Goal: Task Accomplishment & Management: Manage account settings

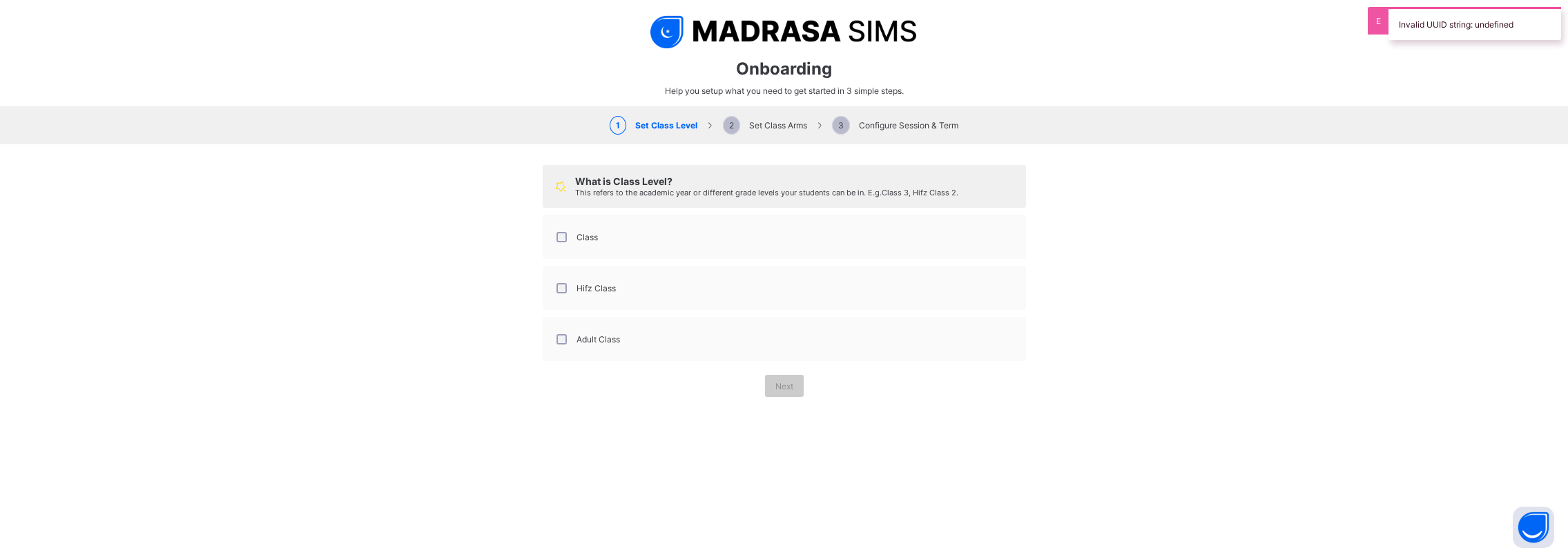
select select "**"
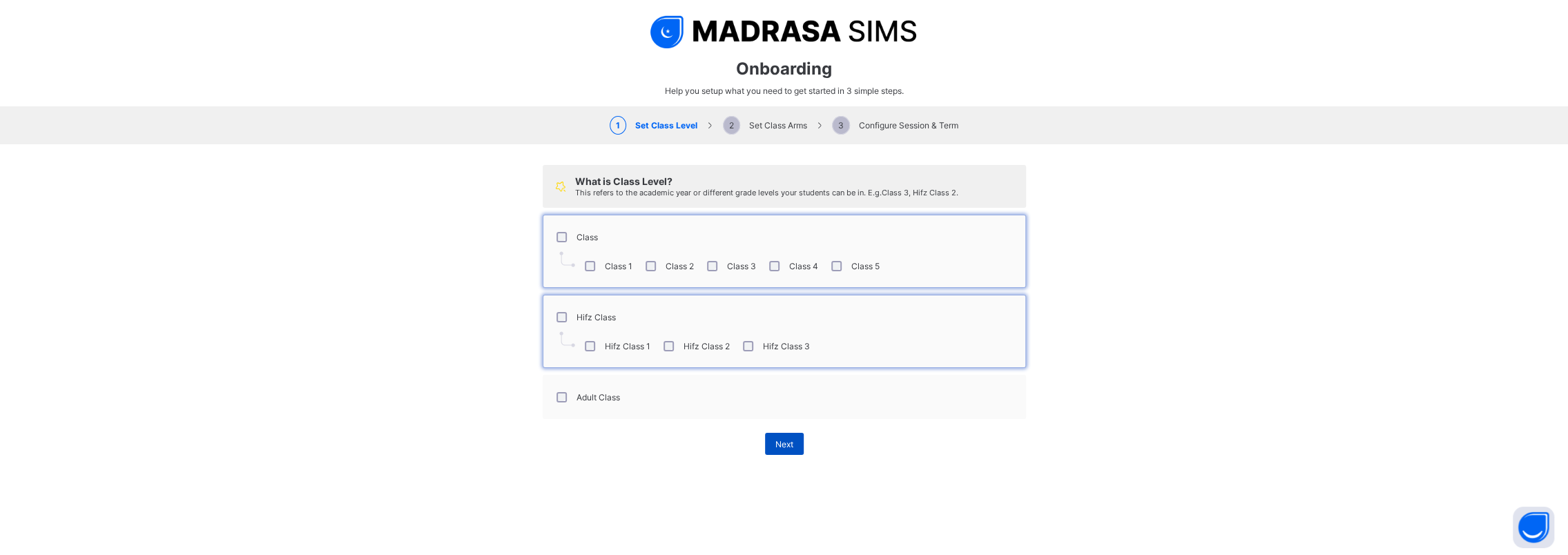
click at [775, 440] on span "Next" at bounding box center [784, 445] width 18 height 11
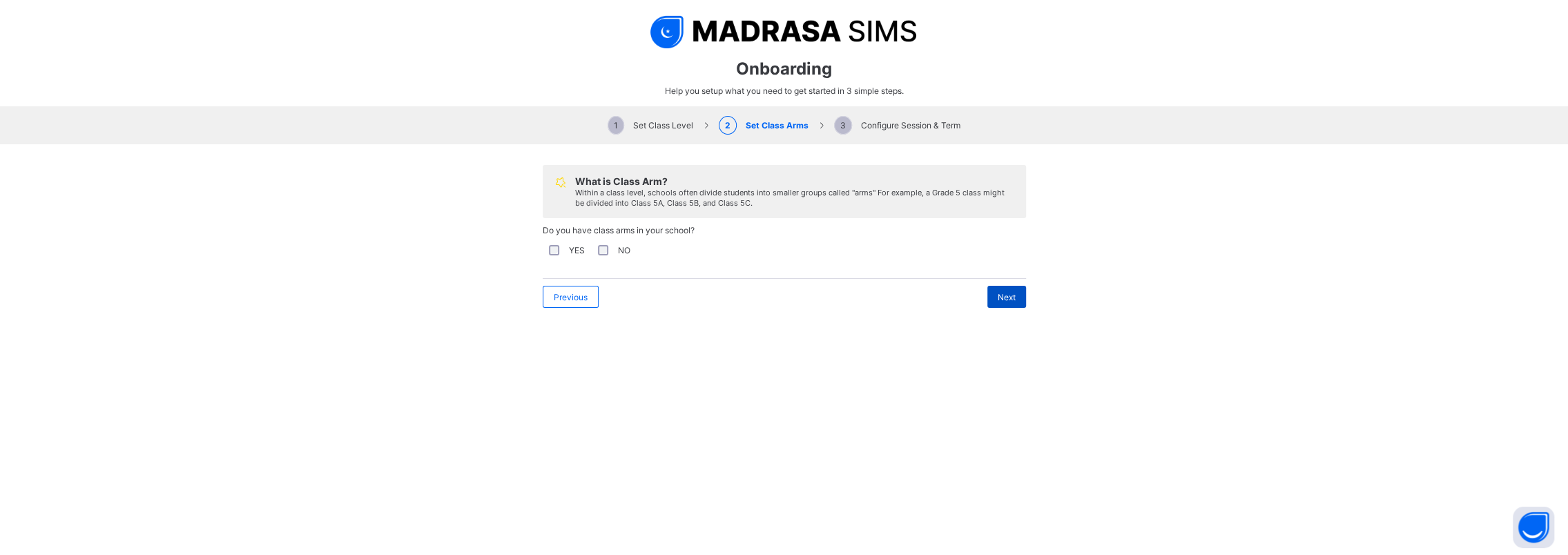
click at [1006, 296] on span "Next" at bounding box center [1007, 297] width 18 height 11
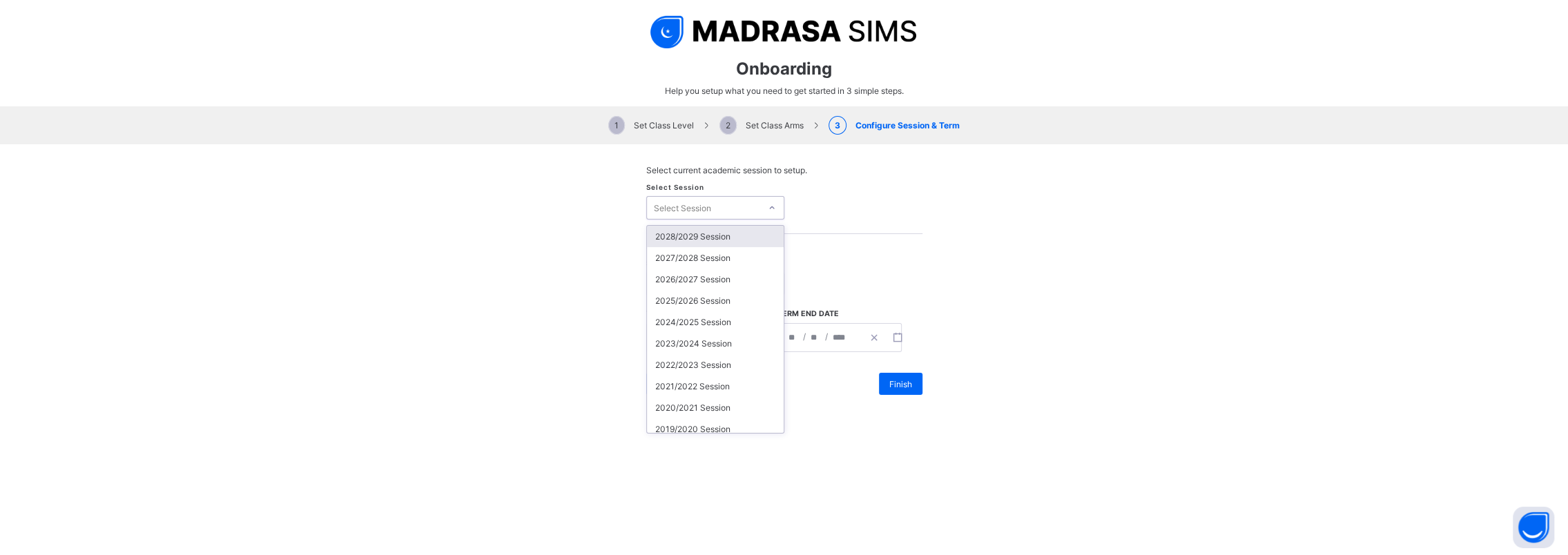
click at [752, 212] on div "Select Session" at bounding box center [704, 208] width 114 height 19
click at [714, 235] on div "2028/2029 Session" at bounding box center [715, 236] width 137 height 21
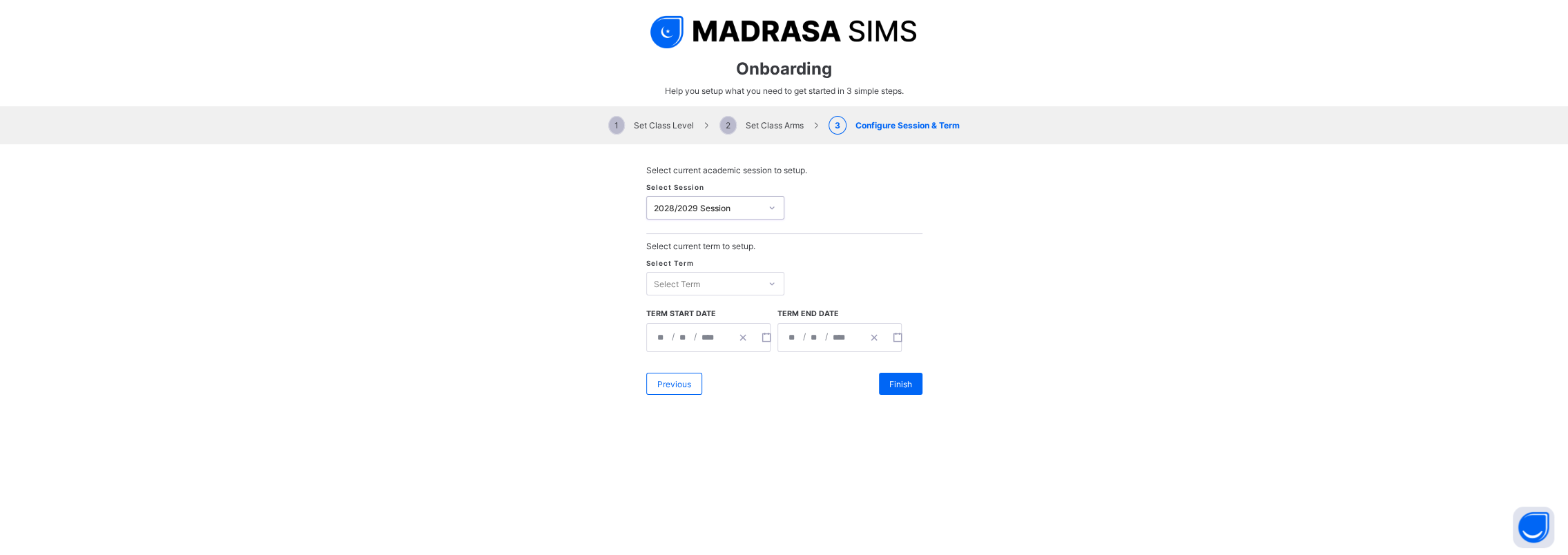
click at [680, 283] on div "Select Term" at bounding box center [677, 284] width 46 height 24
click at [670, 306] on div "First Term" at bounding box center [715, 313] width 137 height 21
click at [761, 337] on icon "button" at bounding box center [766, 338] width 10 height 10
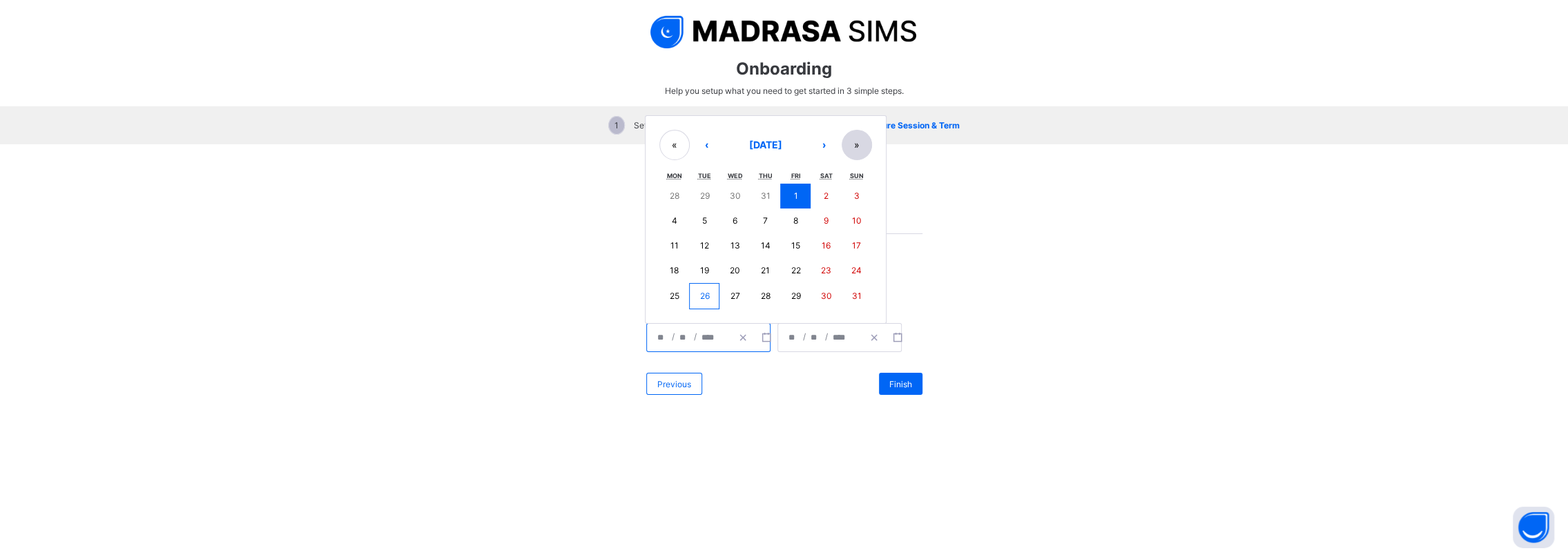
click at [849, 142] on button "»" at bounding box center [857, 145] width 30 height 30
click at [700, 120] on button "‹" at bounding box center [707, 121] width 30 height 30
click at [704, 147] on button "‹" at bounding box center [707, 146] width 30 height 30
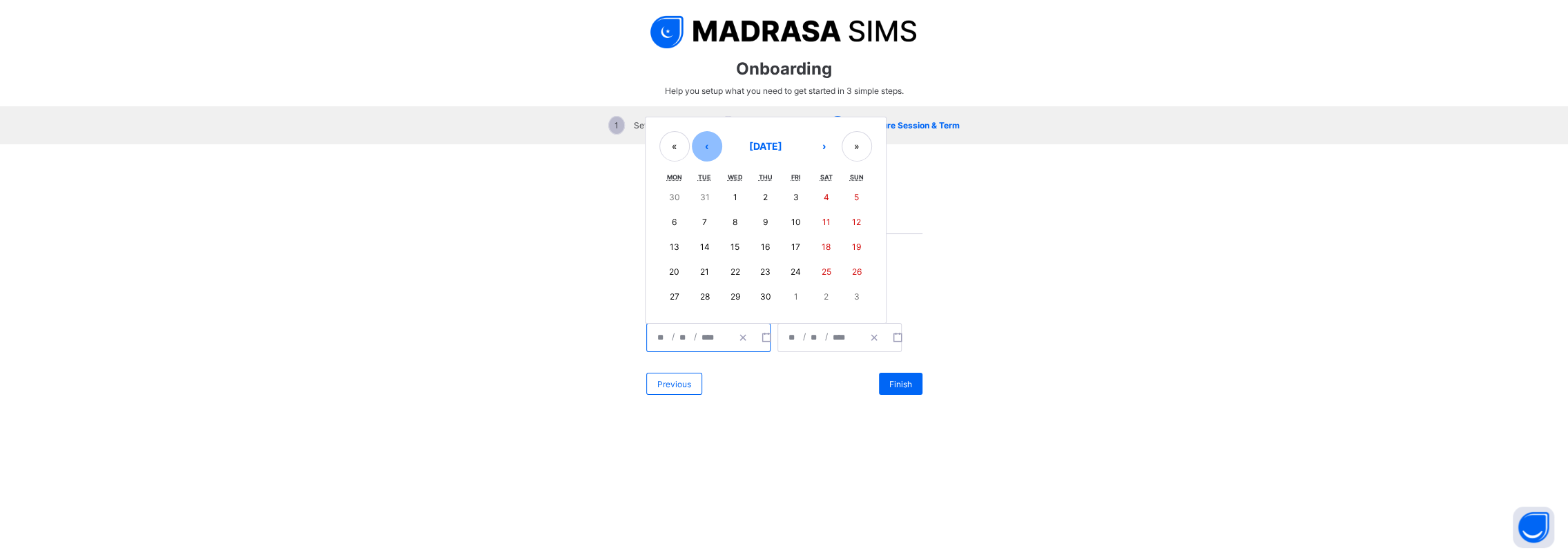
click at [704, 147] on button "‹" at bounding box center [707, 146] width 30 height 30
click at [704, 174] on abbr "Tue" at bounding box center [705, 177] width 13 height 7
click at [704, 148] on abbr "Tue" at bounding box center [705, 152] width 13 height 7
drag, startPoint x: 704, startPoint y: 147, endPoint x: 701, endPoint y: 119, distance: 28.2
click at [701, 119] on button "‹" at bounding box center [707, 121] width 30 height 30
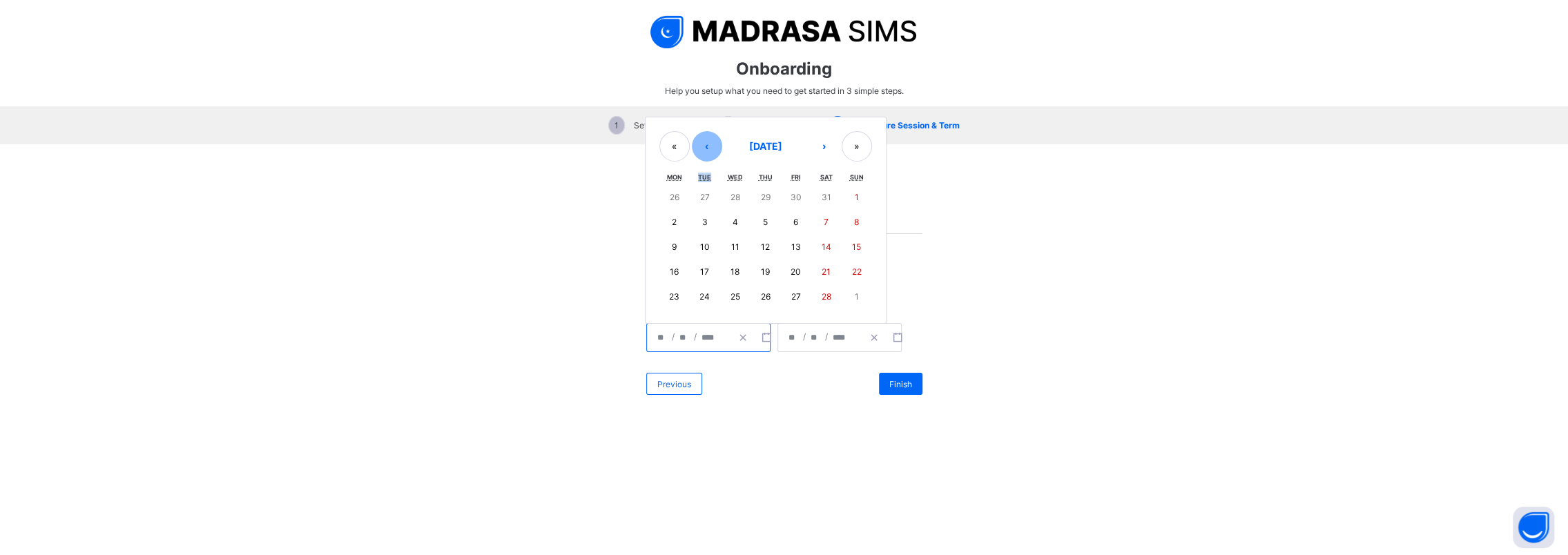
click at [702, 147] on button "‹" at bounding box center [707, 146] width 30 height 30
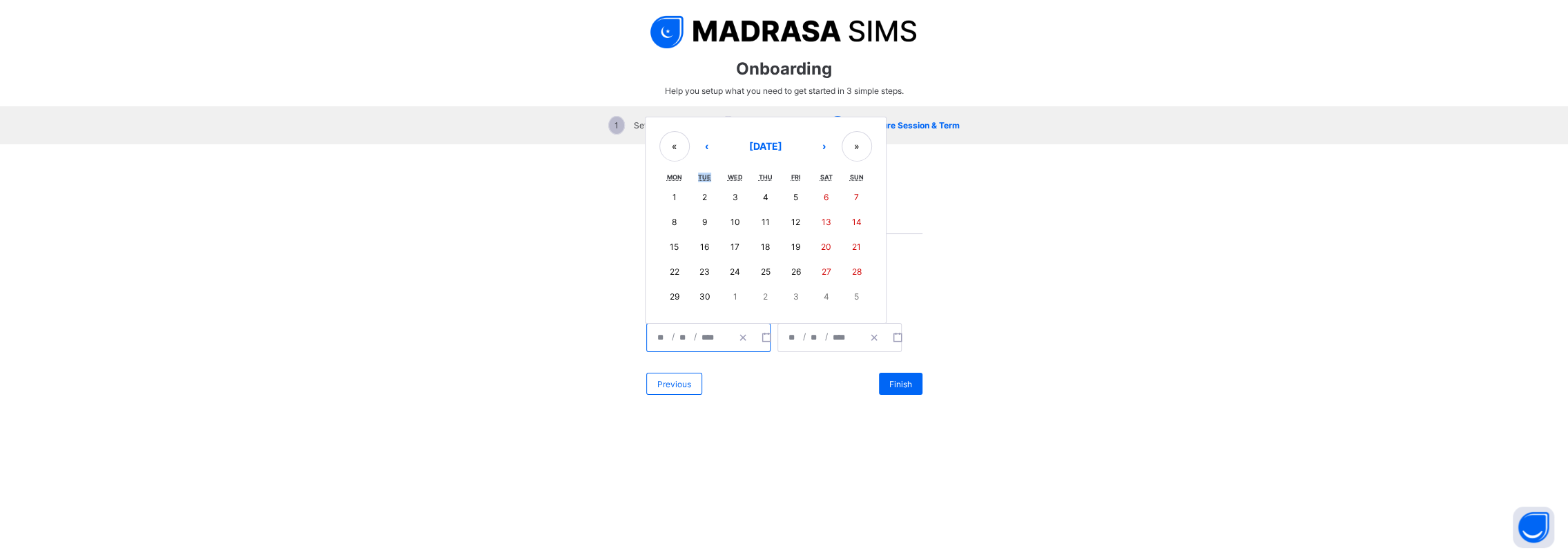
click at [828, 218] on button "13" at bounding box center [826, 222] width 30 height 25
type input "**********"
type input "*"
type input "**"
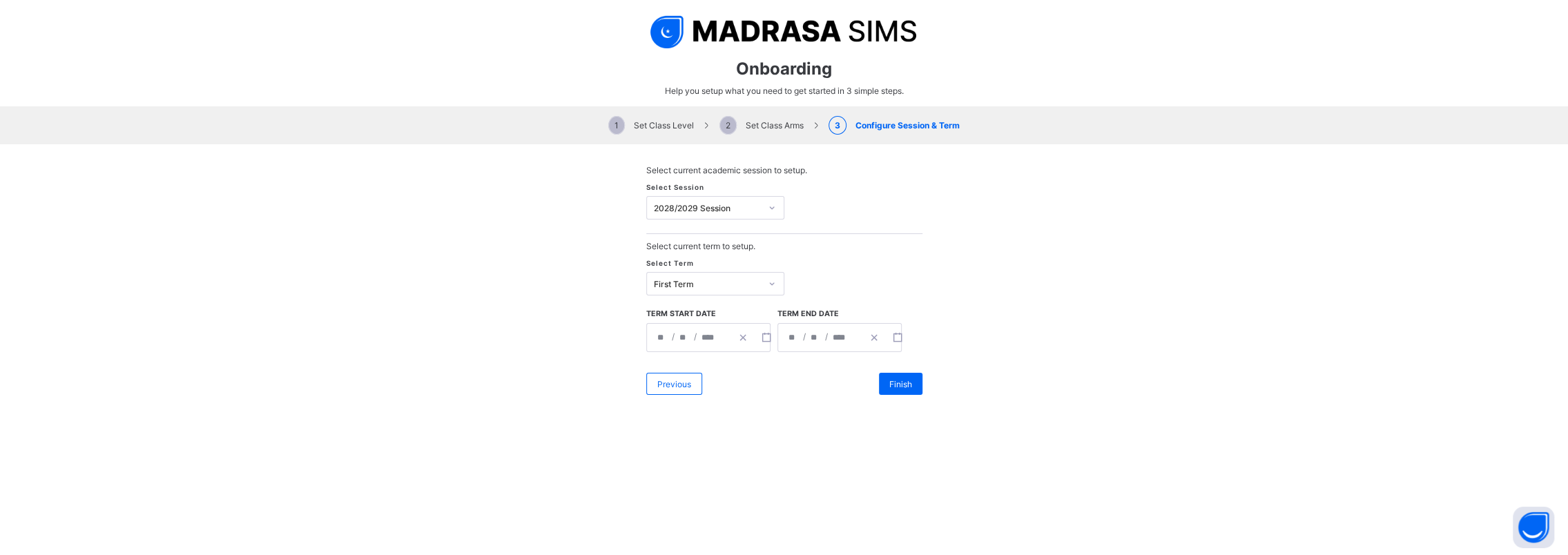
click at [832, 330] on input "****" at bounding box center [842, 338] width 21 height 28
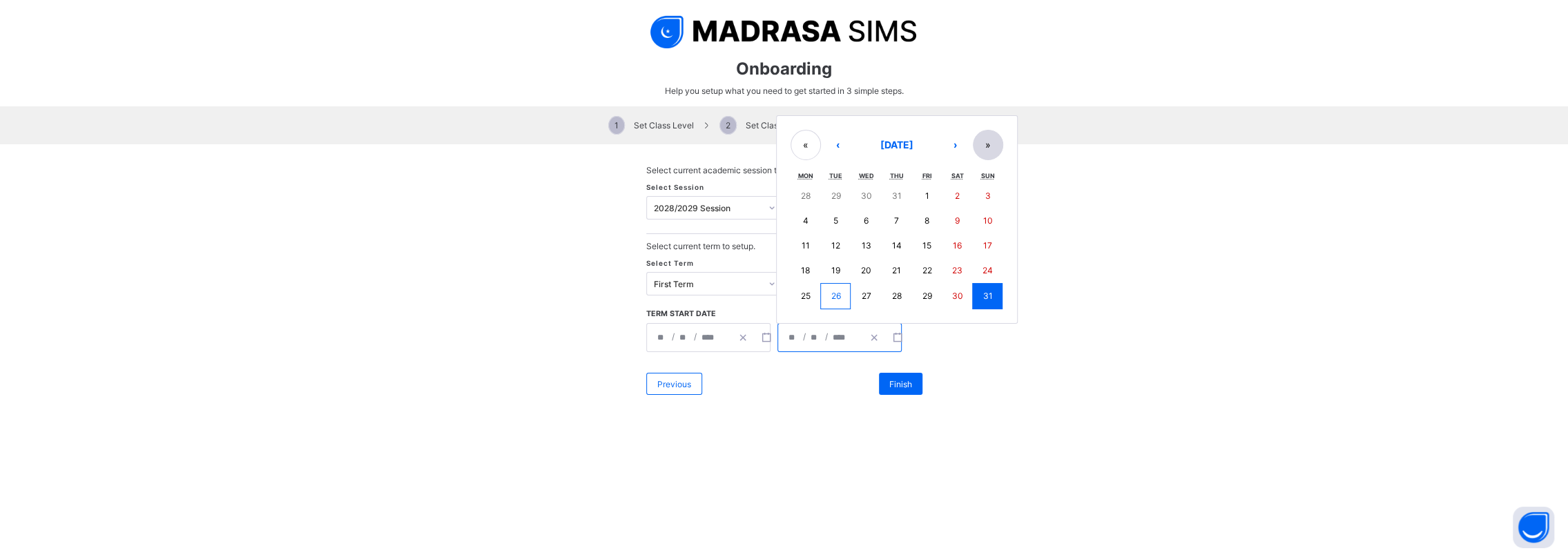
click at [981, 143] on button "»" at bounding box center [988, 145] width 30 height 30
click at [980, 123] on button "»" at bounding box center [988, 121] width 30 height 30
click at [980, 122] on button "»" at bounding box center [988, 121] width 30 height 30
click at [984, 141] on button "»" at bounding box center [988, 146] width 30 height 30
click at [834, 147] on button "‹" at bounding box center [838, 146] width 30 height 30
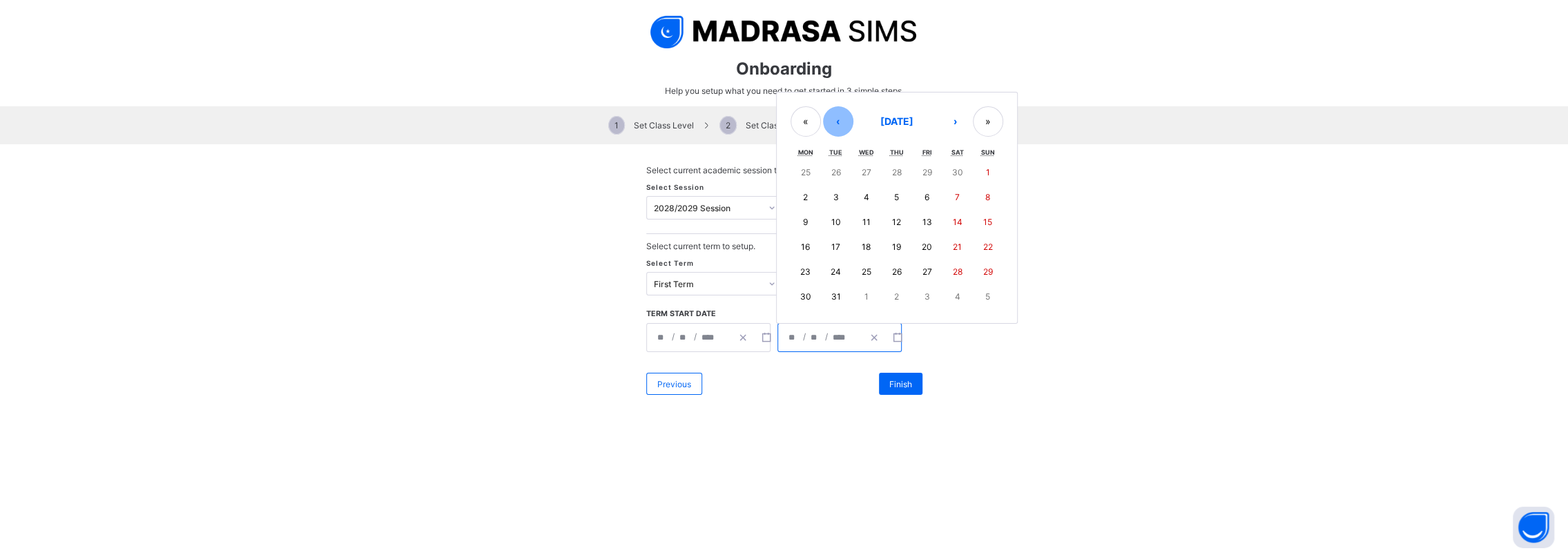
click at [834, 148] on abbr "Tue" at bounding box center [835, 152] width 13 height 7
drag, startPoint x: 834, startPoint y: 147, endPoint x: 839, endPoint y: 119, distance: 28.4
click at [839, 119] on button "‹" at bounding box center [838, 121] width 30 height 30
click at [834, 147] on button "‹" at bounding box center [838, 146] width 30 height 30
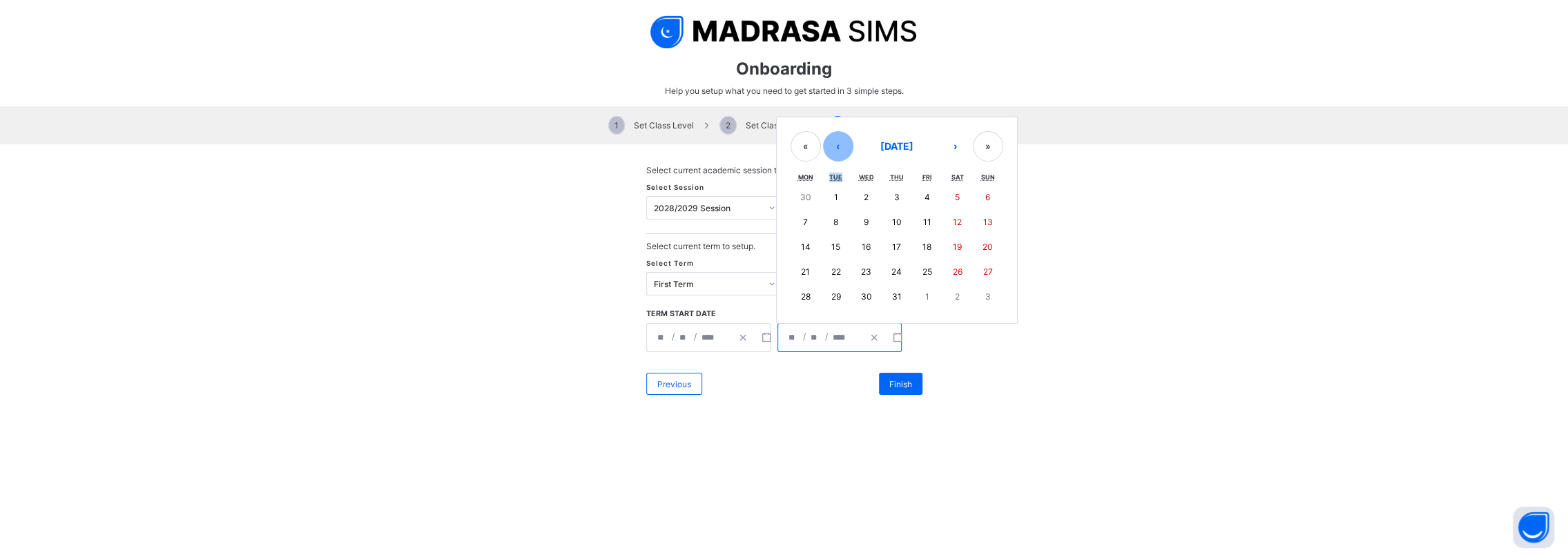
click at [834, 147] on button "‹" at bounding box center [838, 146] width 30 height 30
drag, startPoint x: 834, startPoint y: 147, endPoint x: 831, endPoint y: 120, distance: 27.2
click at [831, 120] on button "‹" at bounding box center [838, 121] width 30 height 30
click at [835, 141] on button "‹" at bounding box center [838, 146] width 30 height 30
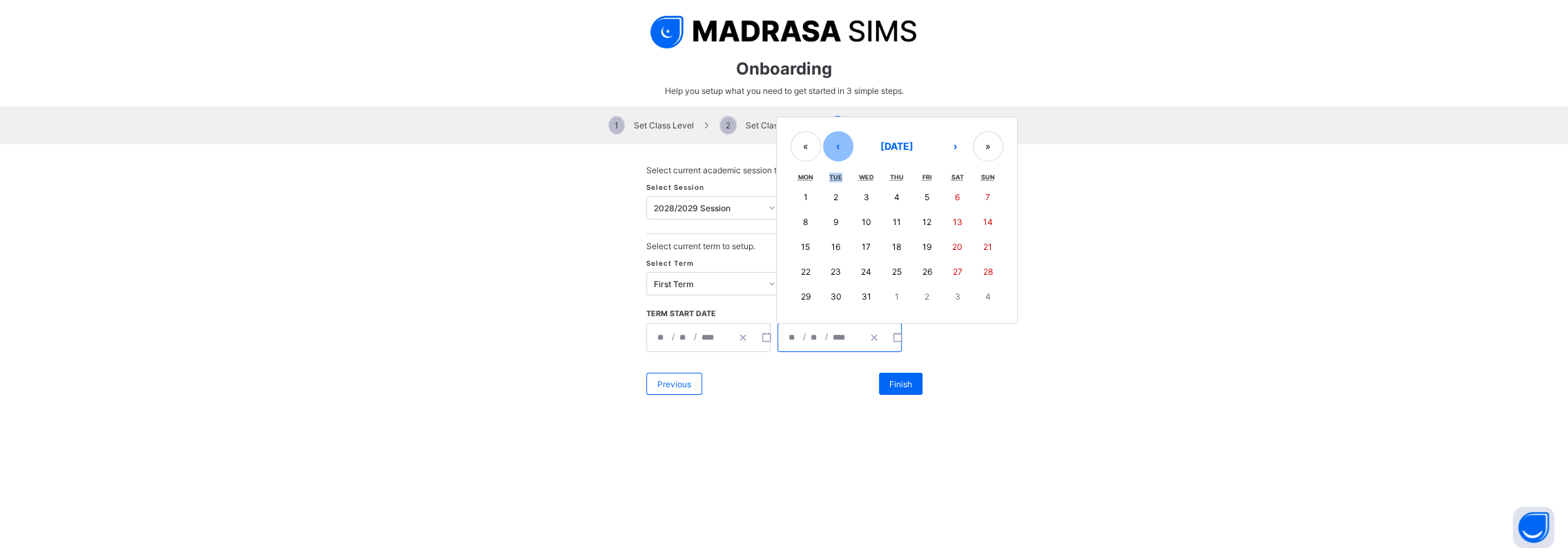
click at [835, 141] on button "‹" at bounding box center [838, 146] width 30 height 30
drag, startPoint x: 835, startPoint y: 141, endPoint x: 830, endPoint y: 119, distance: 22.6
click at [830, 119] on button "‹" at bounding box center [838, 121] width 30 height 30
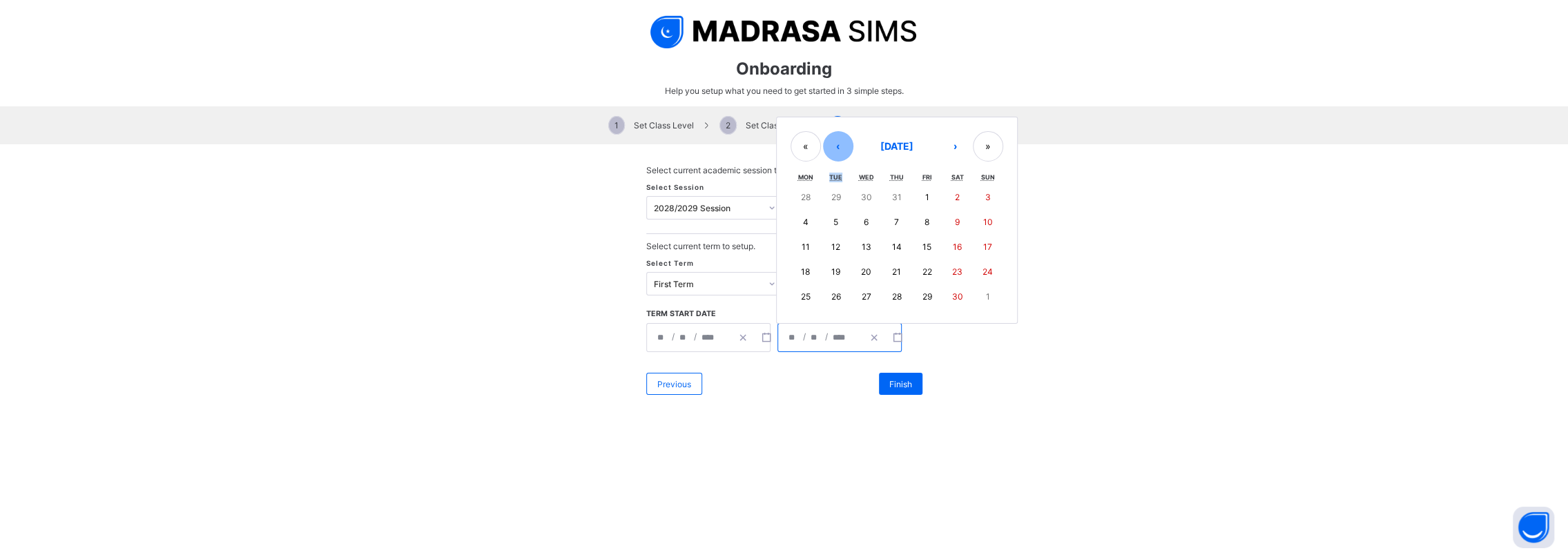
click at [834, 142] on button "‹" at bounding box center [838, 146] width 30 height 30
click at [834, 145] on div "Tue" at bounding box center [835, 152] width 30 height 16
click at [803, 121] on button "«" at bounding box center [806, 121] width 30 height 30
click at [799, 139] on button "«" at bounding box center [806, 146] width 30 height 30
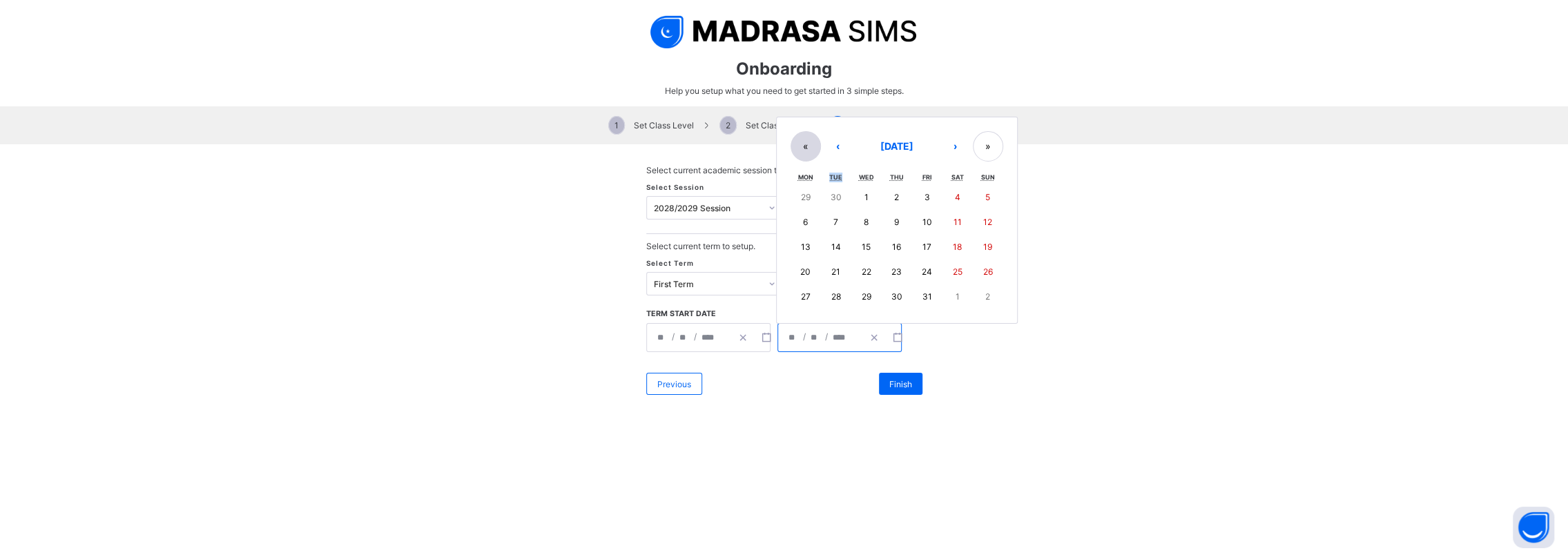
click at [799, 139] on button "«" at bounding box center [806, 146] width 30 height 30
click at [952, 147] on button "›" at bounding box center [956, 146] width 30 height 30
click at [952, 147] on button "›" at bounding box center [956, 145] width 30 height 30
click at [952, 147] on button "›" at bounding box center [956, 146] width 30 height 30
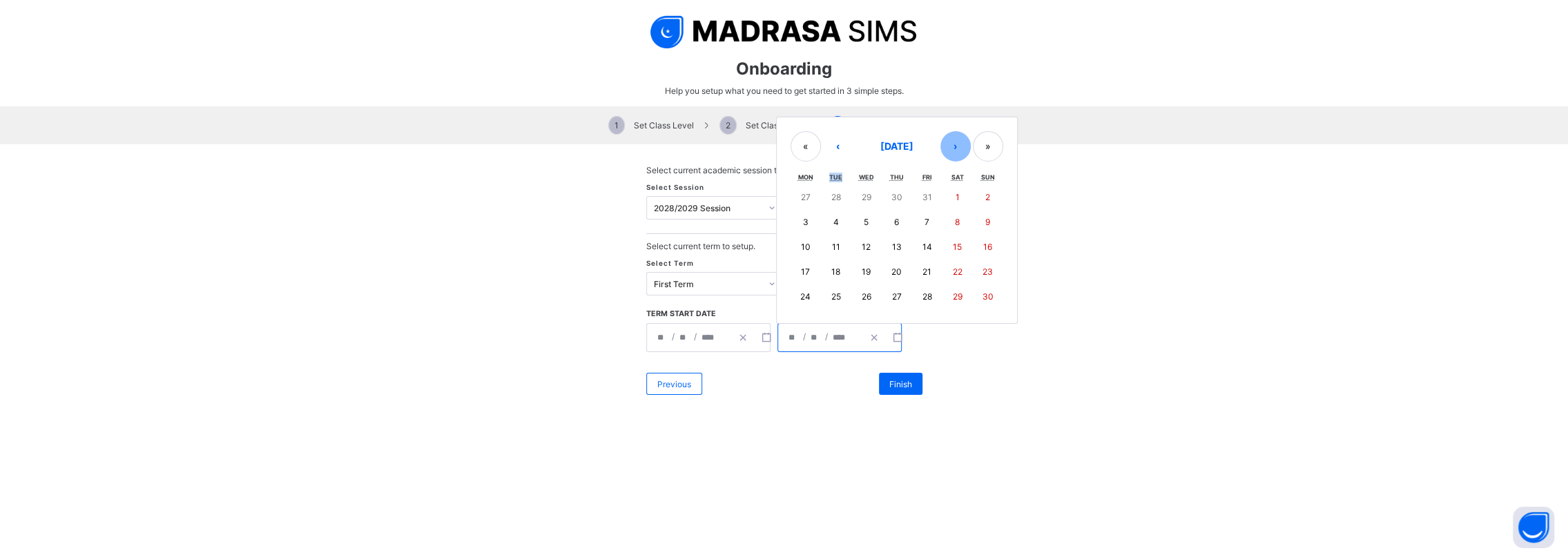
click at [952, 147] on button "›" at bounding box center [956, 146] width 30 height 30
click at [952, 245] on abbr "20" at bounding box center [957, 247] width 11 height 11
type input "**********"
type input "**"
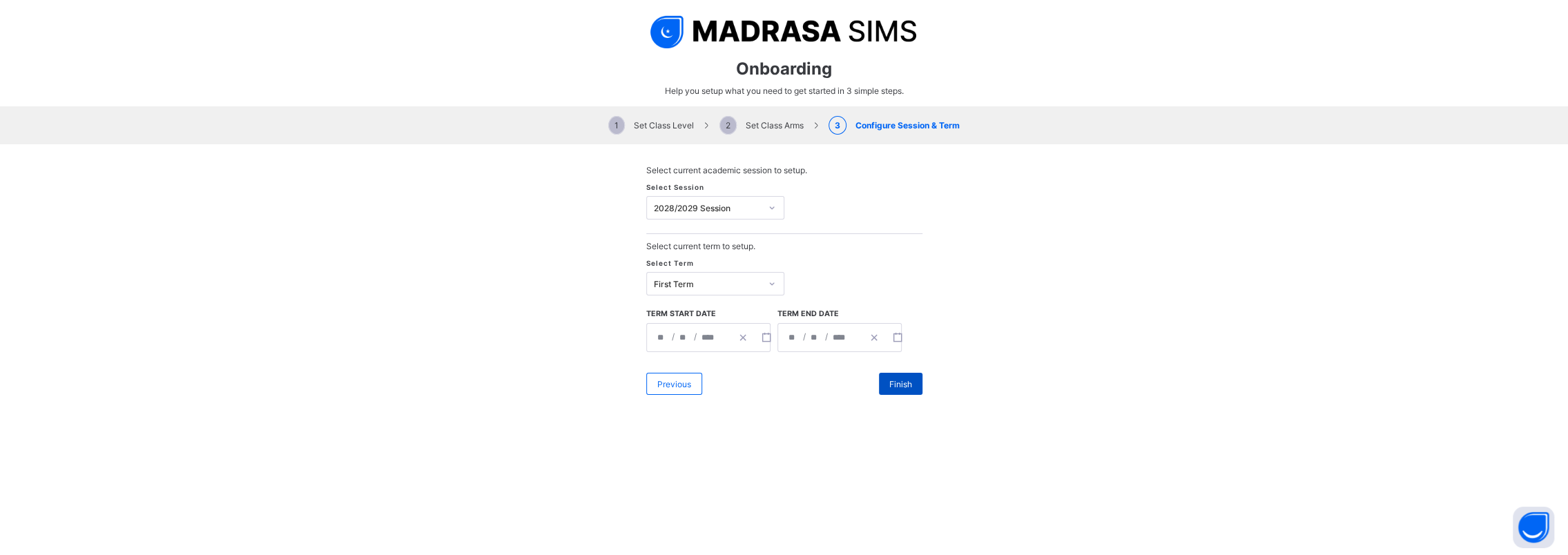
click at [895, 384] on span "Finish" at bounding box center [900, 385] width 23 height 11
click at [770, 202] on icon at bounding box center [772, 208] width 8 height 14
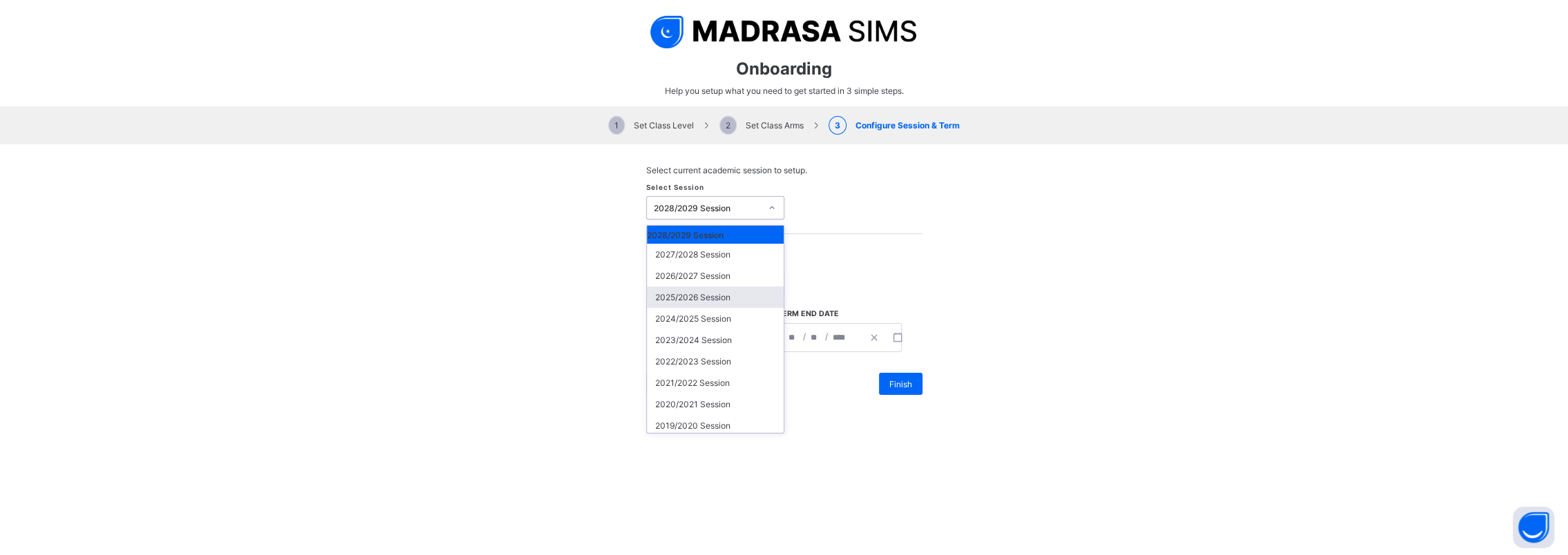
click at [706, 304] on div "2025/2026 Session" at bounding box center [715, 297] width 137 height 21
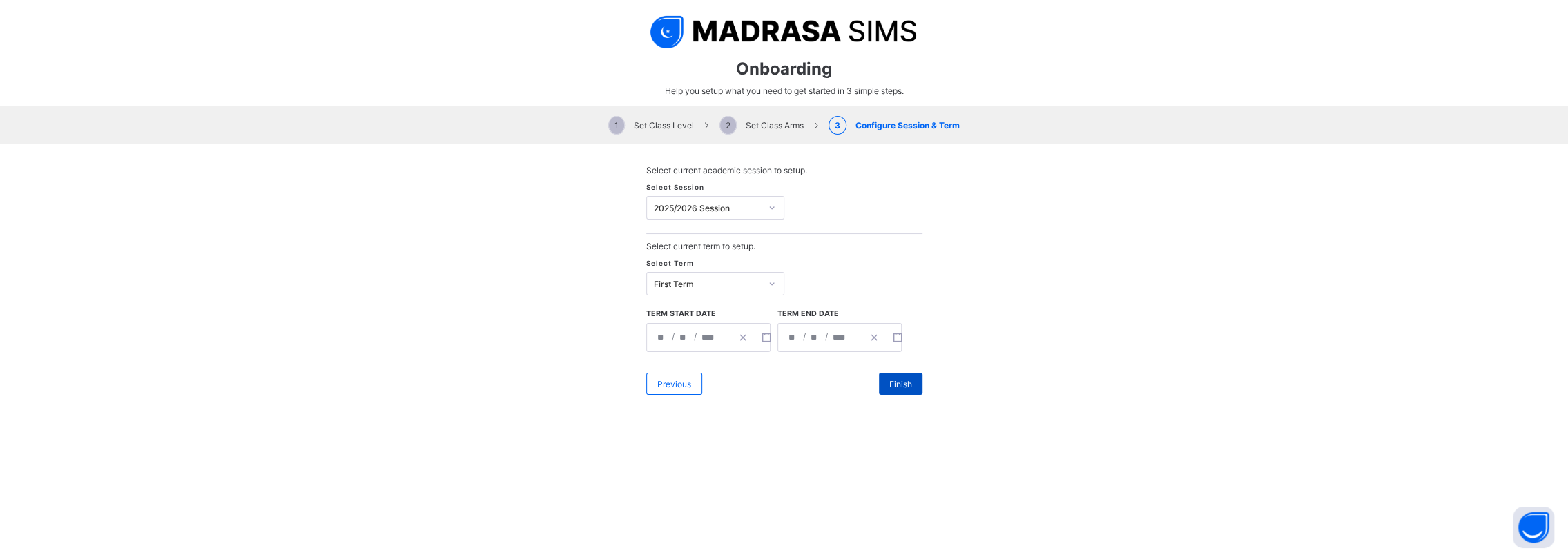
click at [910, 388] on div "Finish" at bounding box center [900, 384] width 44 height 22
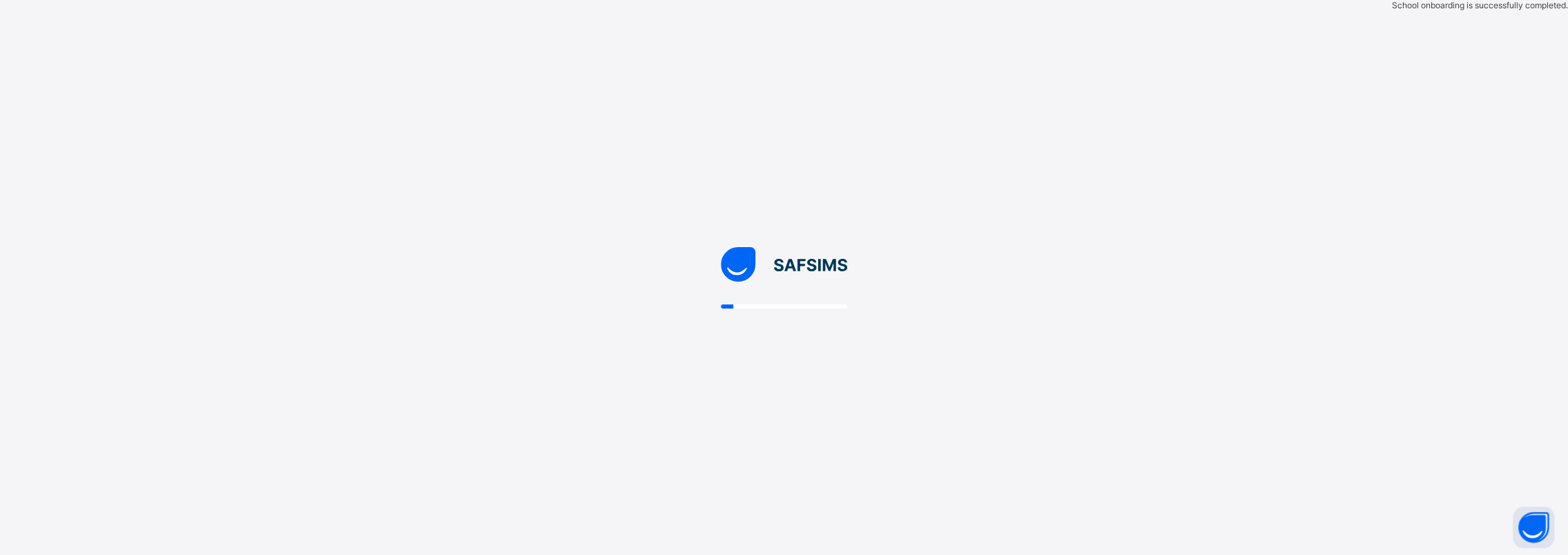
scroll to position [0, 0]
select select "**"
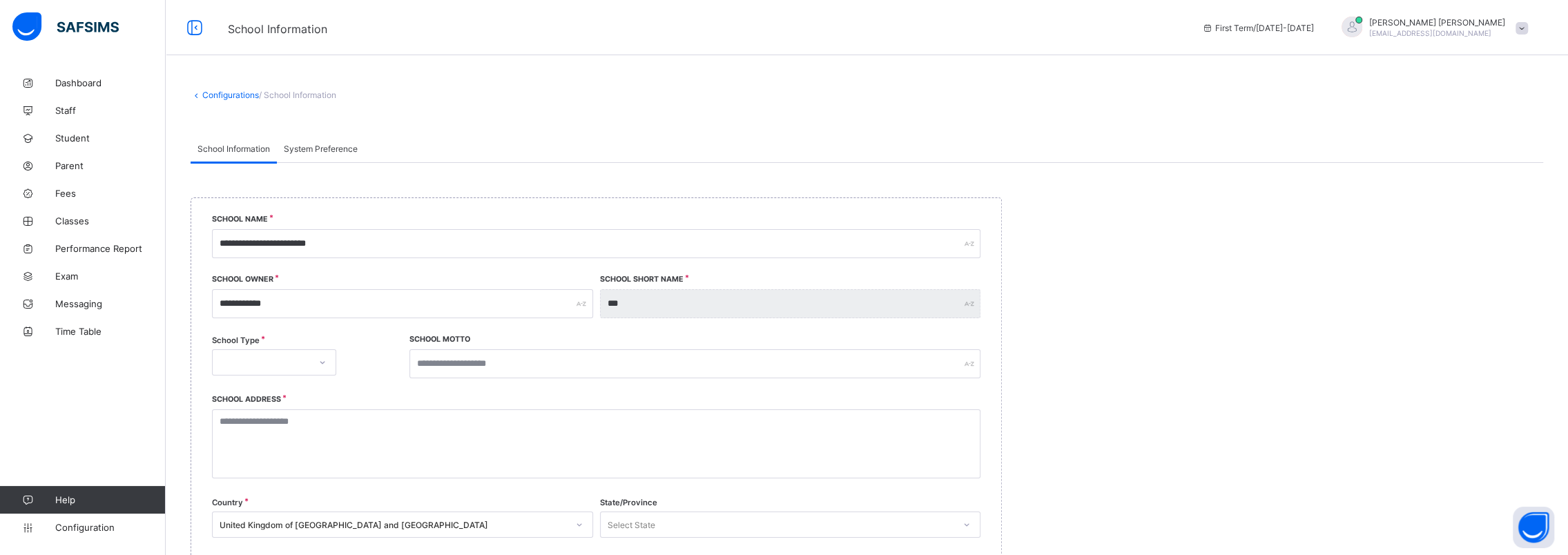
click at [325, 365] on icon at bounding box center [323, 362] width 8 height 14
click at [261, 396] on div "PRIVATE" at bounding box center [273, 393] width 123 height 21
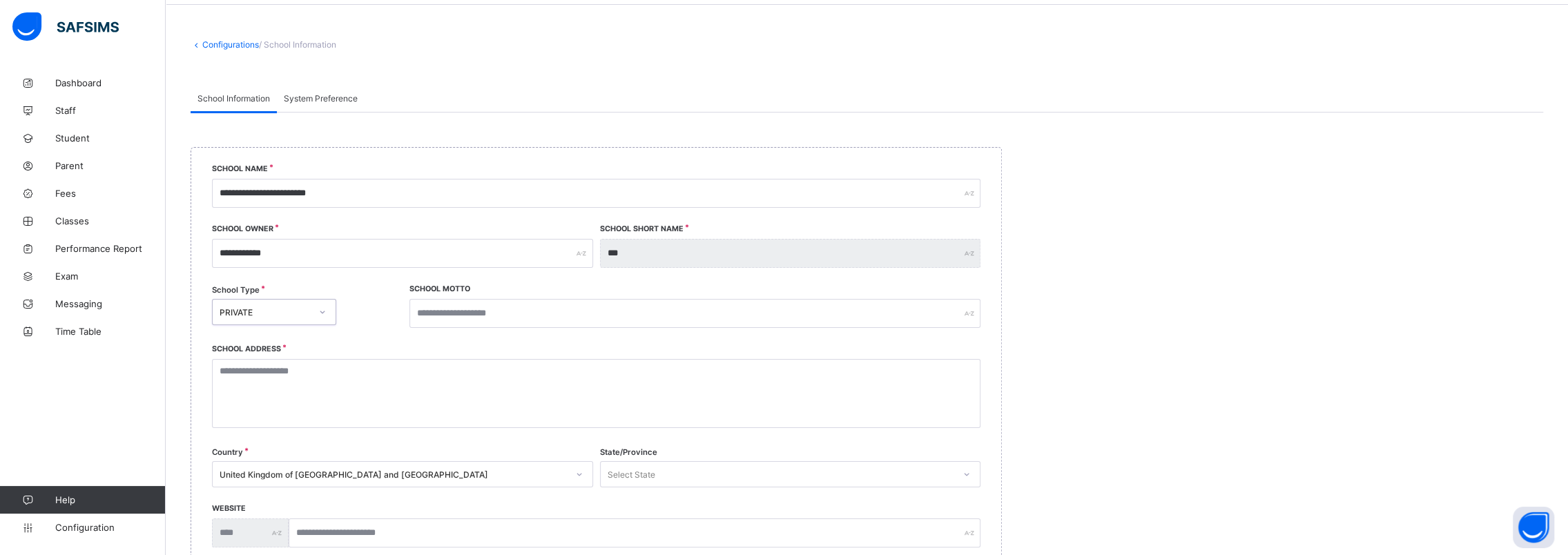
scroll to position [69, 0]
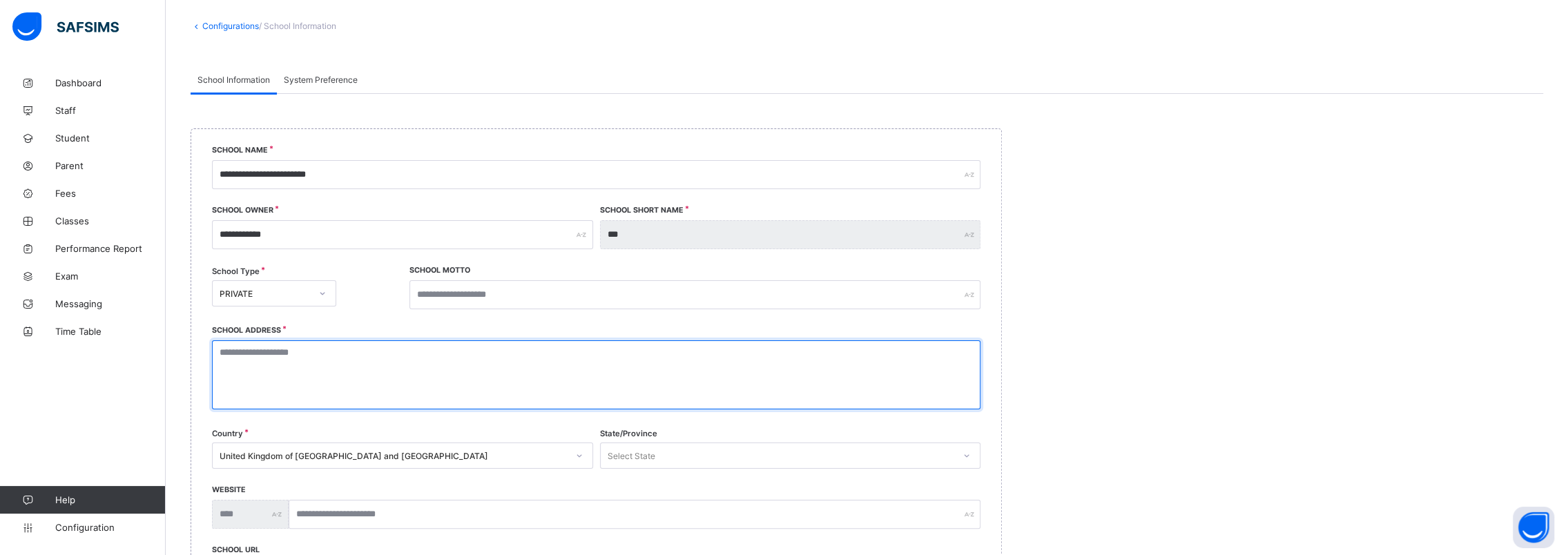
click at [310, 354] on textarea at bounding box center [597, 375] width 769 height 69
paste textarea "**********"
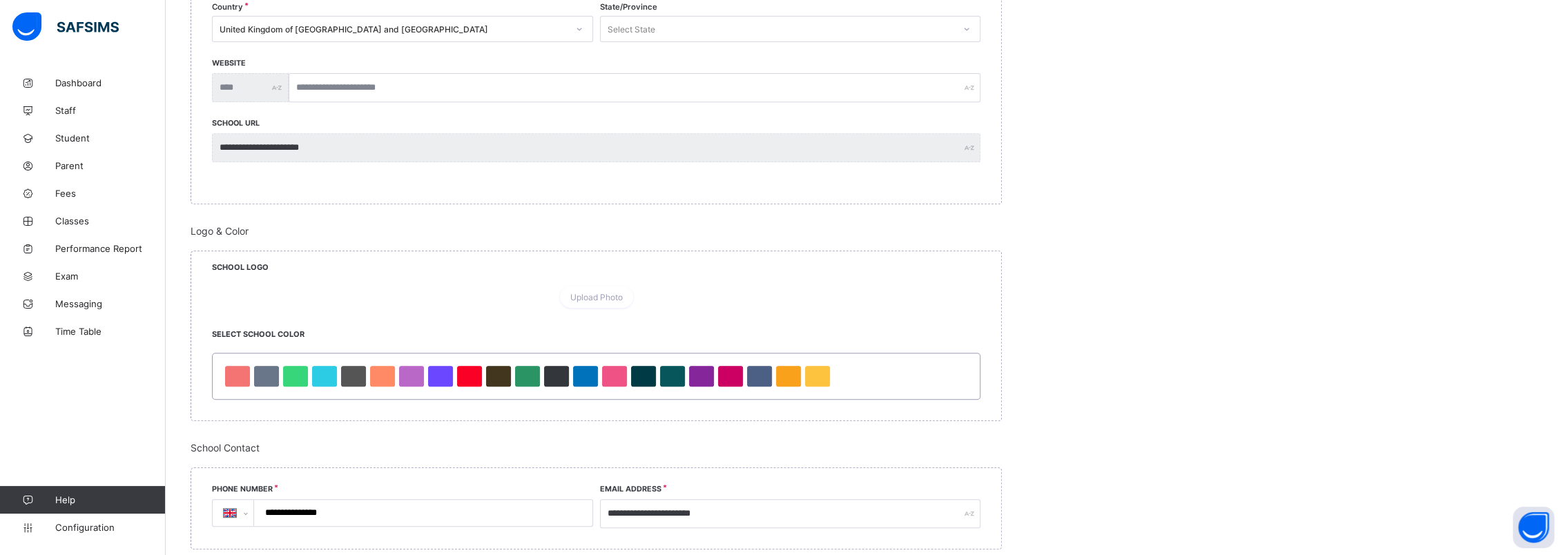
scroll to position [622, 0]
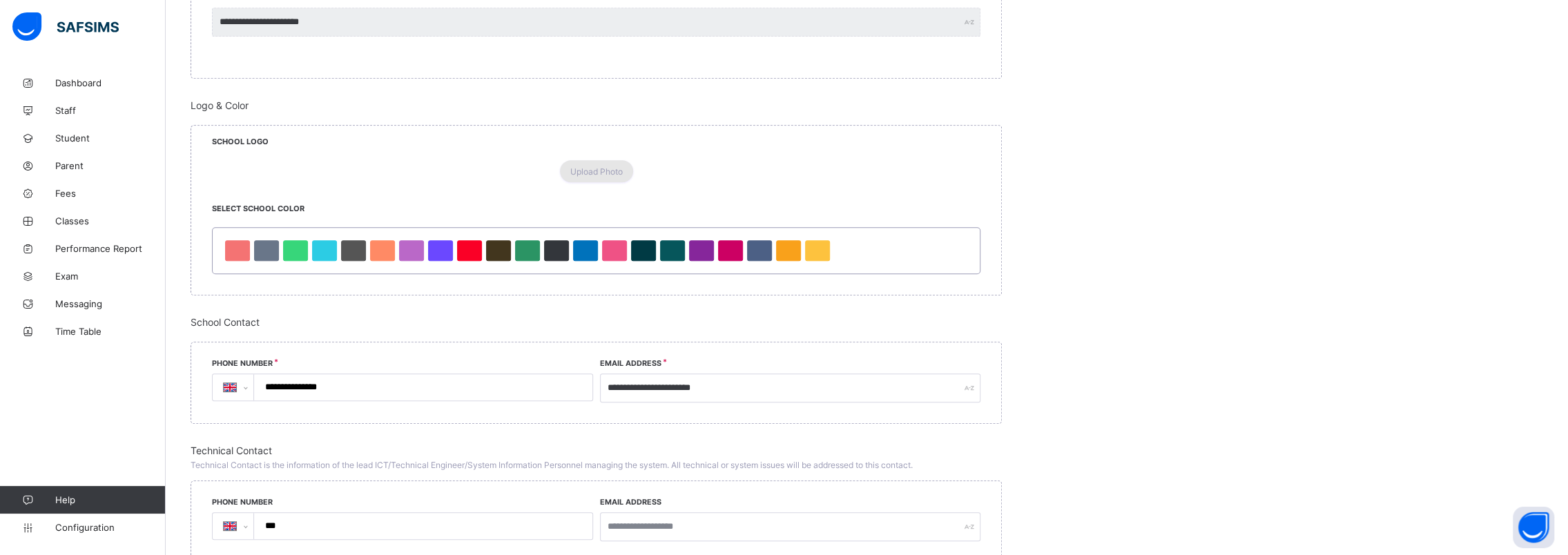
type textarea "**********"
click at [598, 177] on span "Upload Photo" at bounding box center [597, 171] width 53 height 11
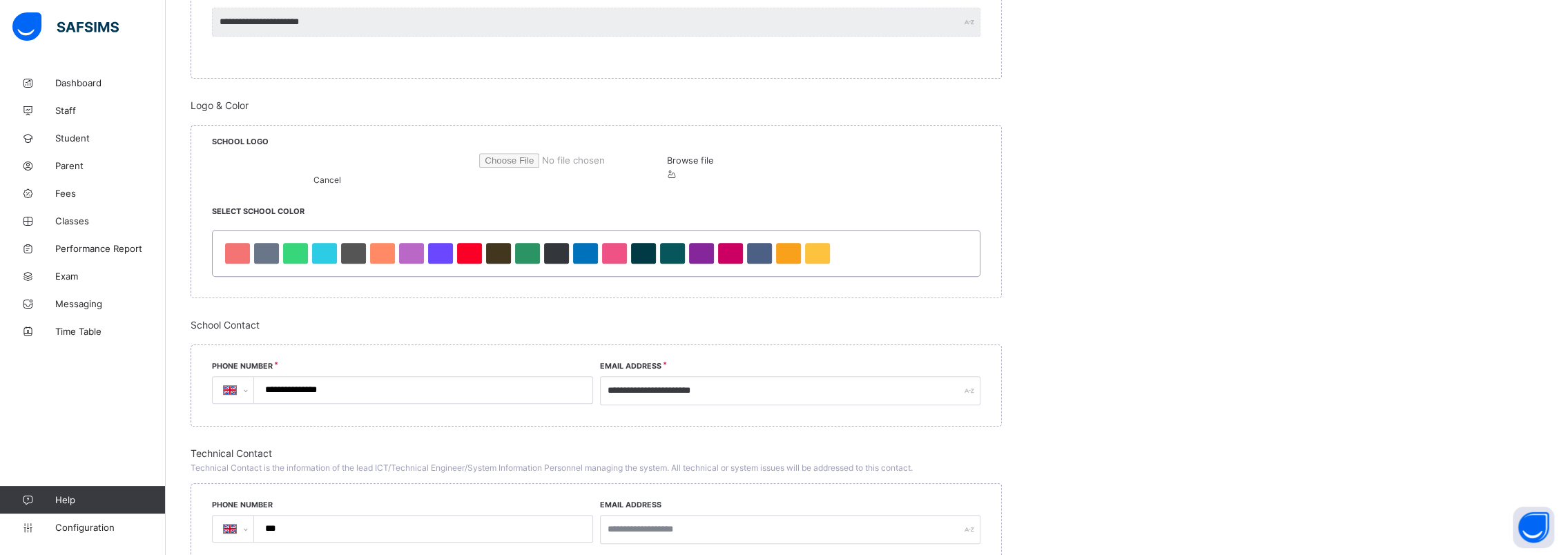
click at [667, 166] on span "Browse file" at bounding box center [690, 161] width 46 height 11
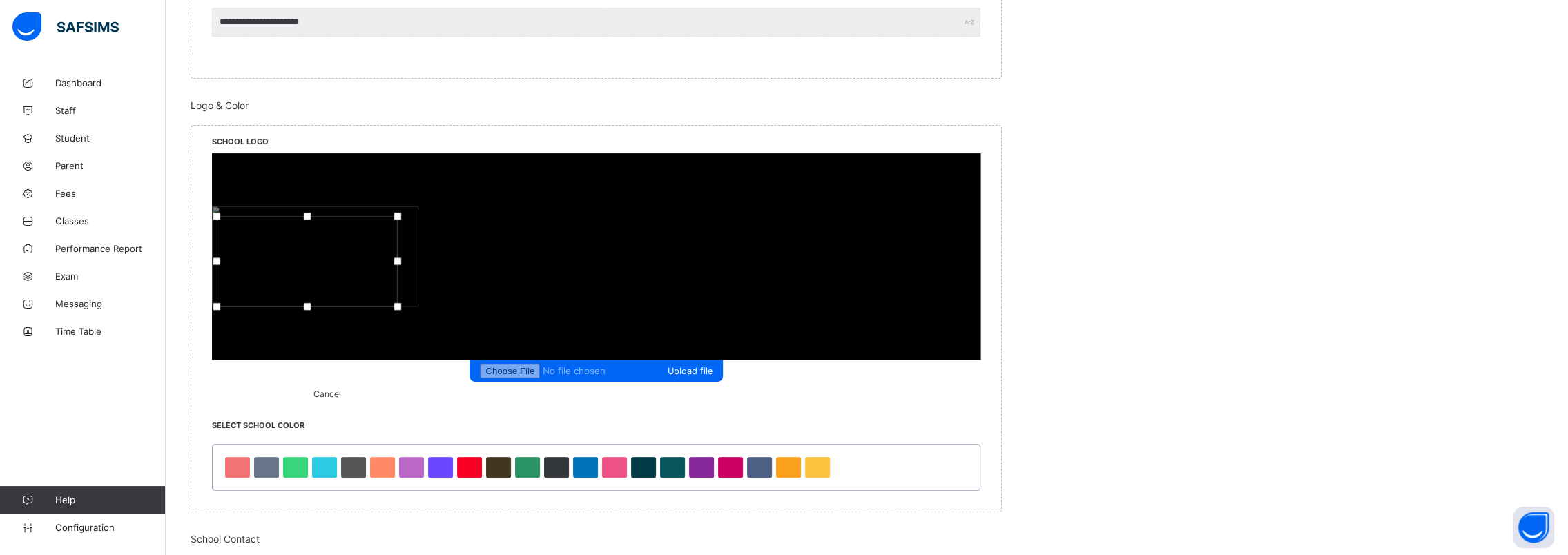
drag, startPoint x: 517, startPoint y: 295, endPoint x: 501, endPoint y: 305, distance: 18.9
click at [221, 305] on div at bounding box center [216, 306] width 7 height 7
drag, startPoint x: 683, startPoint y: 213, endPoint x: 700, endPoint y: 204, distance: 19.2
click at [418, 204] on div at bounding box center [415, 207] width 7 height 7
click at [216, 257] on div at bounding box center [212, 257] width 7 height 7
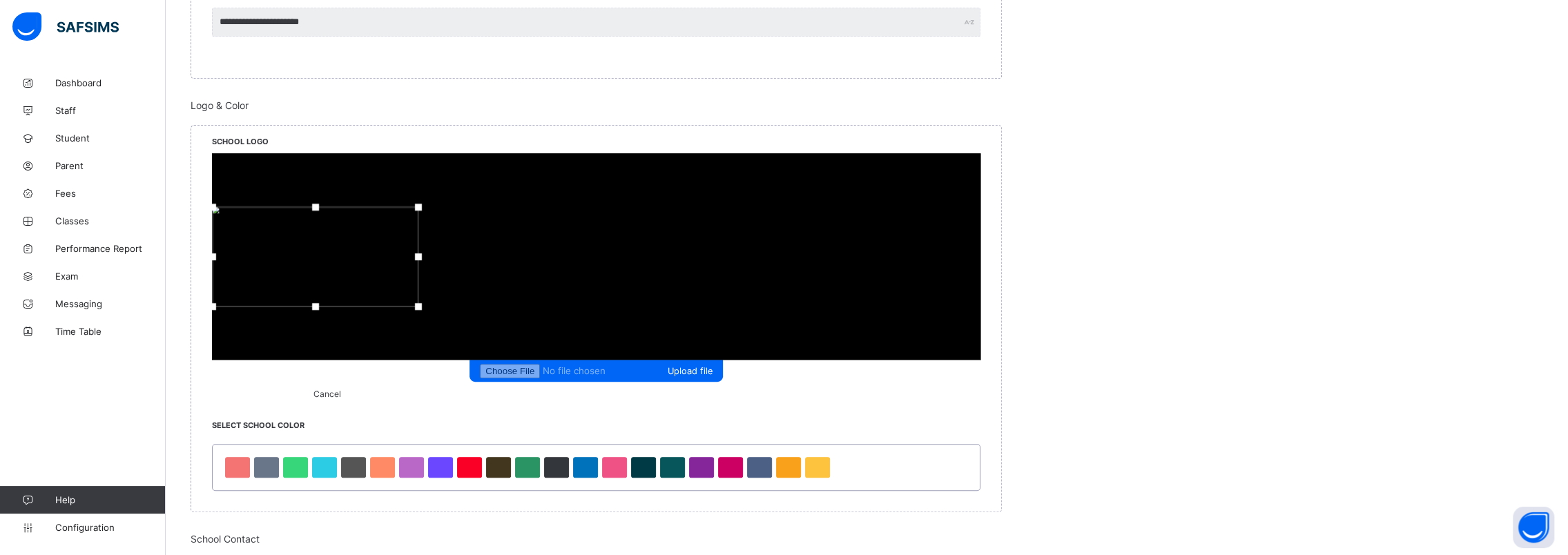
drag, startPoint x: 696, startPoint y: 254, endPoint x: 703, endPoint y: 253, distance: 7.1
click at [703, 253] on div "Upload file" at bounding box center [597, 268] width 769 height 229
click at [668, 366] on span "Upload file" at bounding box center [690, 371] width 45 height 11
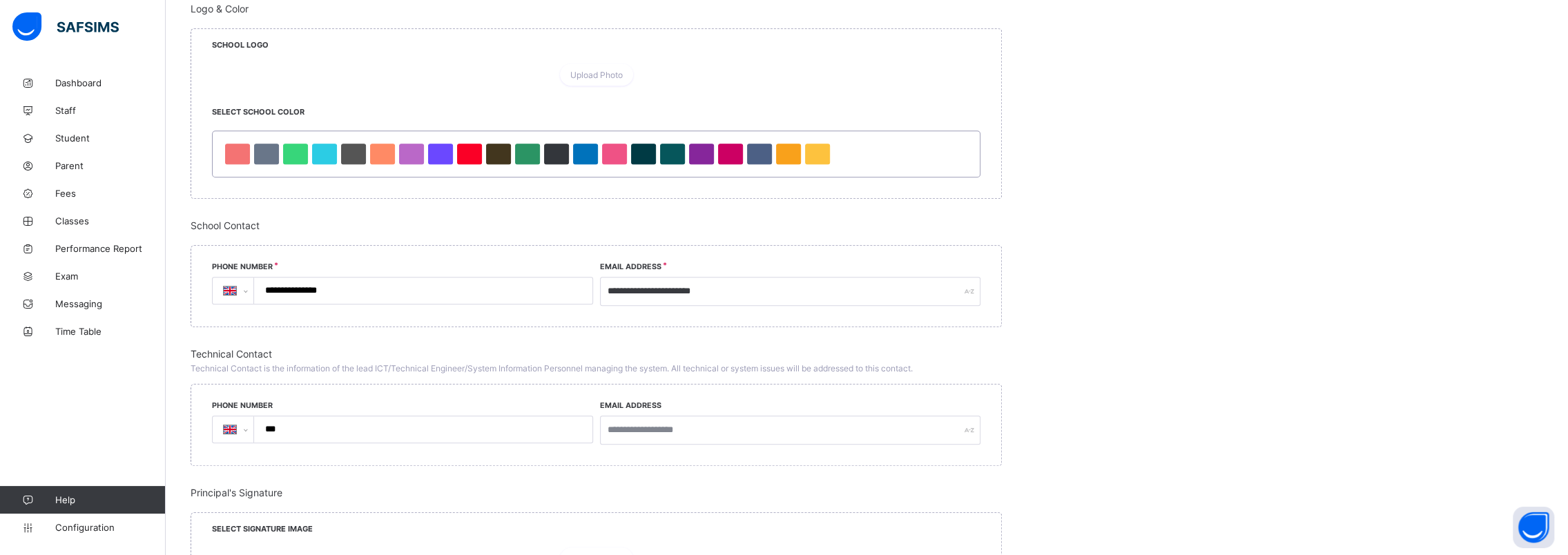
scroll to position [691, 0]
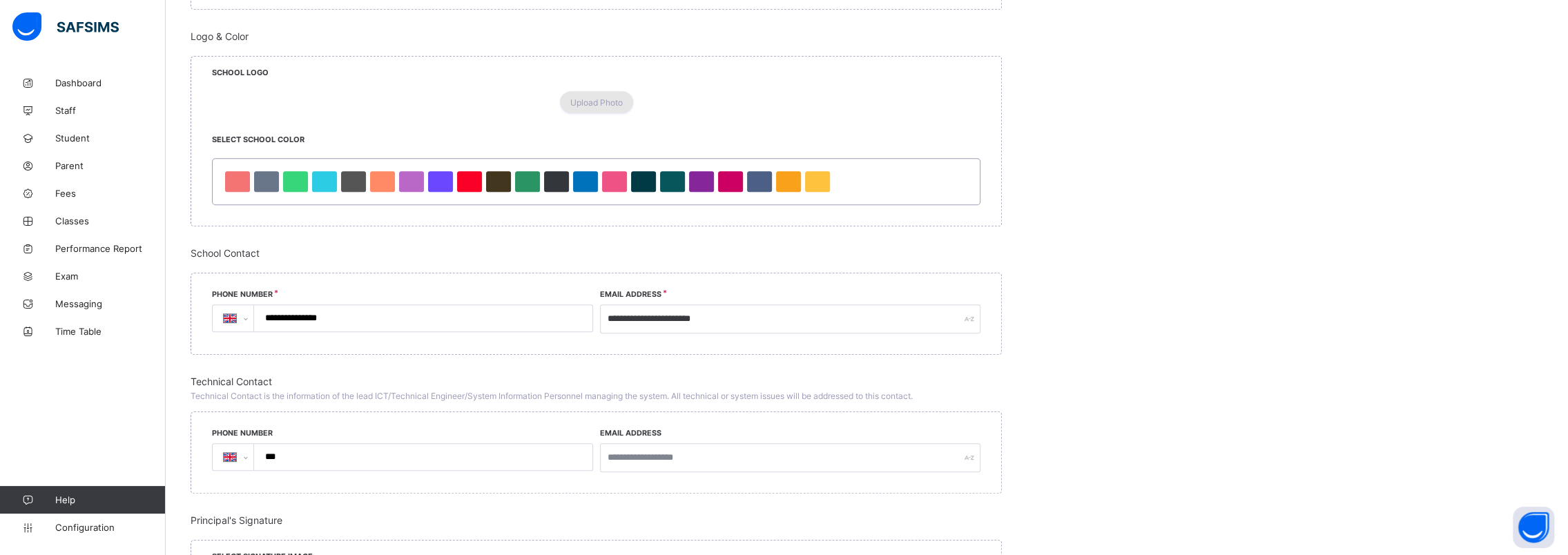
click at [598, 108] on span "Upload Photo" at bounding box center [597, 102] width 53 height 11
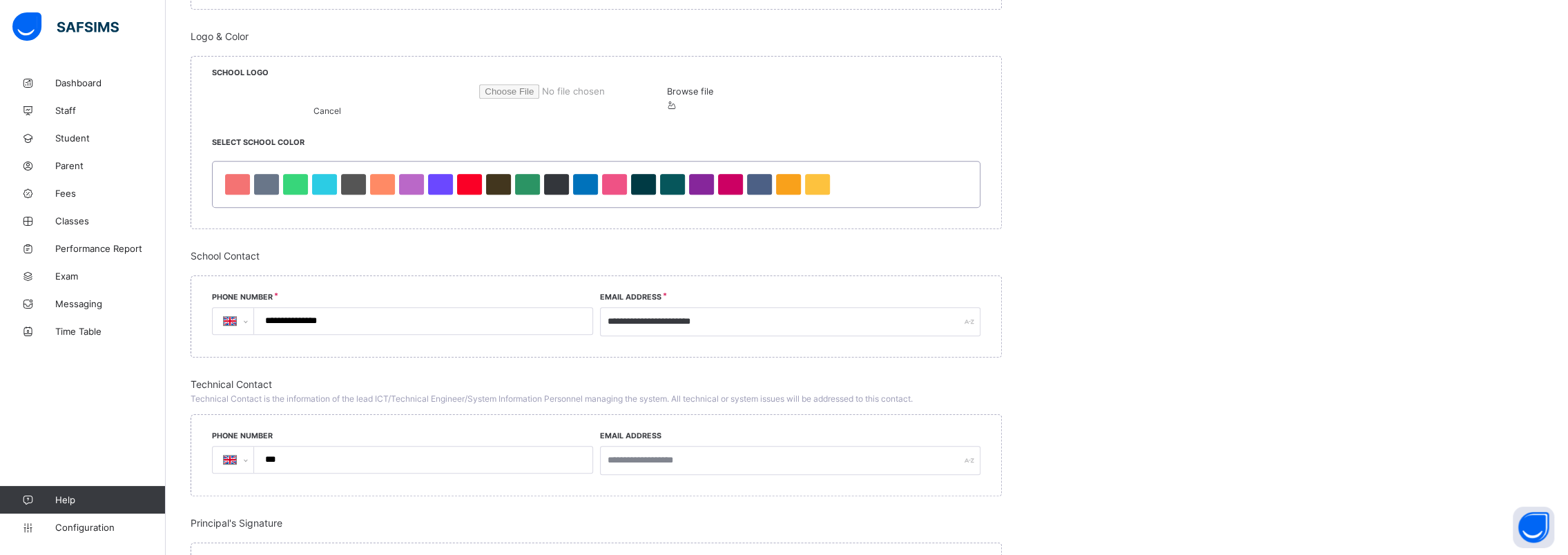
click at [667, 96] on span "Browse file" at bounding box center [690, 91] width 46 height 11
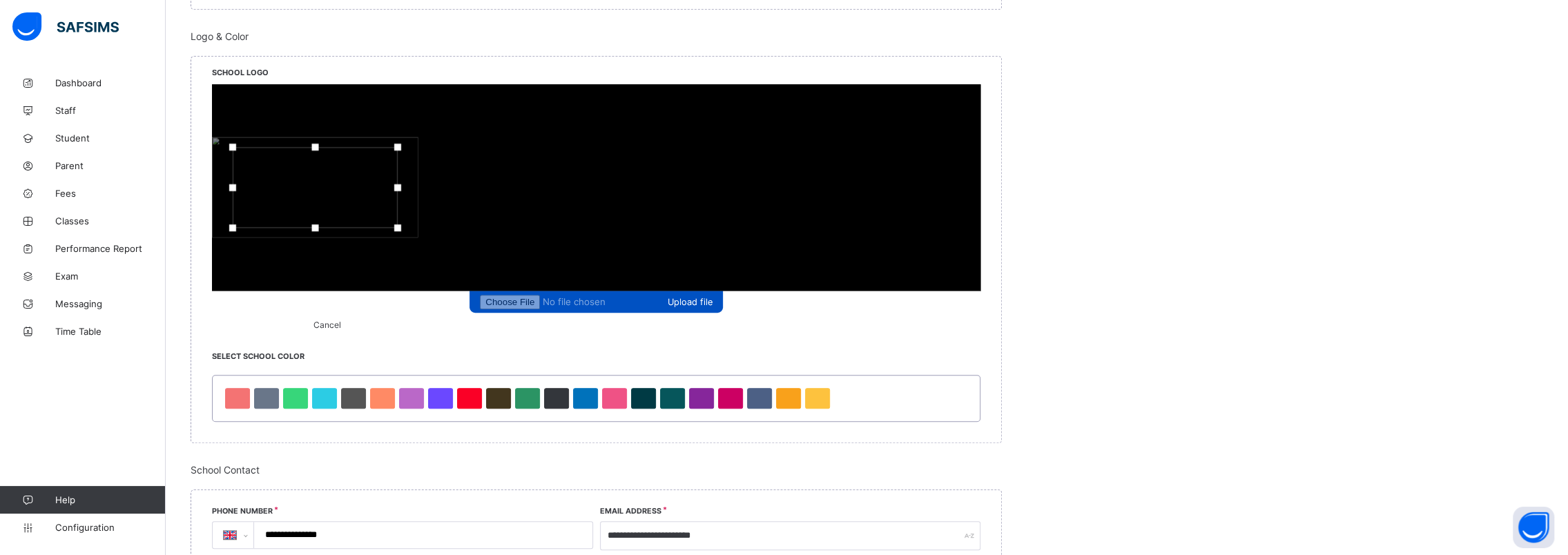
click at [668, 297] on span "Upload file" at bounding box center [690, 302] width 45 height 11
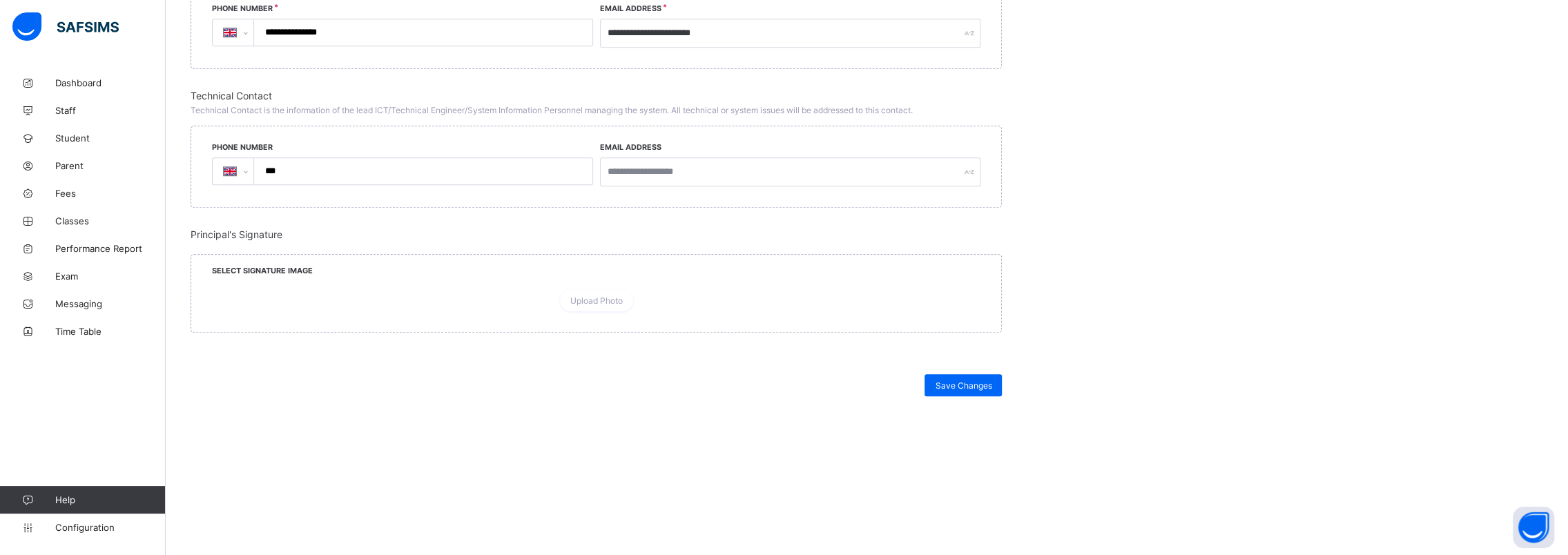
scroll to position [1105, 0]
click at [976, 391] on span "Save Changes" at bounding box center [963, 385] width 57 height 11
click at [962, 391] on span "Save Changes" at bounding box center [963, 385] width 57 height 11
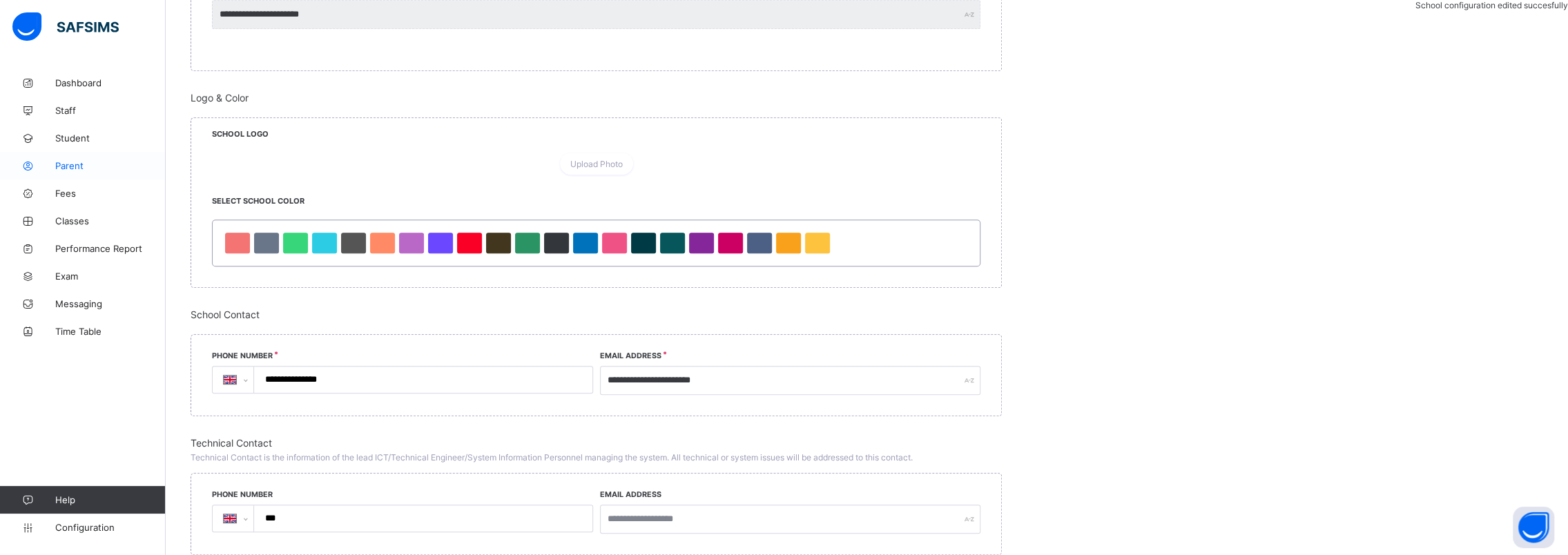
scroll to position [622, 0]
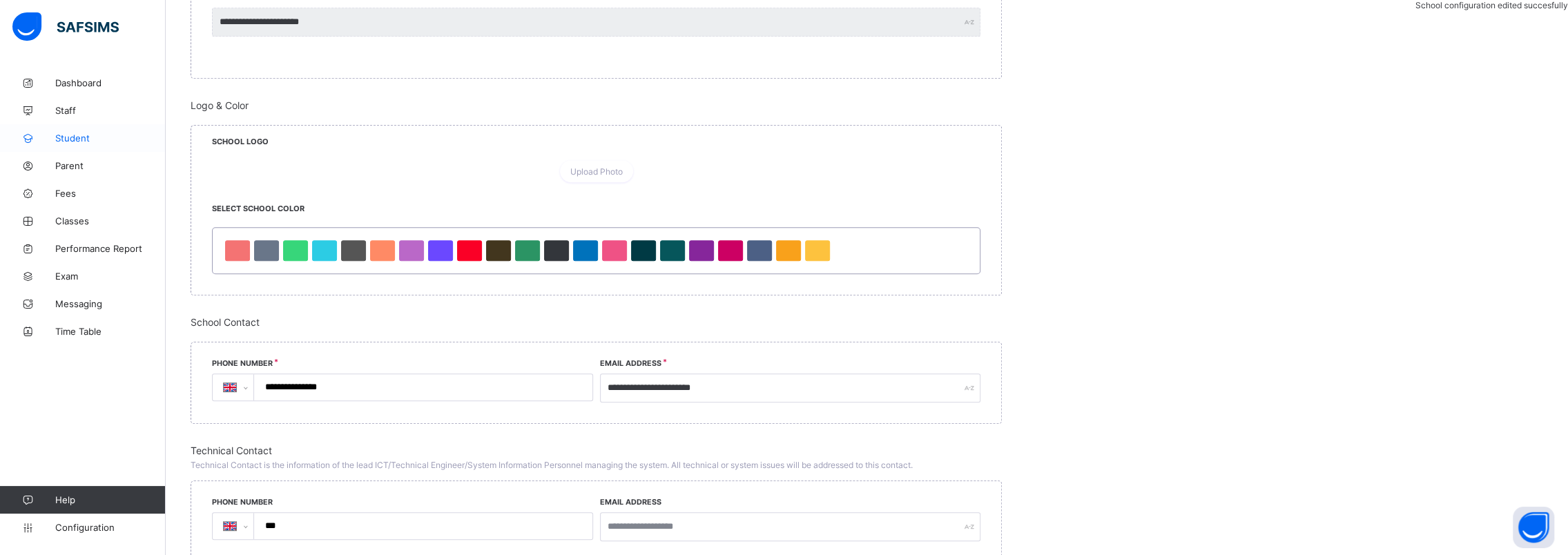
click at [73, 135] on span "Student" at bounding box center [110, 138] width 110 height 11
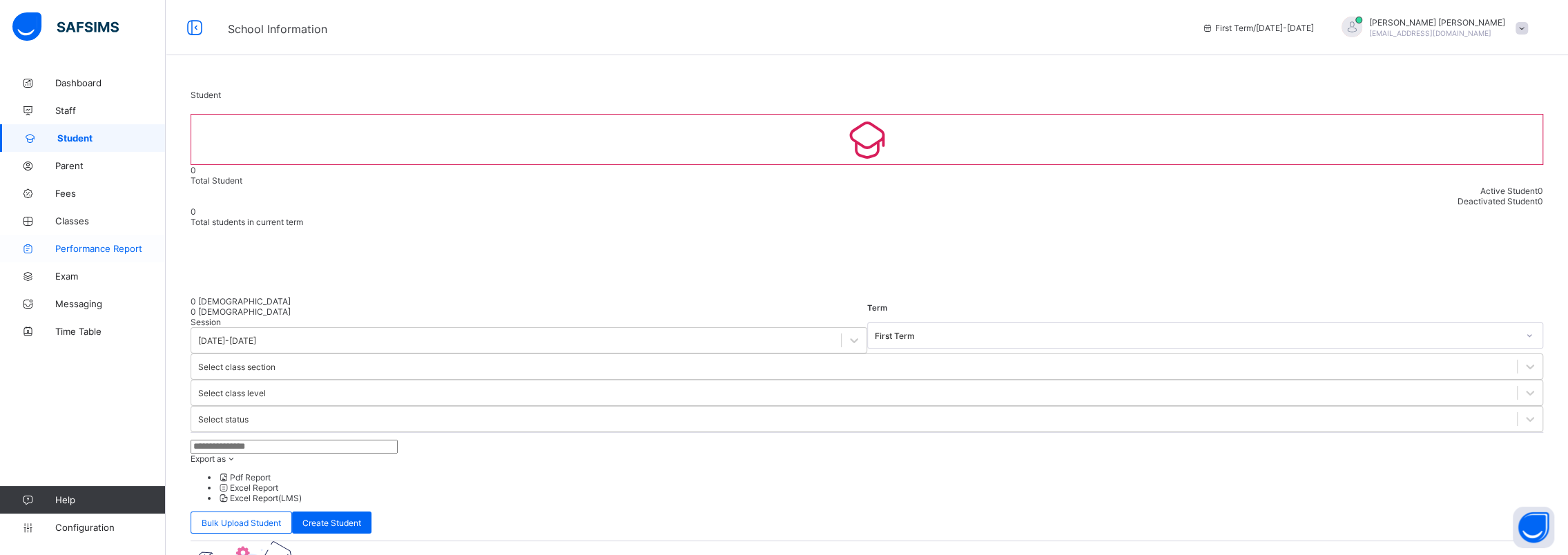
click at [123, 251] on span "Performance Report" at bounding box center [110, 248] width 110 height 11
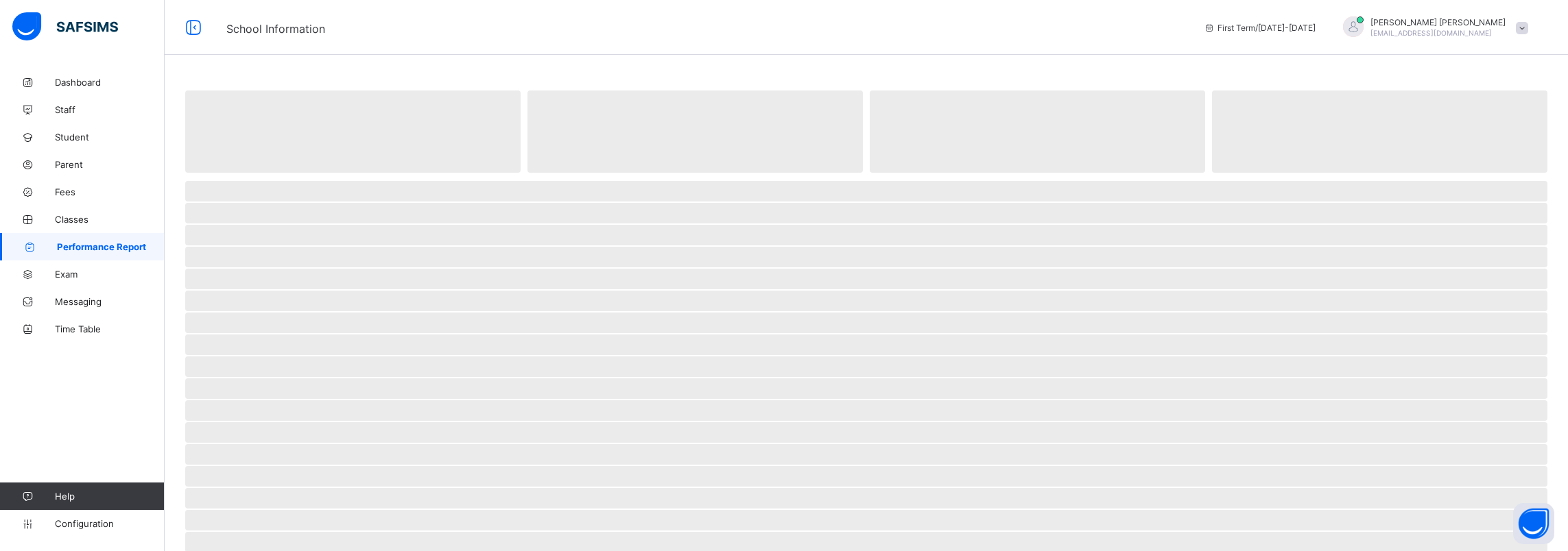
select select "****"
select select "*"
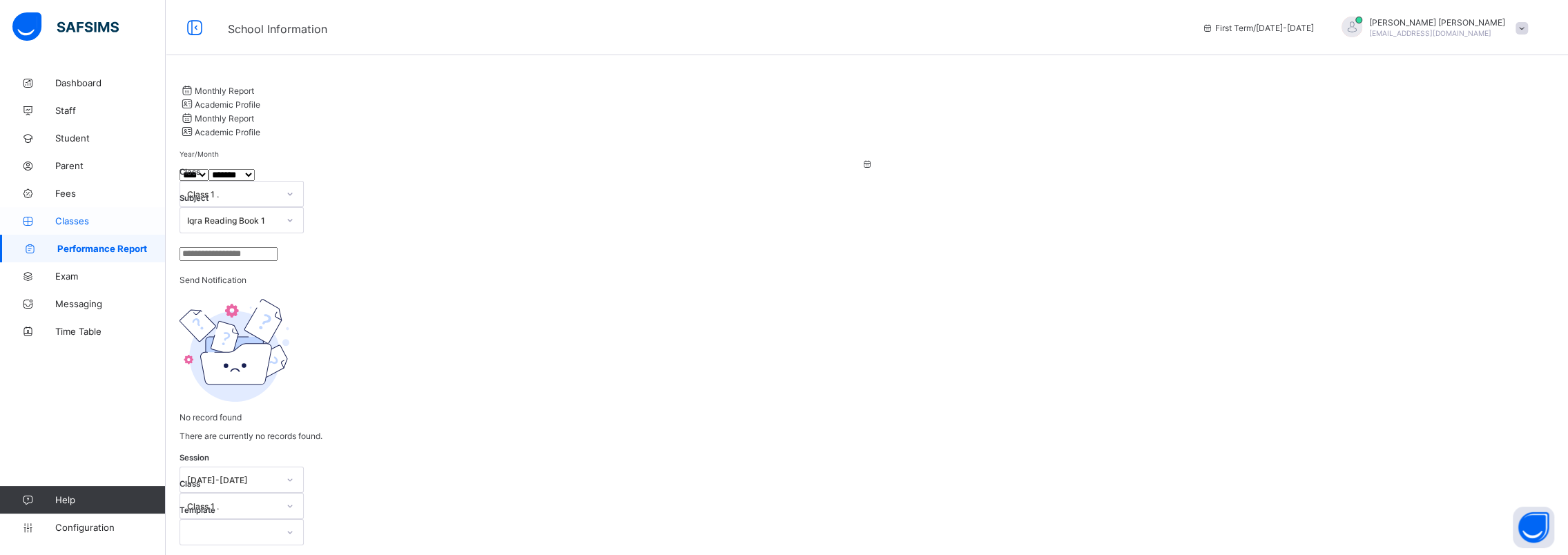
click at [73, 216] on span "Classes" at bounding box center [110, 221] width 110 height 11
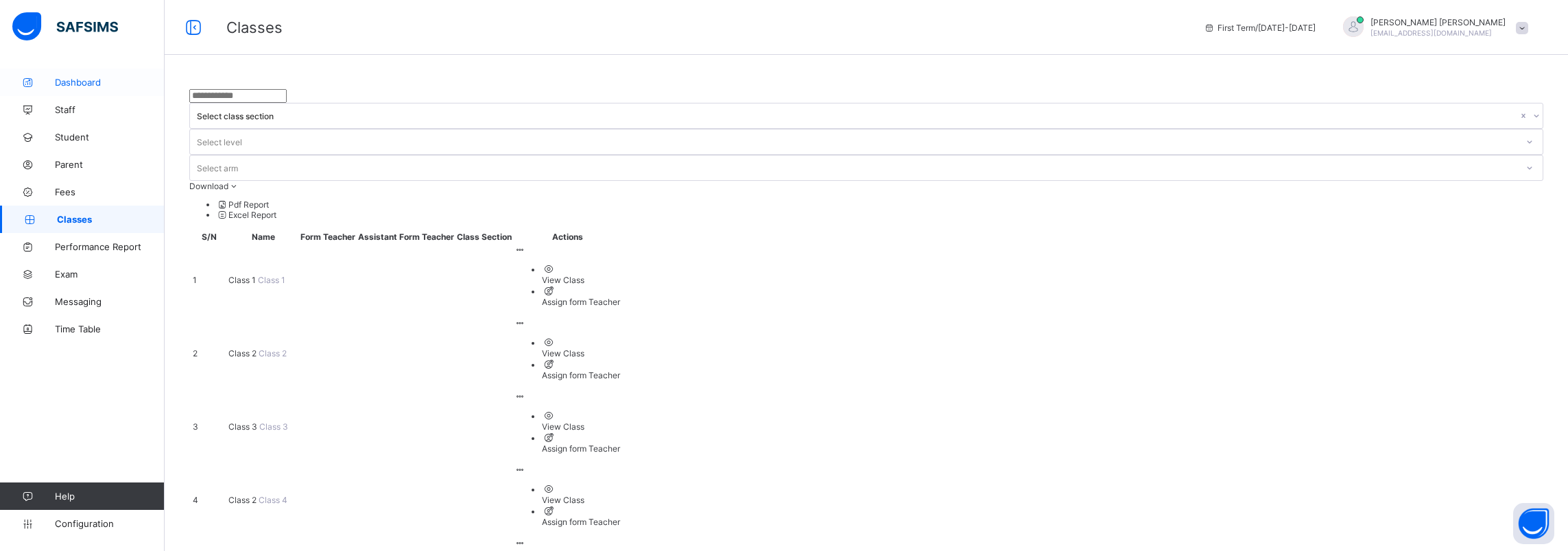
click at [74, 78] on span "Dashboard" at bounding box center [110, 82] width 110 height 11
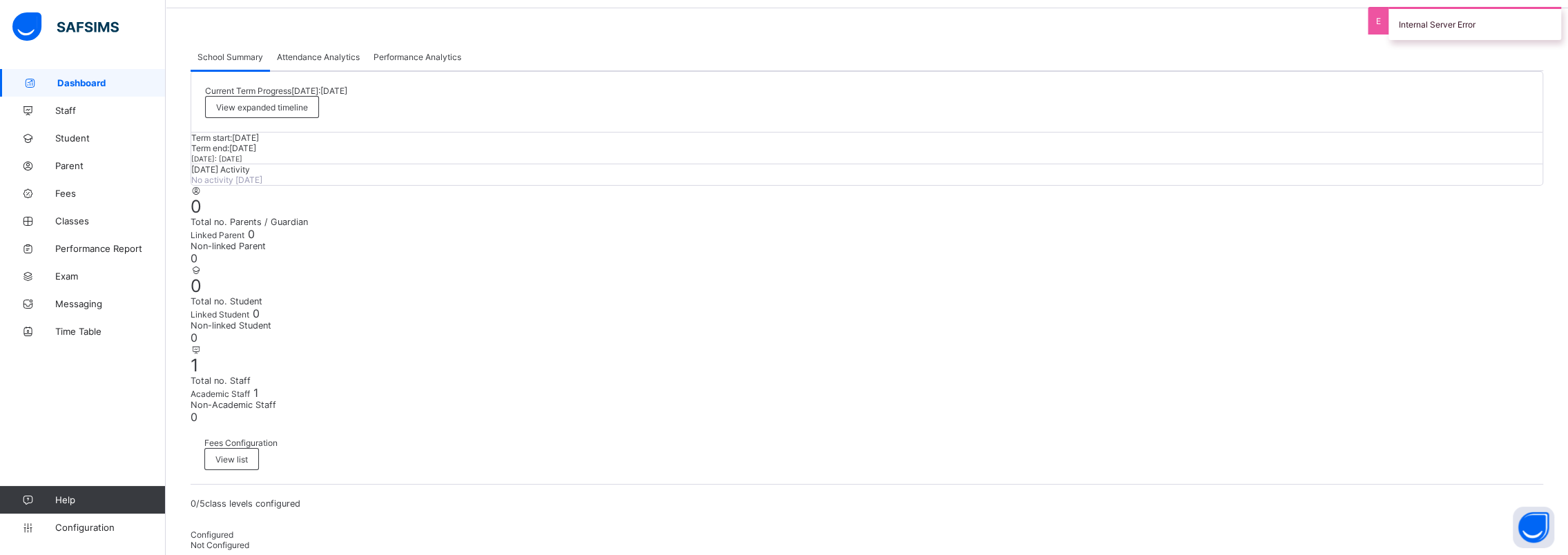
scroll to position [69, 0]
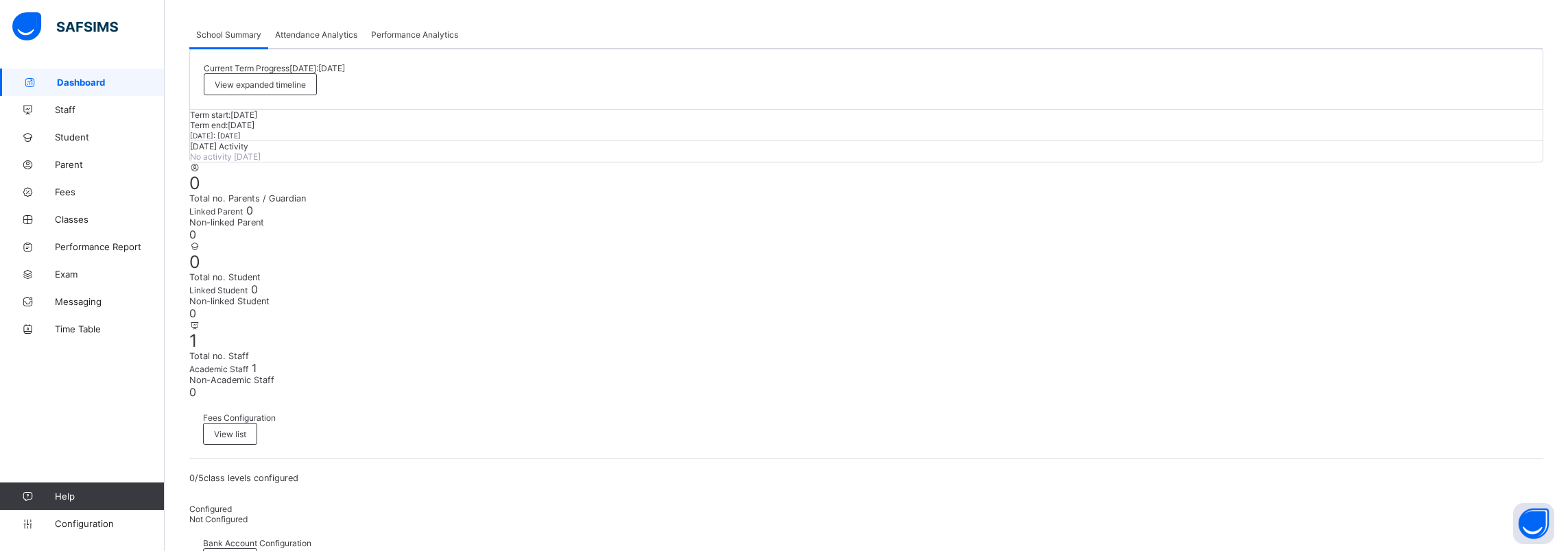
click at [60, 186] on span "Fees" at bounding box center [110, 191] width 110 height 11
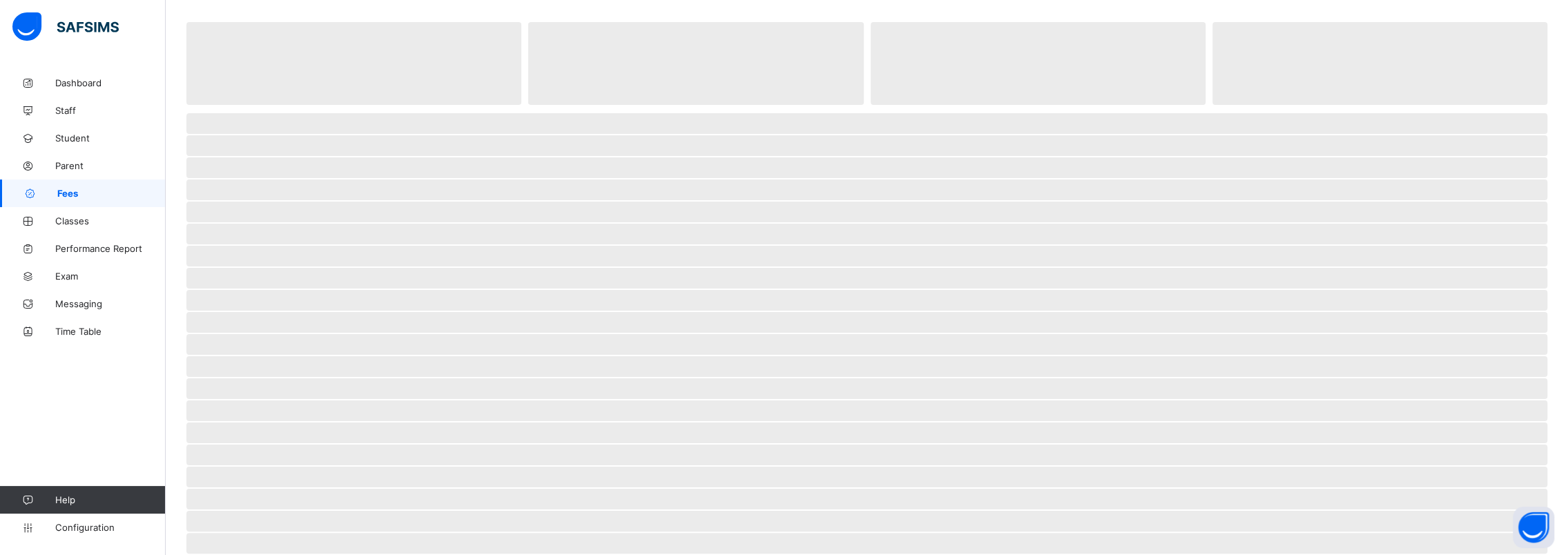
select select "****"
select select "*"
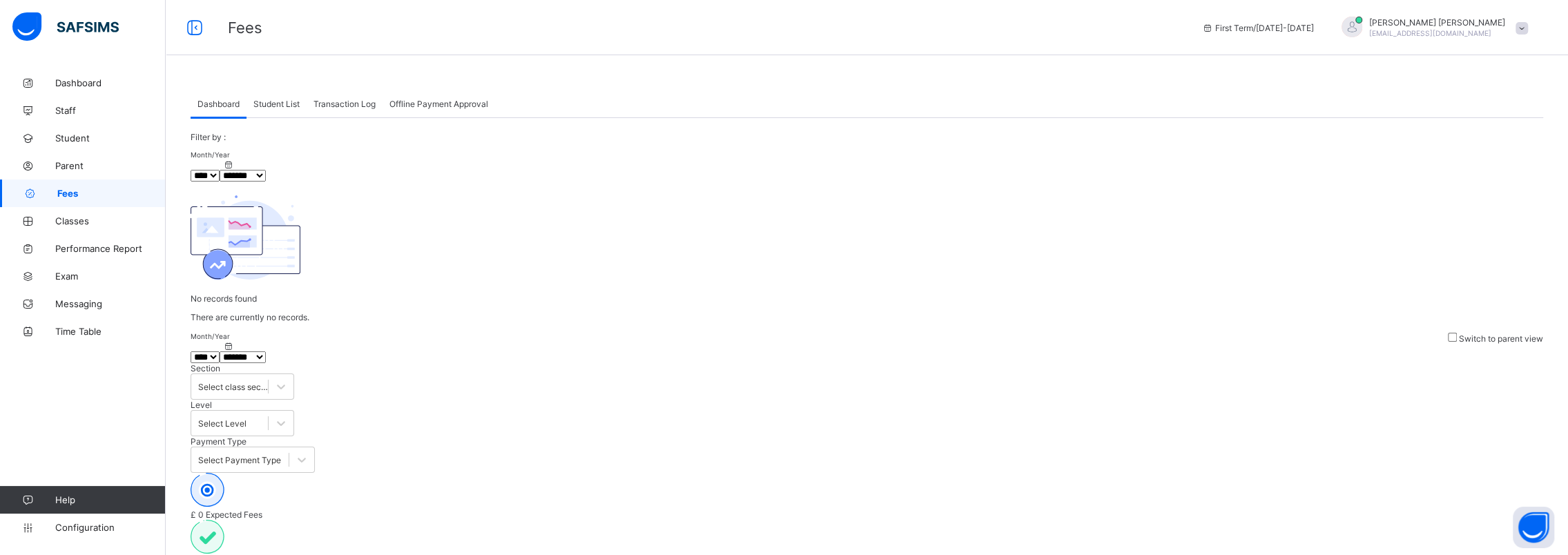
click at [220, 182] on select "**** **** **** **** **** **** **** **** **** **** **** **** **** **** **** ****…" at bounding box center [205, 175] width 29 height 12
click at [265, 182] on select "***** ******* ******** ***** ***** *** **** **** ****** ********* ******* *****…" at bounding box center [243, 175] width 46 height 12
click at [291, 98] on div "Student List" at bounding box center [276, 104] width 60 height 28
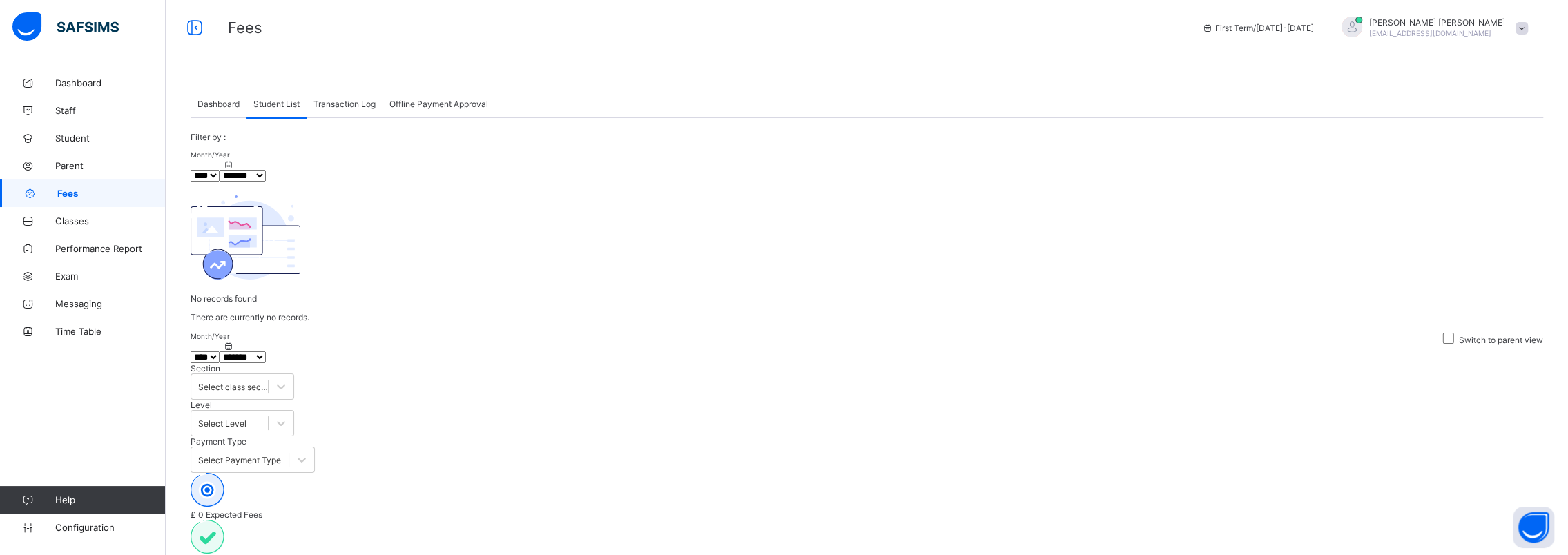
click at [340, 100] on span "Transaction Log" at bounding box center [344, 104] width 62 height 11
click at [468, 101] on span "Offline Payment Approval" at bounding box center [439, 104] width 99 height 11
click at [207, 106] on span "Dashboard" at bounding box center [218, 104] width 42 height 11
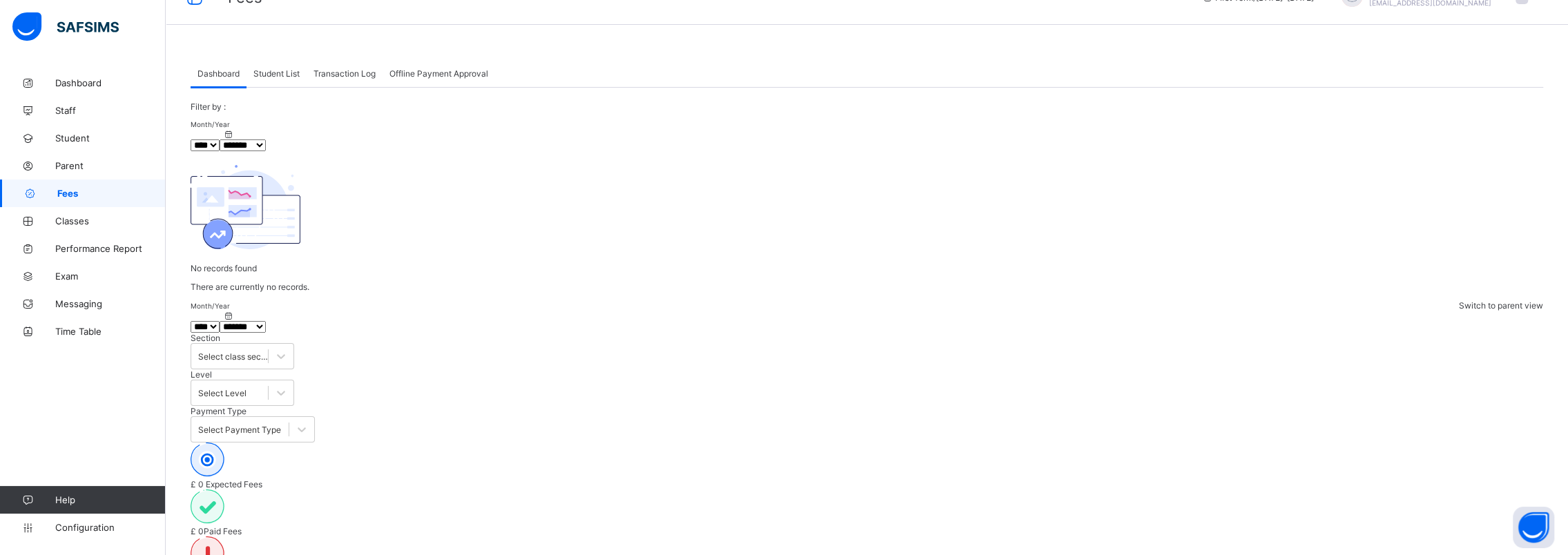
scroll to position [43, 0]
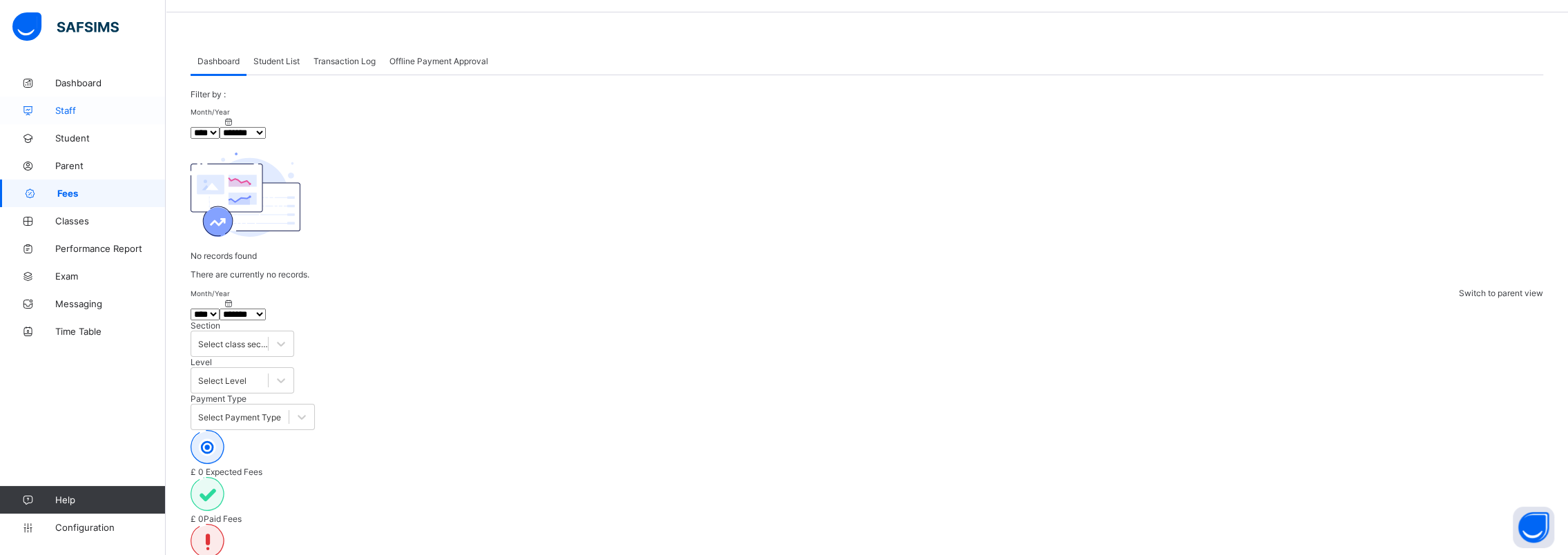
click at [56, 110] on span "Staff" at bounding box center [110, 110] width 110 height 11
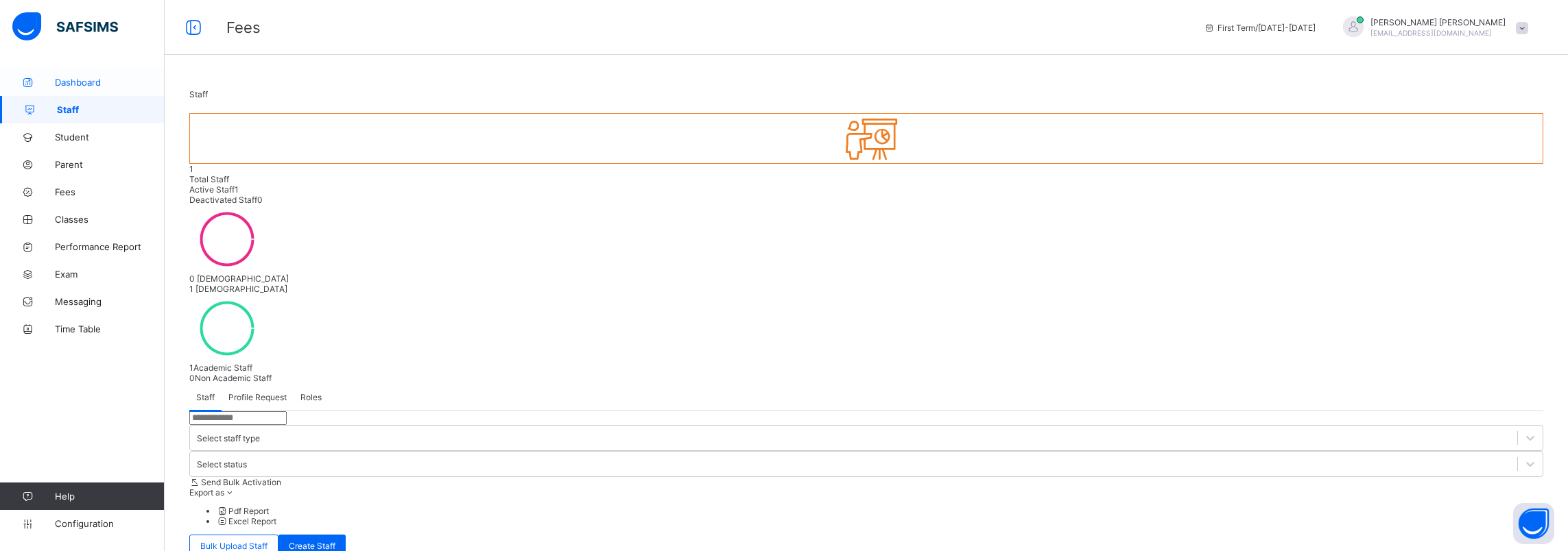
click at [74, 79] on span "Dashboard" at bounding box center [110, 82] width 110 height 11
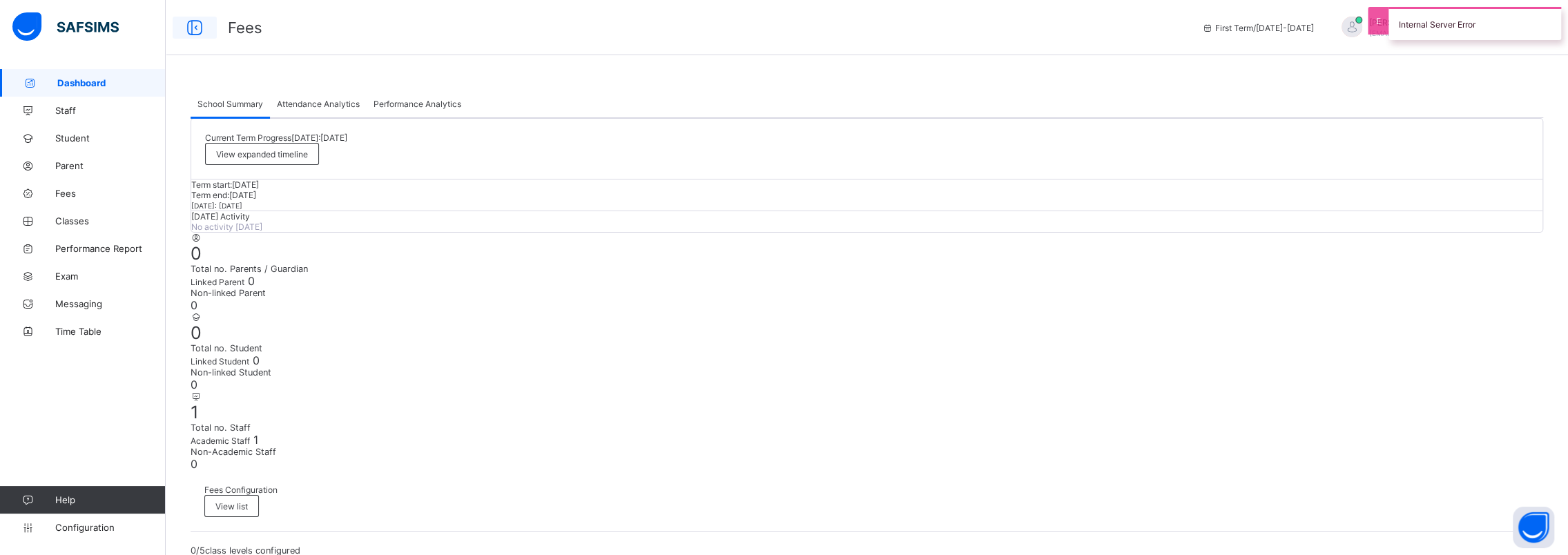
click at [196, 21] on icon at bounding box center [194, 28] width 24 height 20
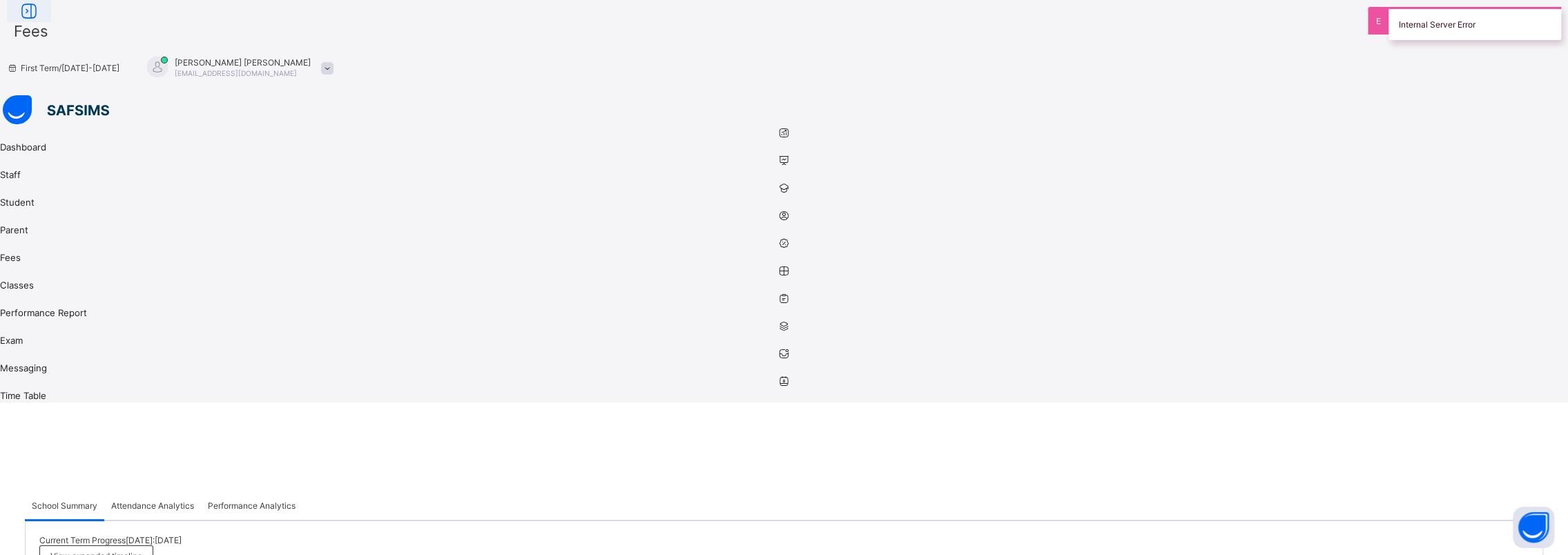
click at [40, 21] on icon at bounding box center [29, 12] width 24 height 20
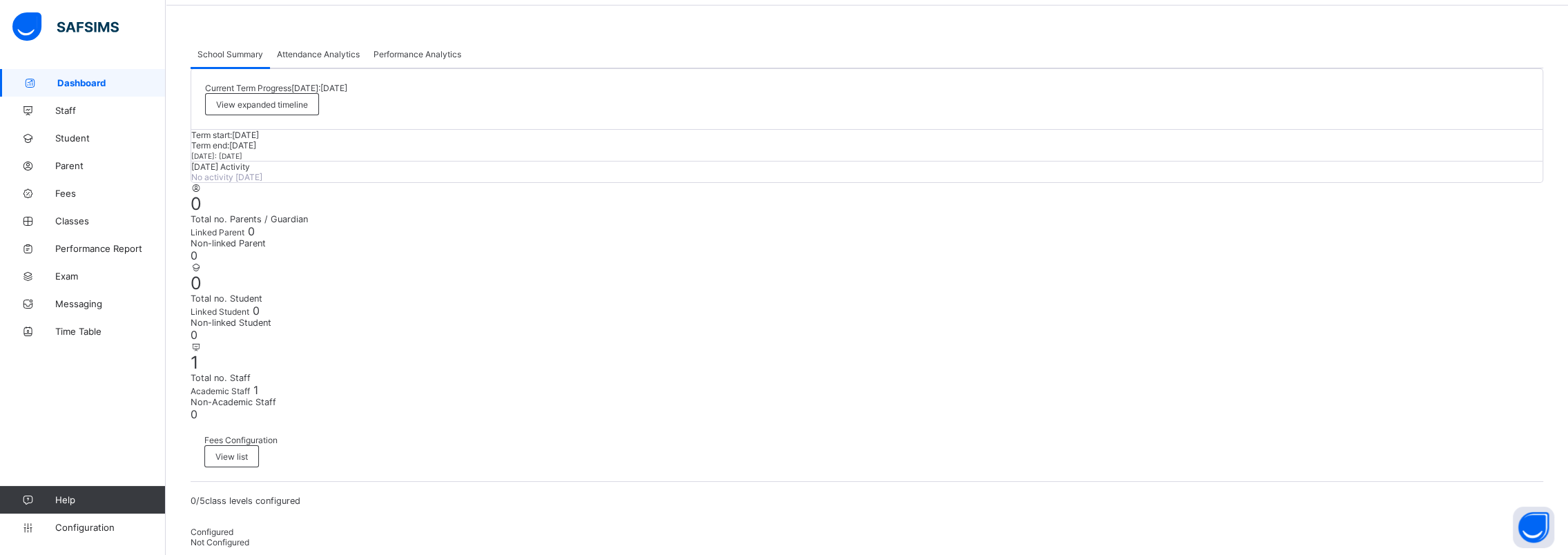
scroll to position [69, 0]
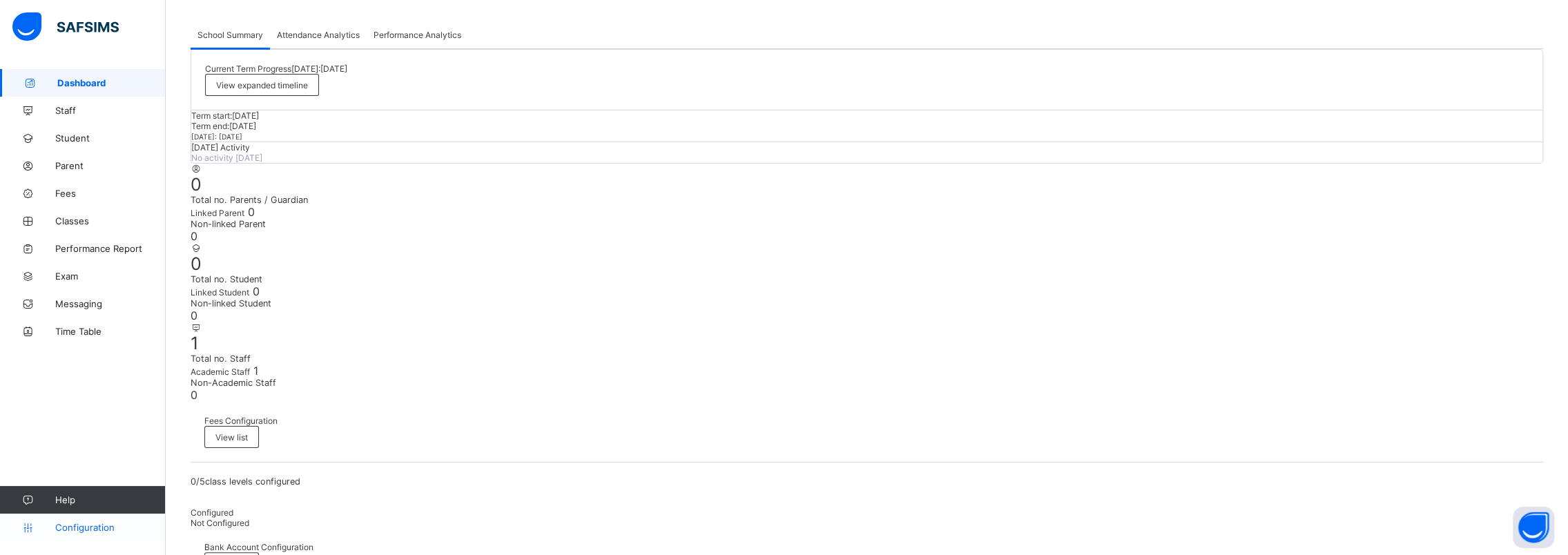
click at [100, 533] on span "Configuration" at bounding box center [109, 527] width 109 height 11
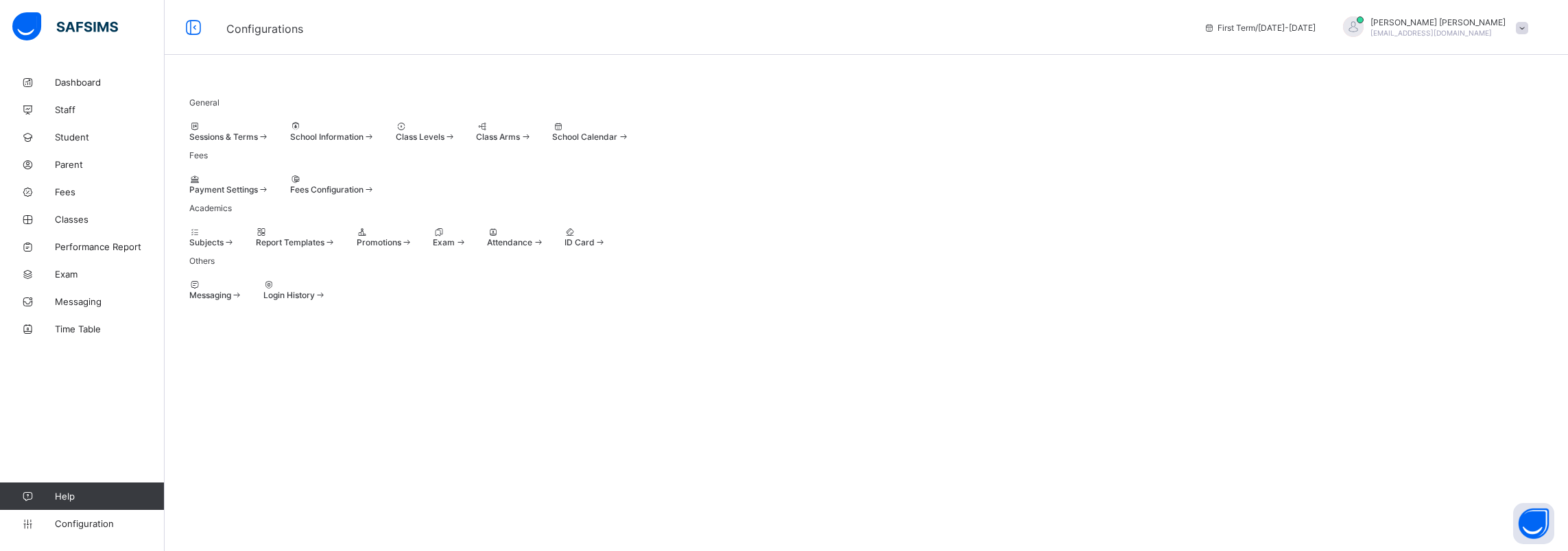
click at [269, 142] on div "Sessions & Terms" at bounding box center [230, 137] width 80 height 11
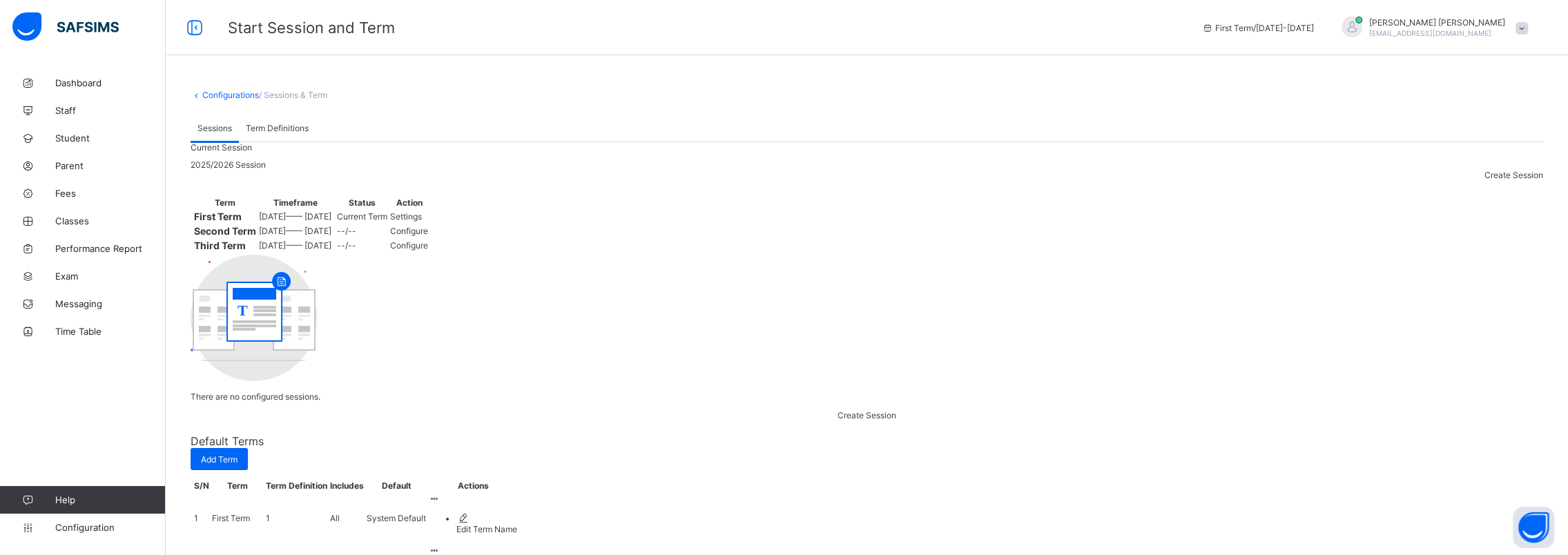
click at [265, 126] on span "Term Definitions" at bounding box center [277, 128] width 63 height 11
click at [212, 92] on link "Configurations" at bounding box center [230, 95] width 57 height 11
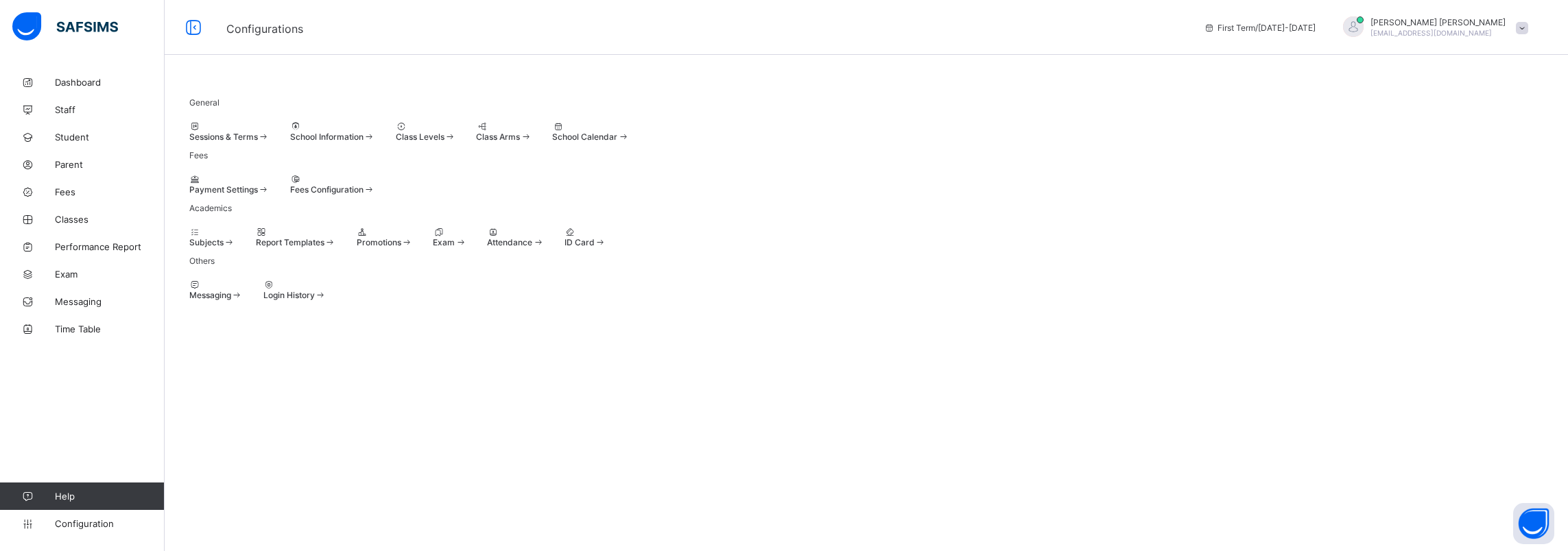
click at [364, 142] on span "School Information" at bounding box center [327, 137] width 74 height 11
select select "**"
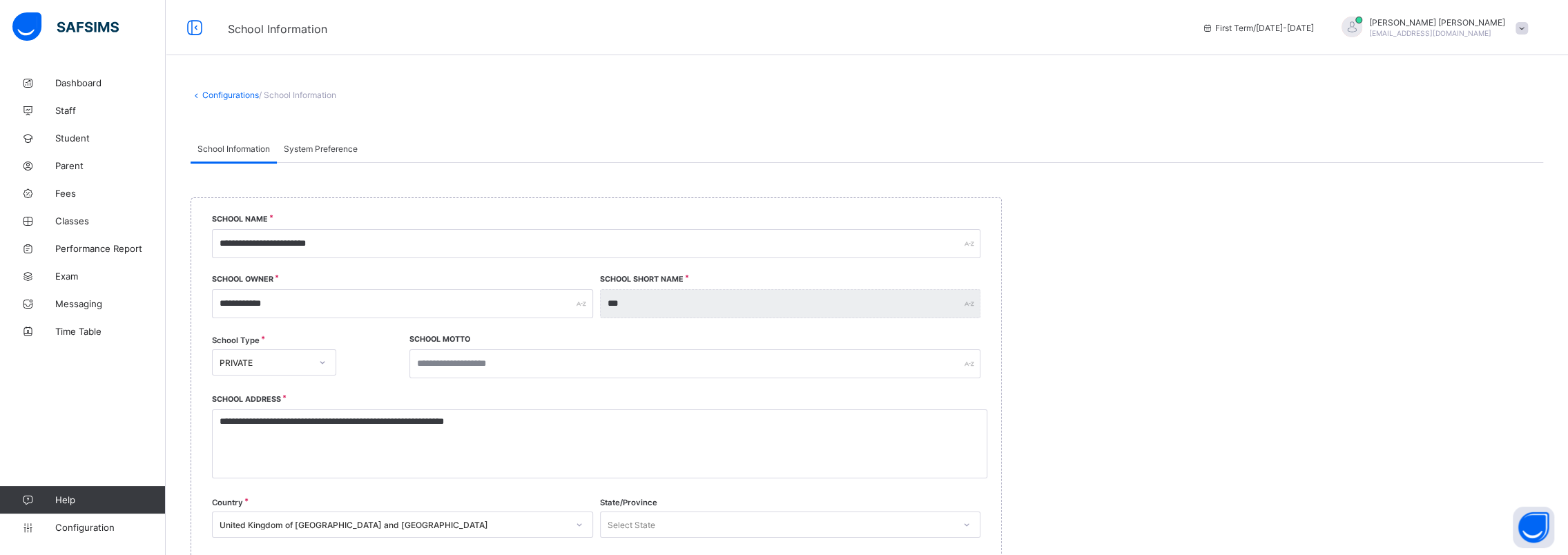
click at [228, 92] on link "Configurations" at bounding box center [230, 95] width 57 height 11
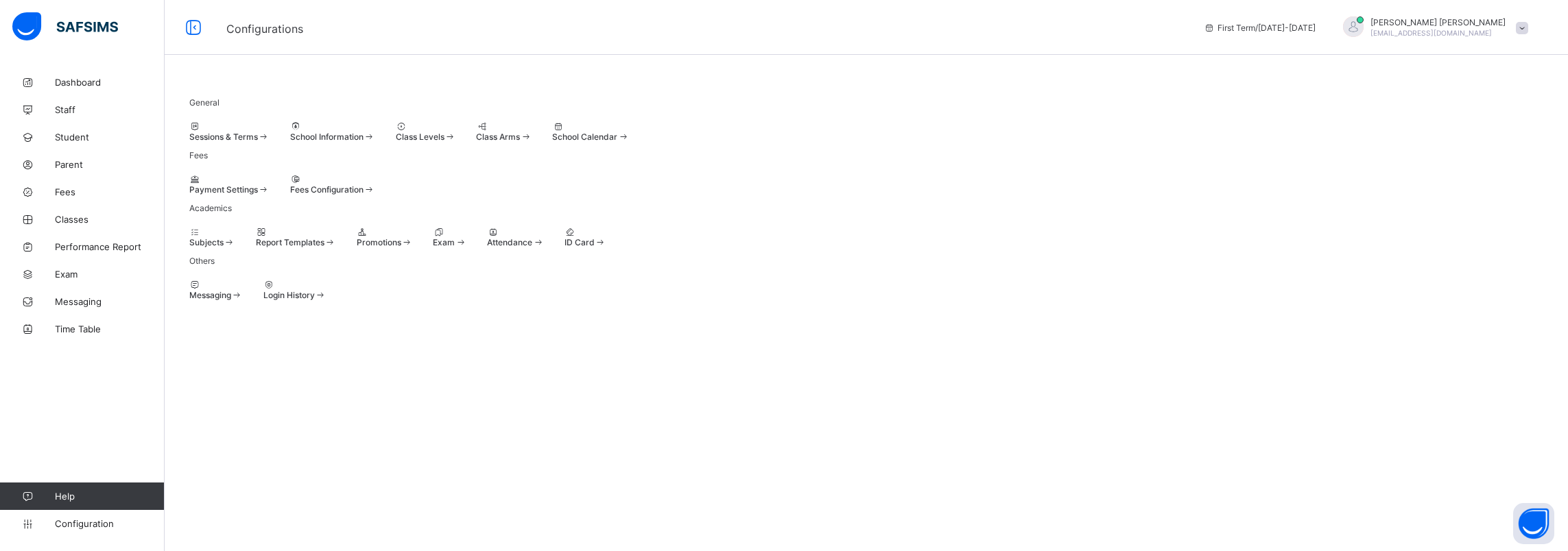
click at [456, 142] on span at bounding box center [450, 137] width 11 height 11
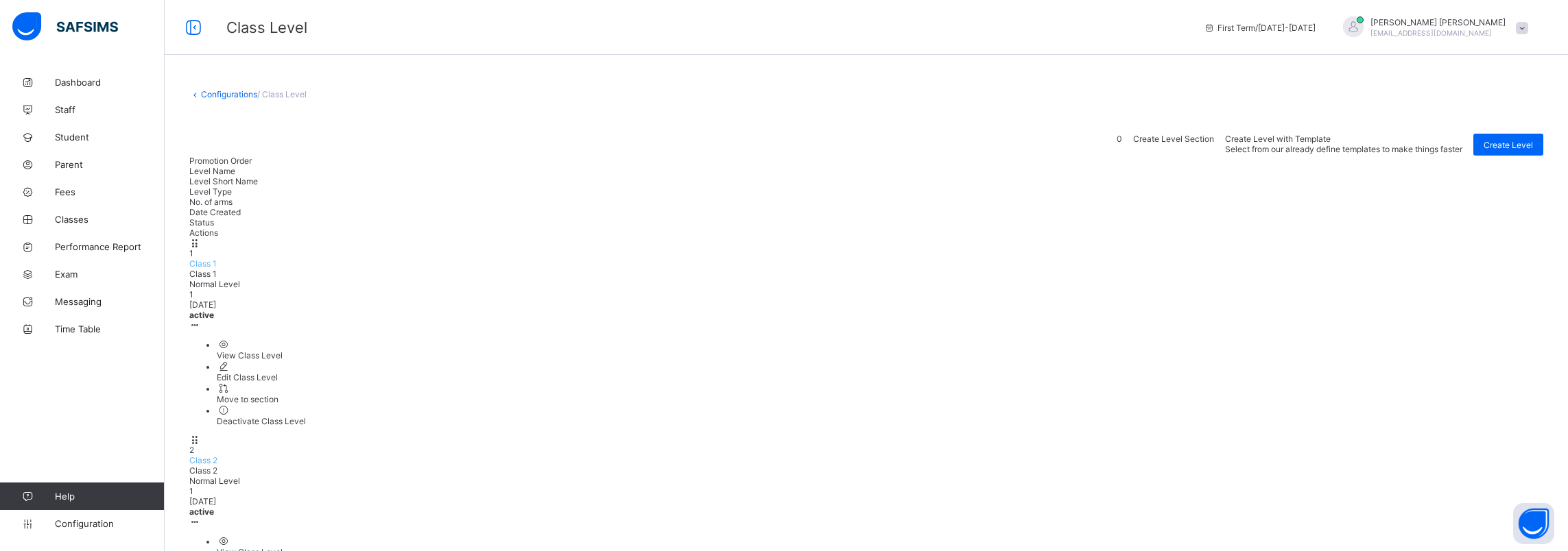
click at [211, 92] on link "Configurations" at bounding box center [229, 94] width 56 height 11
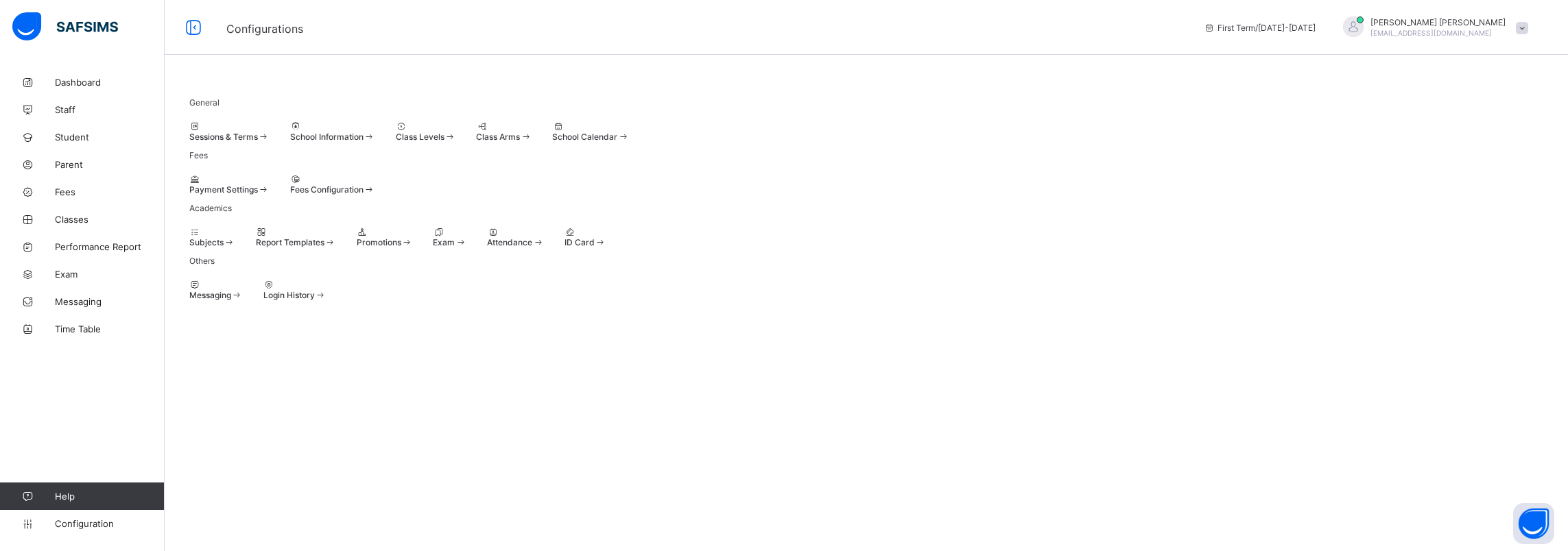
click at [270, 195] on div "Payment Settings" at bounding box center [230, 190] width 80 height 11
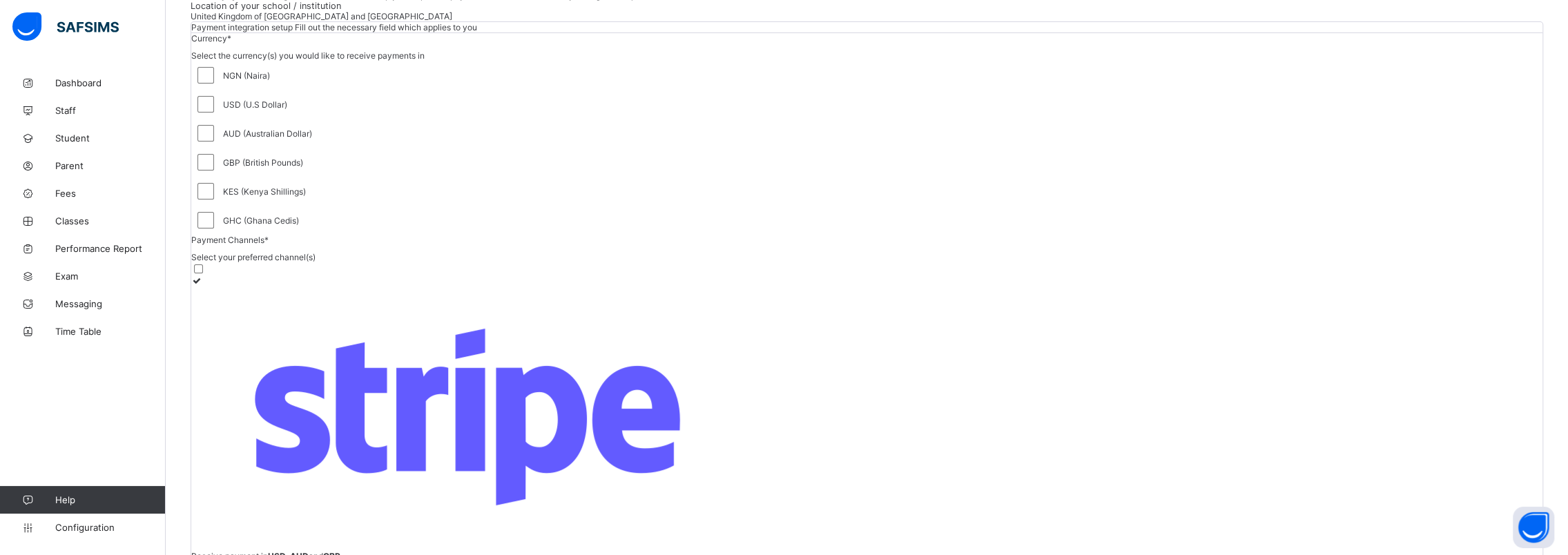
scroll to position [196, 0]
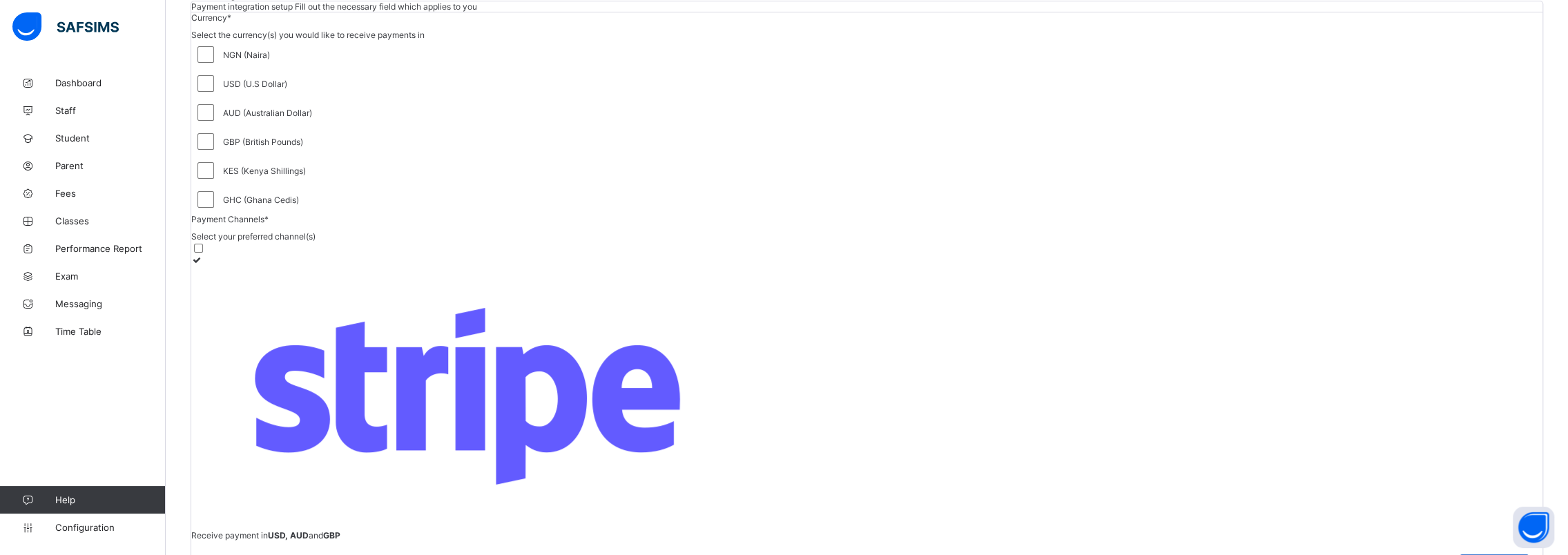
click at [1493, 555] on span "Save setting" at bounding box center [1494, 566] width 49 height 11
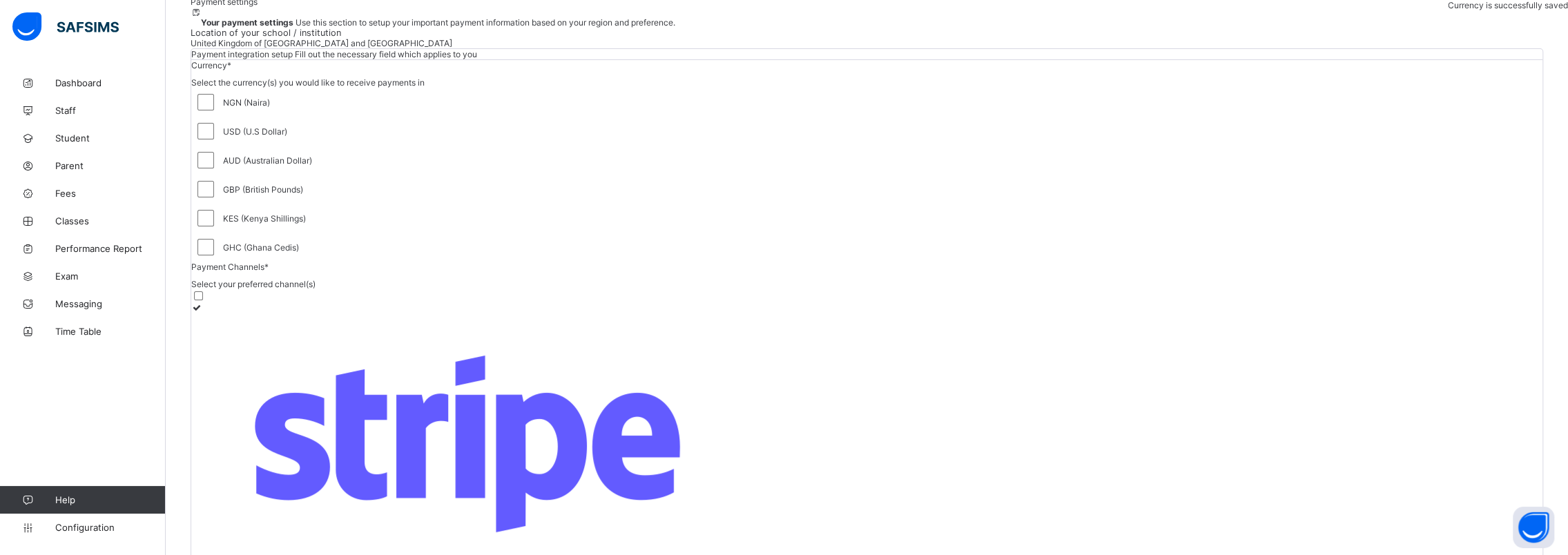
scroll to position [127, 0]
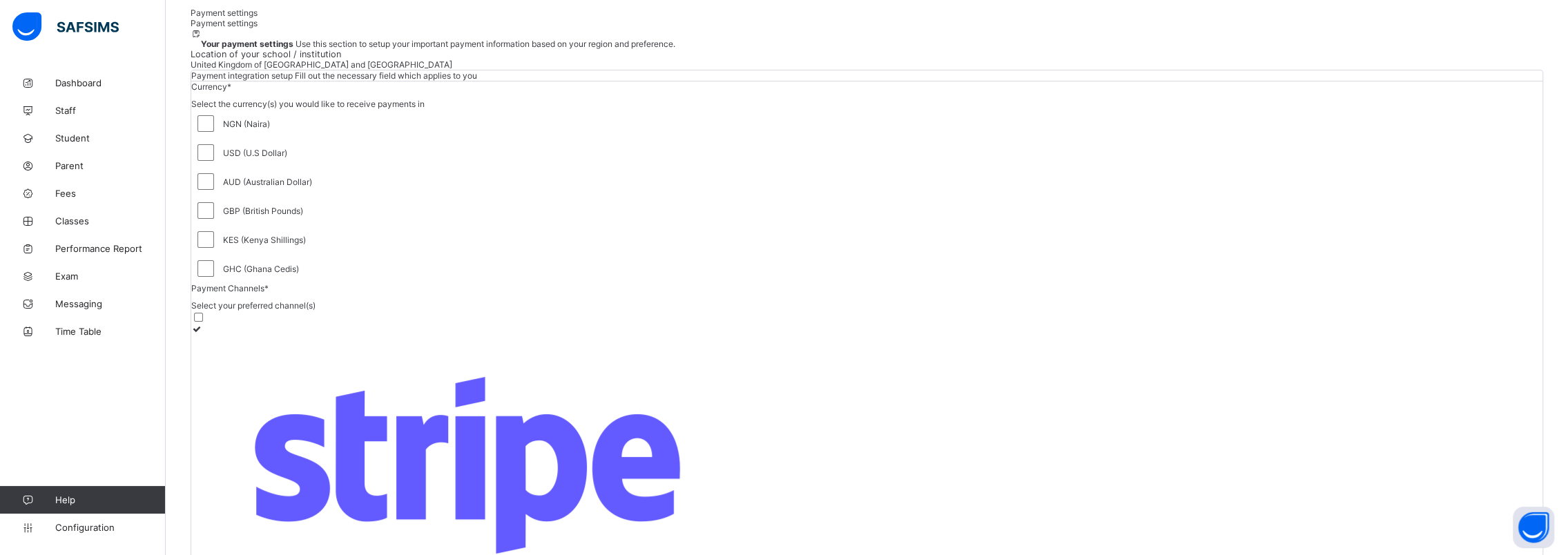
click at [289, 452] on img at bounding box center [467, 466] width 552 height 264
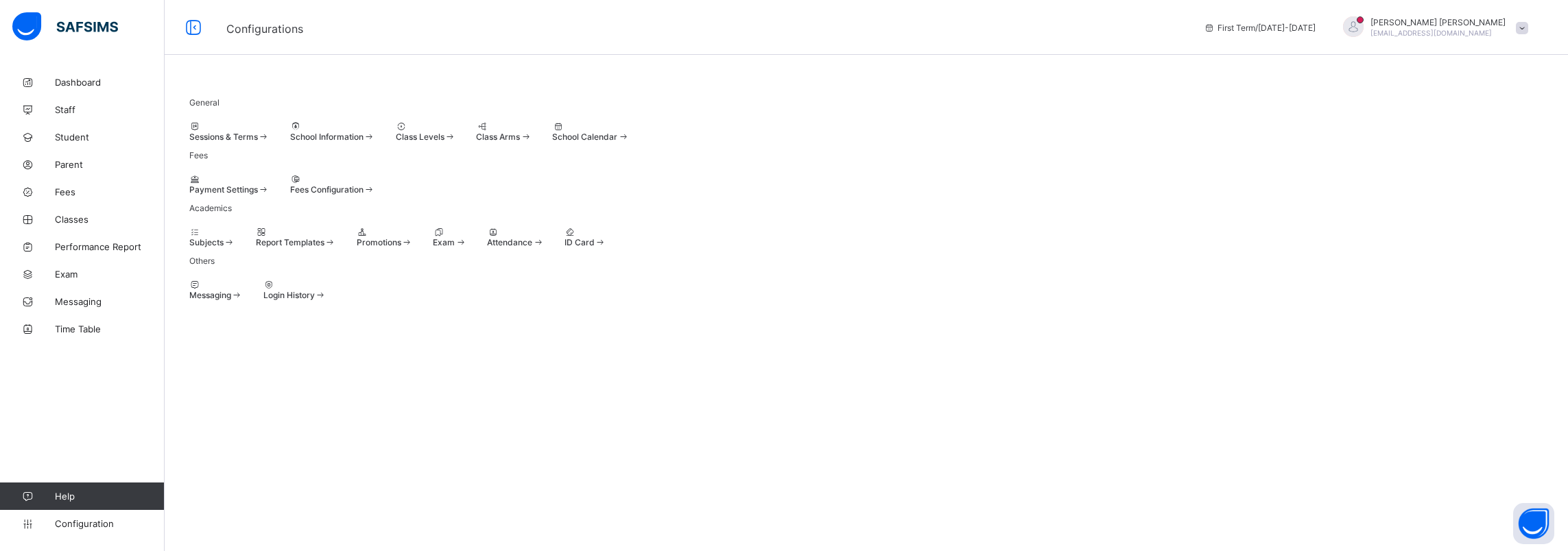
click at [302, 185] on icon at bounding box center [296, 179] width 11 height 11
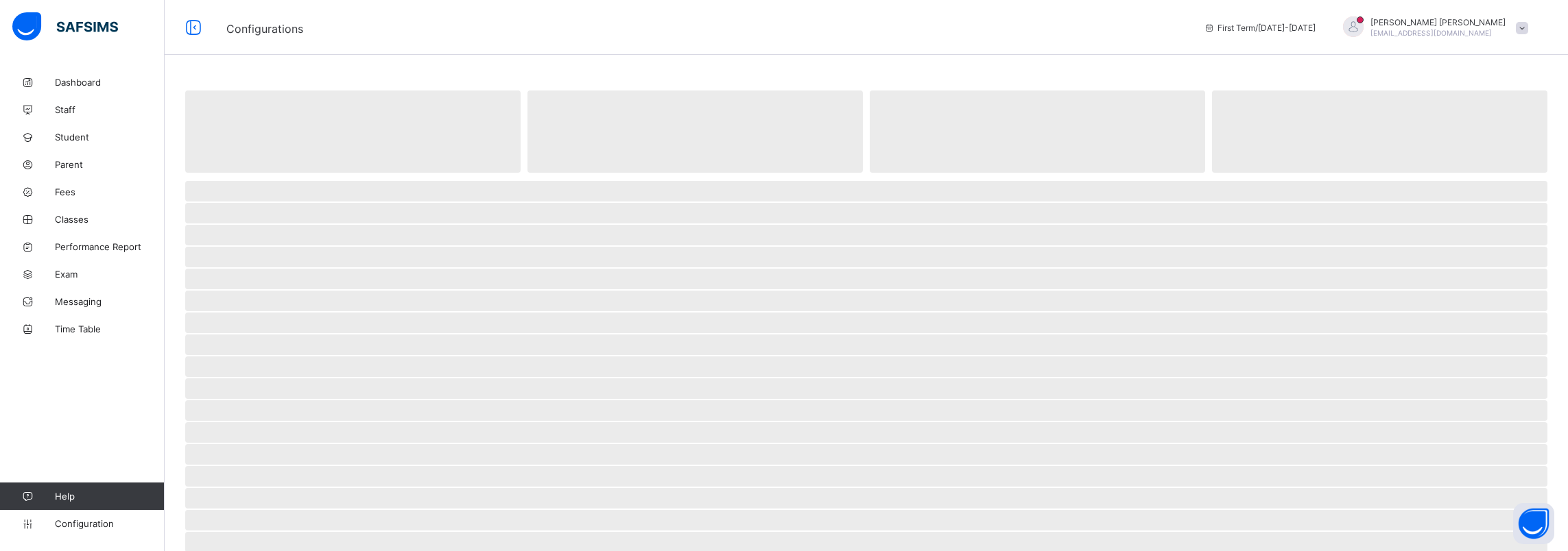
select select "****"
select select "*"
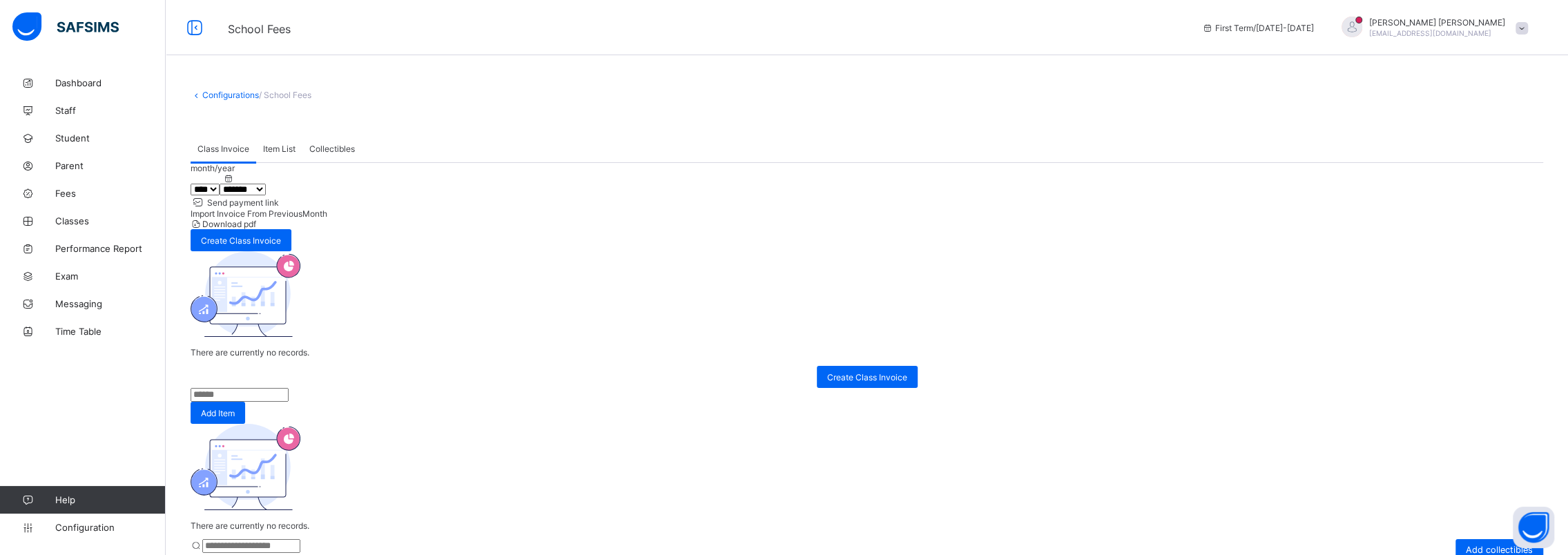
click at [277, 150] on span "Item List" at bounding box center [279, 148] width 32 height 11
click at [226, 388] on input "text" at bounding box center [240, 394] width 98 height 14
click at [212, 151] on span "Class Invoice" at bounding box center [223, 148] width 52 height 11
click at [277, 151] on span "Item List" at bounding box center [279, 148] width 32 height 11
click at [235, 408] on span "Add Item" at bounding box center [217, 413] width 34 height 11
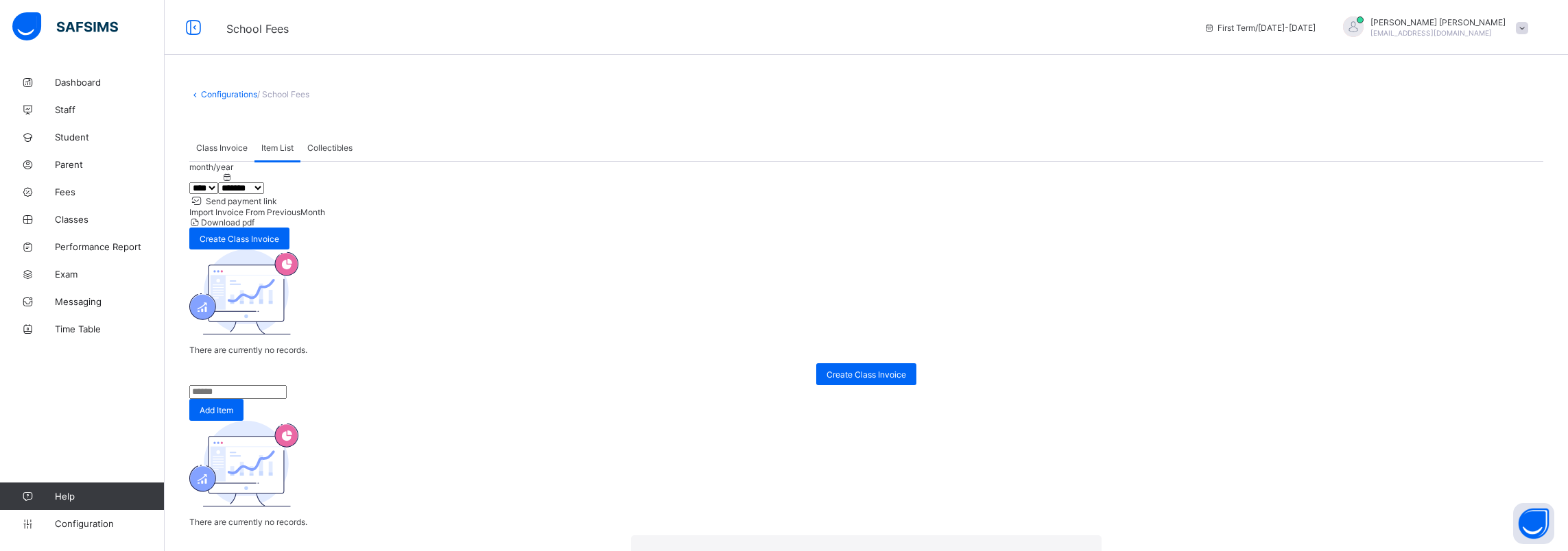
type input "**********"
click at [1075, 549] on div "×" at bounding box center [1082, 561] width 13 height 24
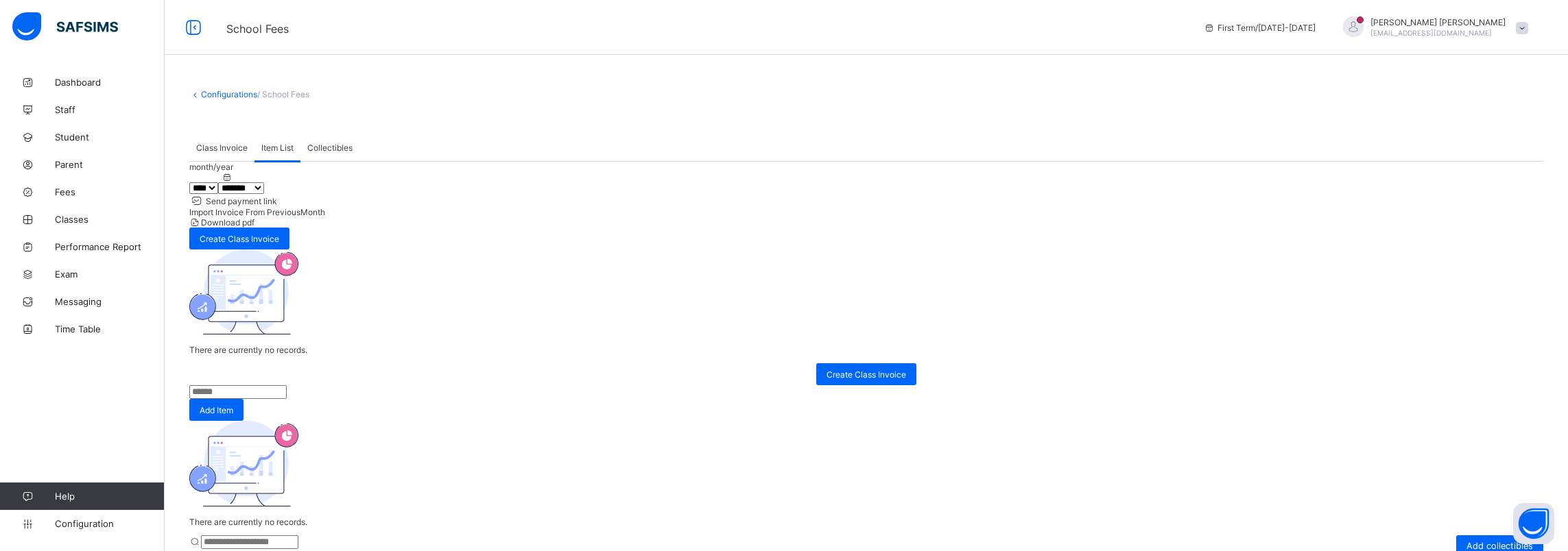
click at [234, 97] on link "Configurations" at bounding box center [229, 94] width 56 height 11
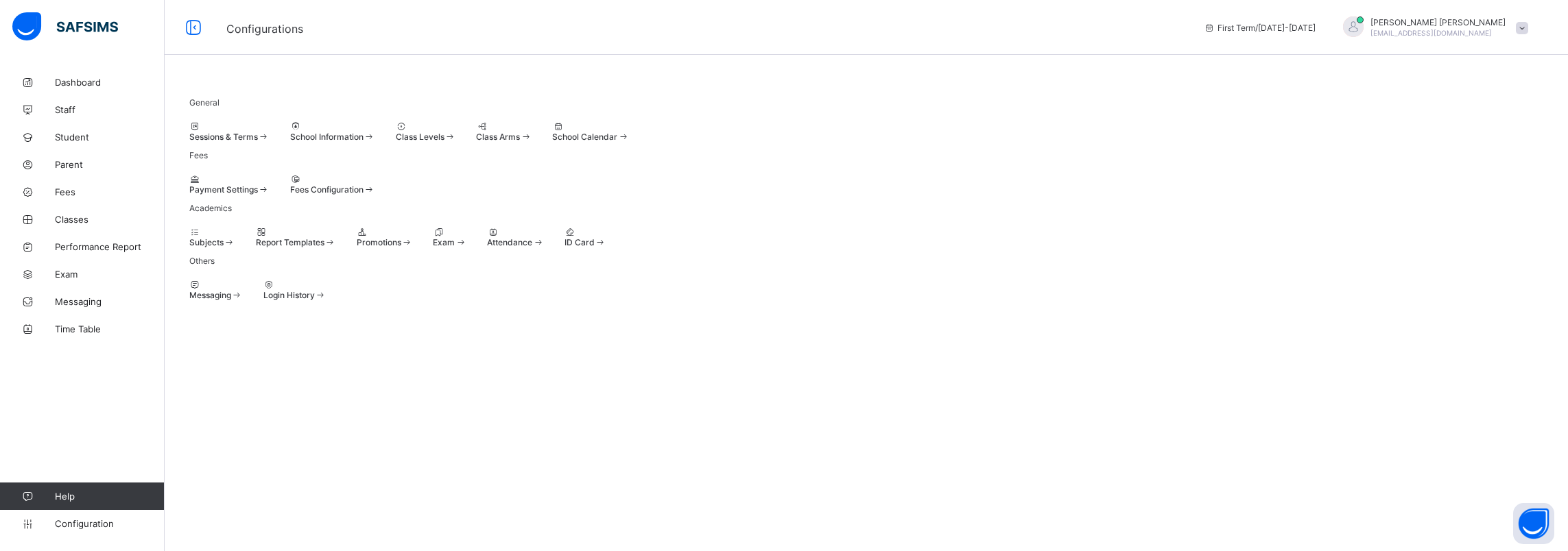
click at [336, 248] on div "Report Templates" at bounding box center [296, 237] width 80 height 20
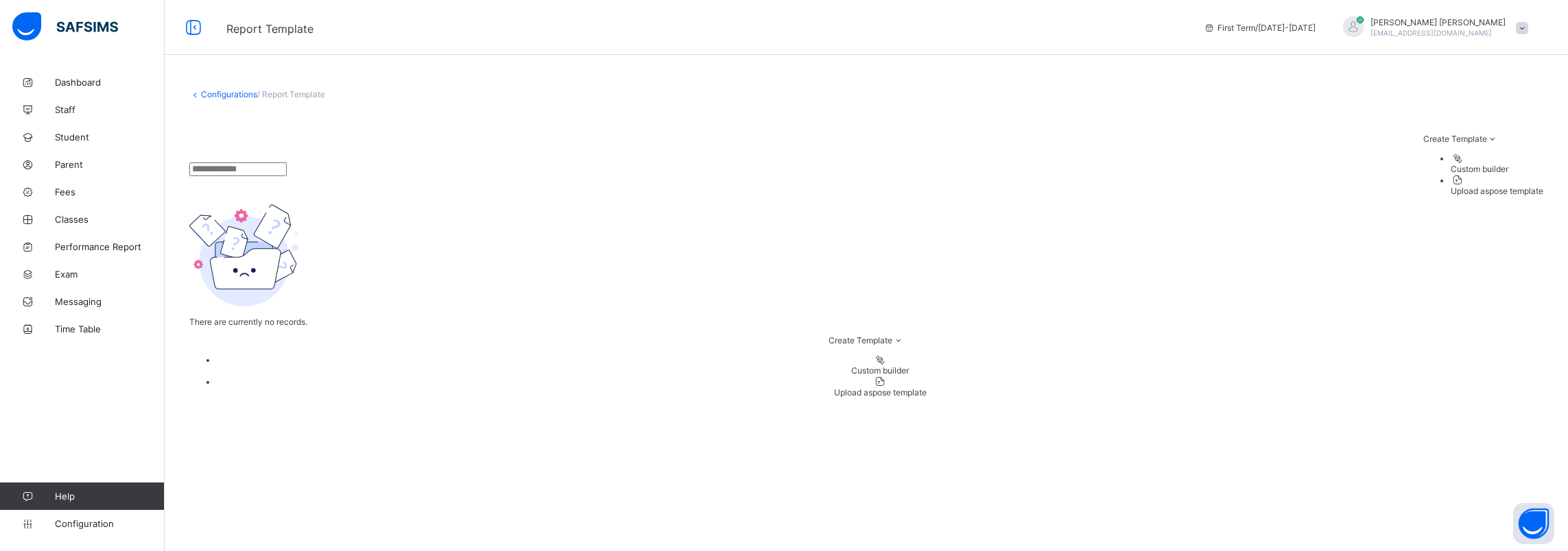
click at [858, 346] on span "Create Template" at bounding box center [860, 340] width 64 height 11
click at [860, 398] on div "Upload aspose template" at bounding box center [880, 392] width 1326 height 11
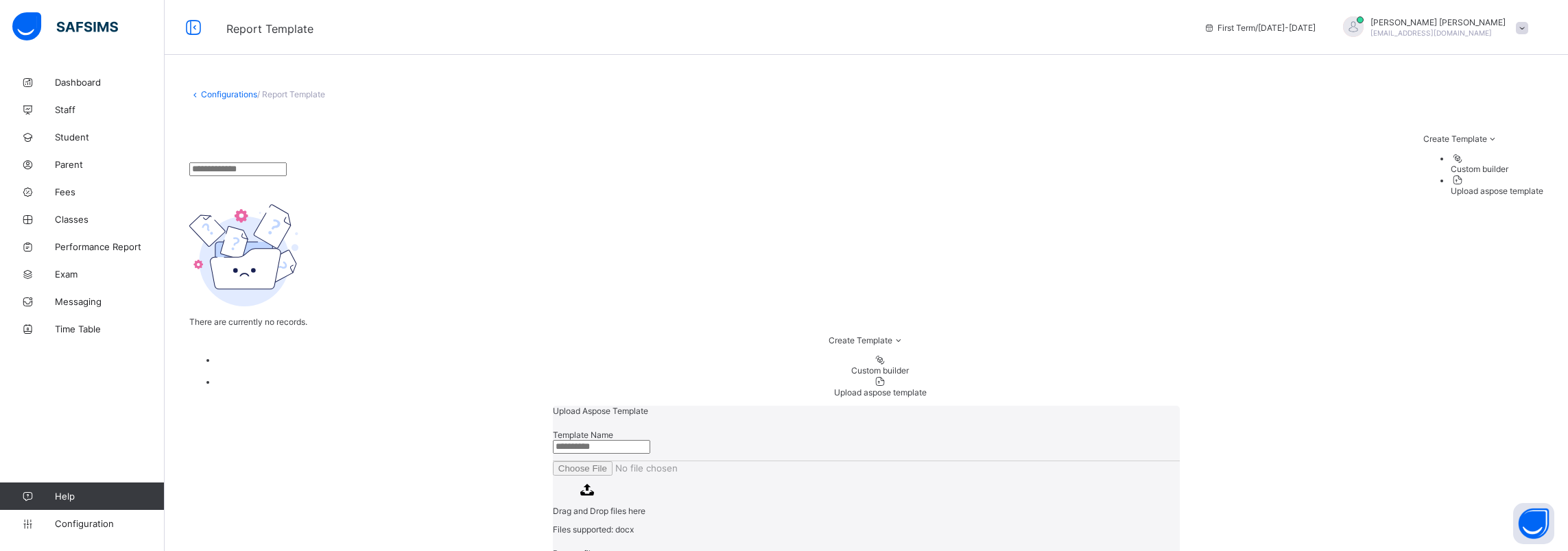
click at [595, 549] on span "Browse file" at bounding box center [574, 553] width 43 height 11
click at [739, 462] on input "Drag and Drop files here Files supported: docx Browse file Maximum size 2.5mb" at bounding box center [646, 469] width 186 height 15
click at [608, 441] on input "text" at bounding box center [601, 447] width 97 height 14
click at [1345, 406] on div "Upload Aspose Template Template Name Drag and Drop files here Files supported: …" at bounding box center [867, 524] width 1354 height 236
click at [193, 406] on div "Upload Aspose Template Template Name Drag and Drop files here Files supported: …" at bounding box center [867, 524] width 1354 height 236
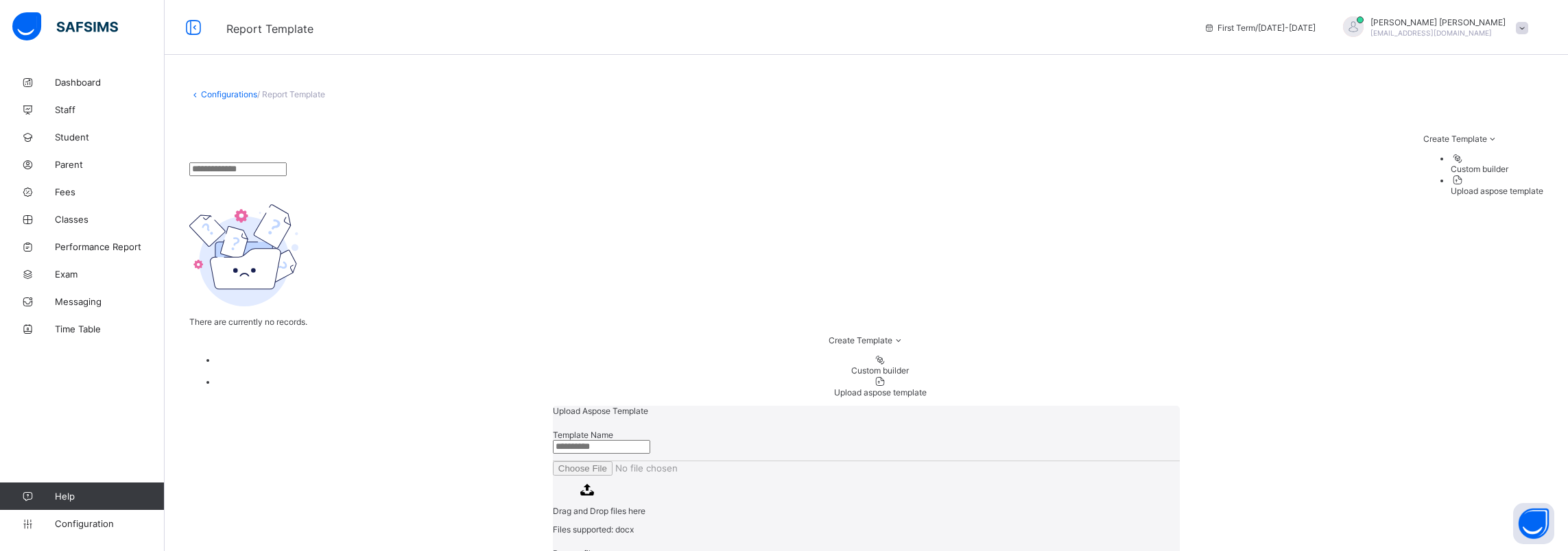
drag, startPoint x: 1164, startPoint y: 119, endPoint x: 1172, endPoint y: 123, distance: 8.9
click at [1163, 406] on div "Upload Aspose Template Template Name Drag and Drop files here Files supported: …" at bounding box center [867, 524] width 1354 height 236
click at [1422, 406] on div "Upload Aspose Template Template Name Drag and Drop files here Files supported: …" at bounding box center [867, 524] width 1354 height 236
click at [1222, 406] on div "Upload Aspose Template Template Name Drag and Drop files here Files supported: …" at bounding box center [867, 524] width 1354 height 236
click at [737, 484] on label "Drag and Drop files here Files supported: docx Browse file Maximum size 2.5mb" at bounding box center [866, 533] width 627 height 99
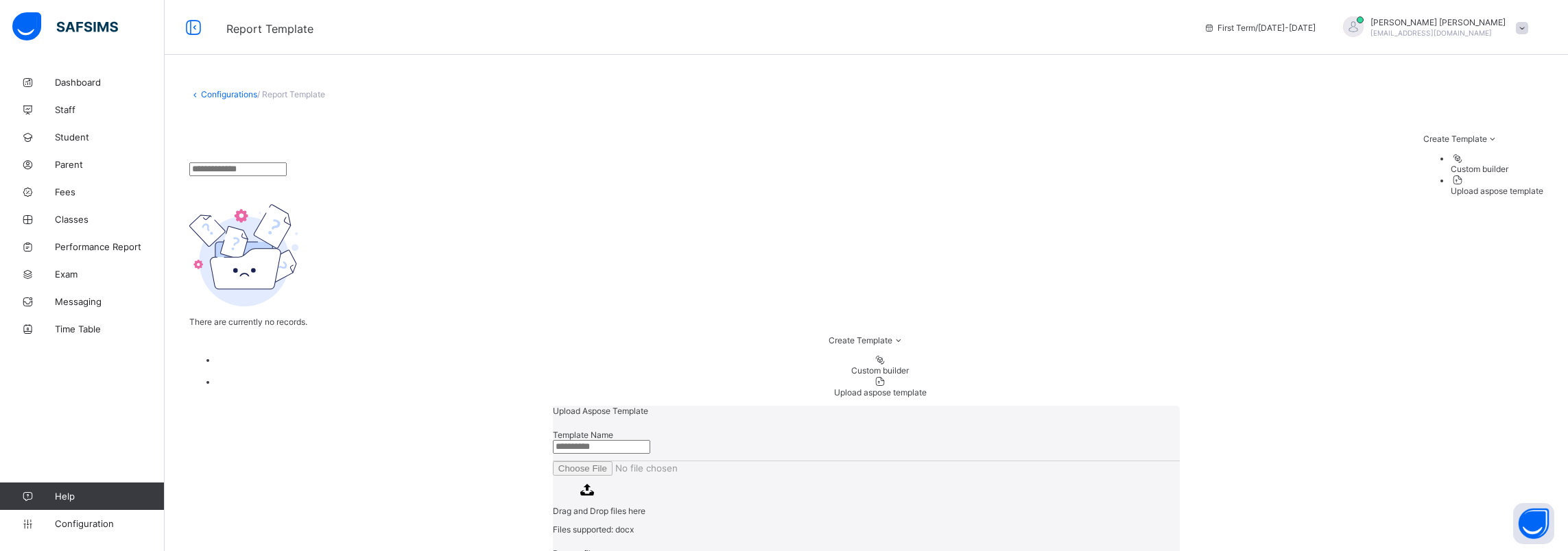
click at [737, 462] on input "Drag and Drop files here Files supported: docx Browse file Maximum size 2.5mb" at bounding box center [646, 469] width 186 height 15
drag, startPoint x: 325, startPoint y: 243, endPoint x: 554, endPoint y: 194, distance: 234.2
click at [327, 406] on div "Upload Aspose Template Template Name Drag and Drop files here Files supported: …" at bounding box center [867, 524] width 1354 height 236
click at [635, 441] on input "text" at bounding box center [601, 447] width 97 height 14
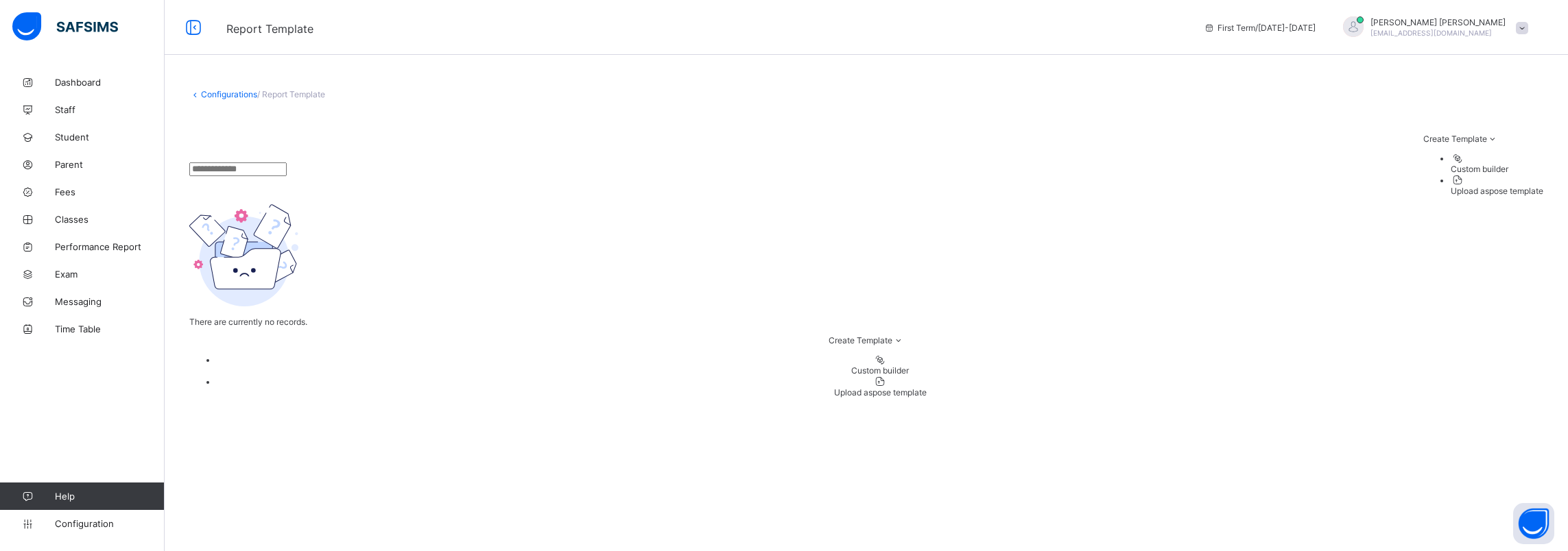
click at [860, 376] on div "Custom builder" at bounding box center [880, 370] width 1326 height 11
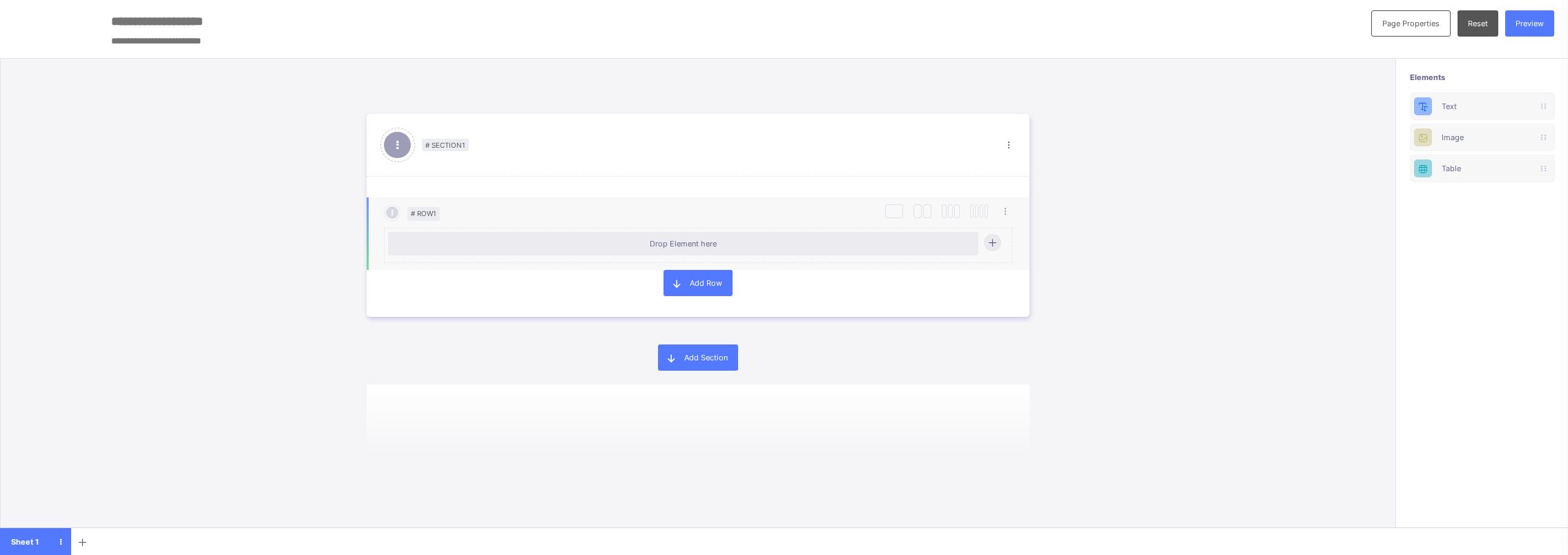
scroll to position [2, 0]
click at [539, 242] on div "Drop Element here" at bounding box center [683, 241] width 576 height 10
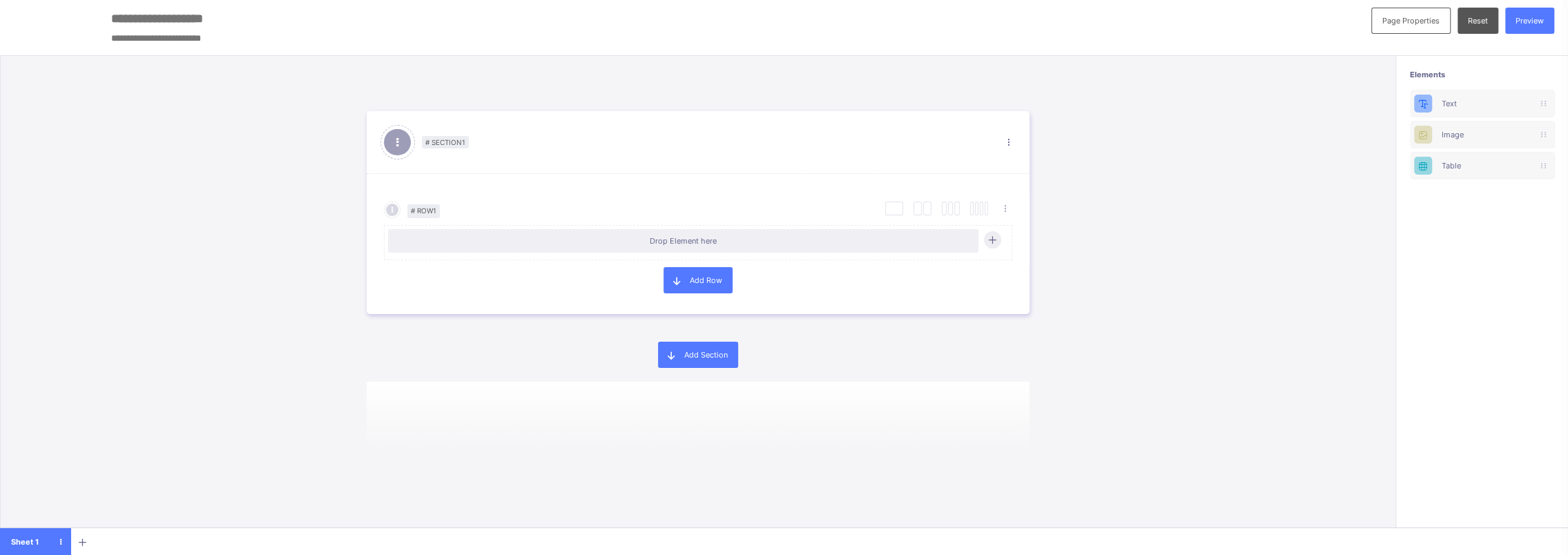
click at [433, 144] on span "# Section 1" at bounding box center [445, 142] width 47 height 12
click at [719, 240] on div "Drop Element here" at bounding box center [683, 241] width 576 height 10
click at [440, 215] on span "# Row 1" at bounding box center [423, 211] width 32 height 14
click at [435, 242] on div "Drop Element here" at bounding box center [683, 241] width 576 height 10
click at [690, 282] on span at bounding box center [677, 281] width 26 height 26
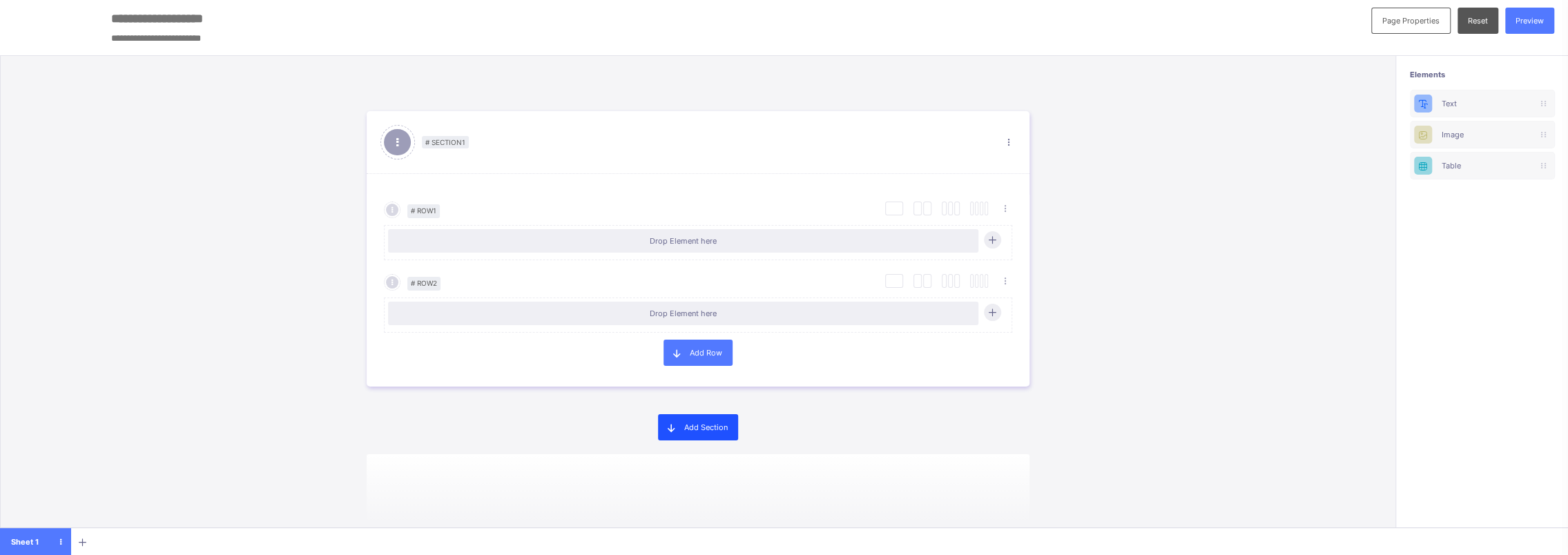
click at [700, 422] on span "Add Section" at bounding box center [705, 427] width 44 height 10
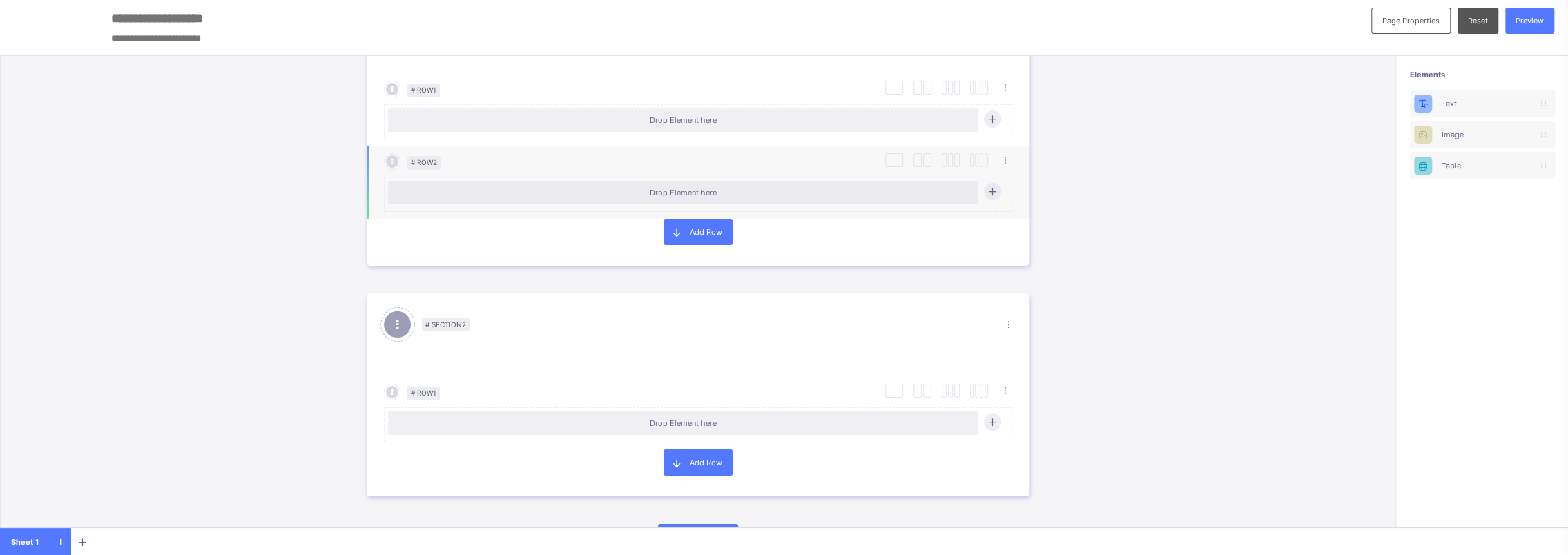
scroll to position [0, 0]
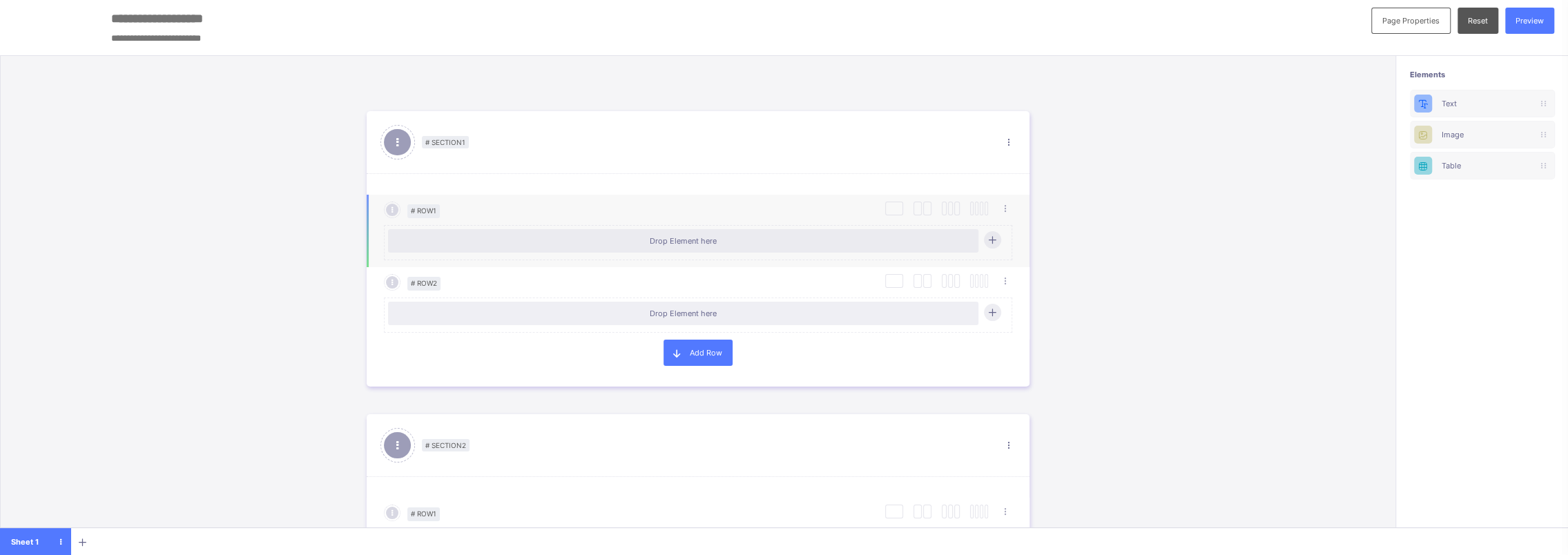
click at [429, 240] on div "Drop Element here" at bounding box center [683, 241] width 576 height 10
click at [427, 240] on div "Drop Element here" at bounding box center [683, 241] width 576 height 10
click at [426, 240] on div "Drop Element here" at bounding box center [683, 241] width 576 height 10
click at [1477, 21] on div "Reset" at bounding box center [1477, 21] width 40 height 26
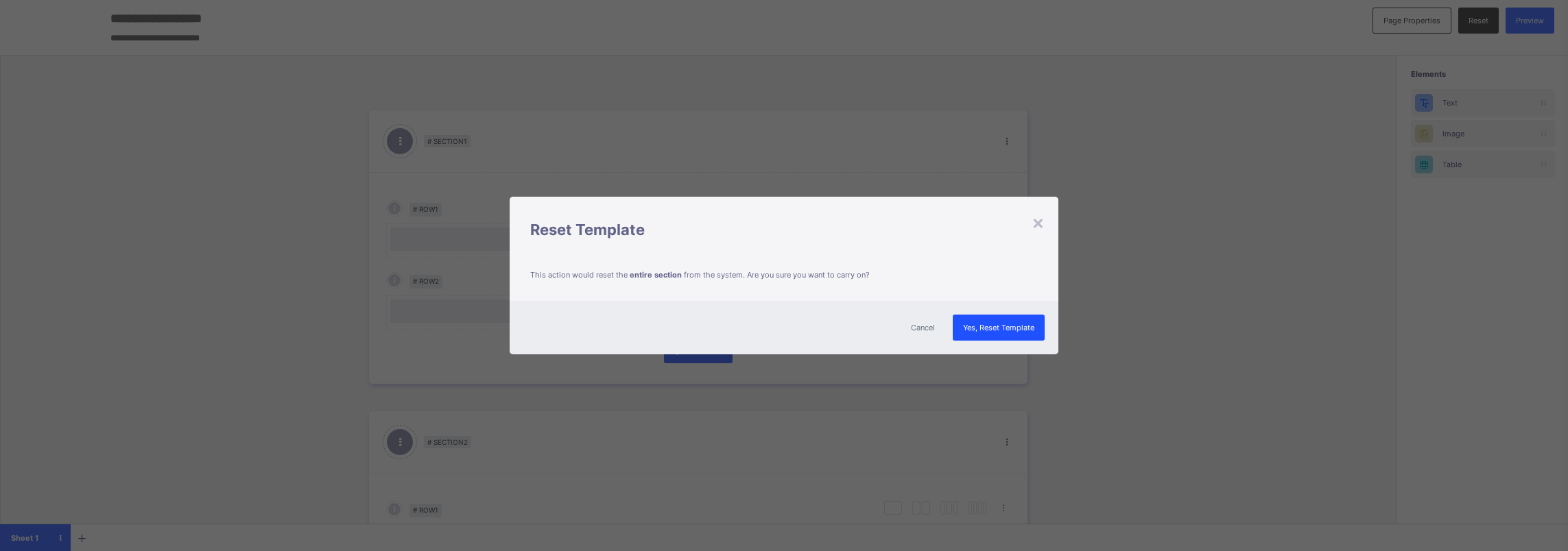
click at [983, 333] on div "Yes, Reset Template" at bounding box center [998, 328] width 92 height 26
